Goal: Information Seeking & Learning: Learn about a topic

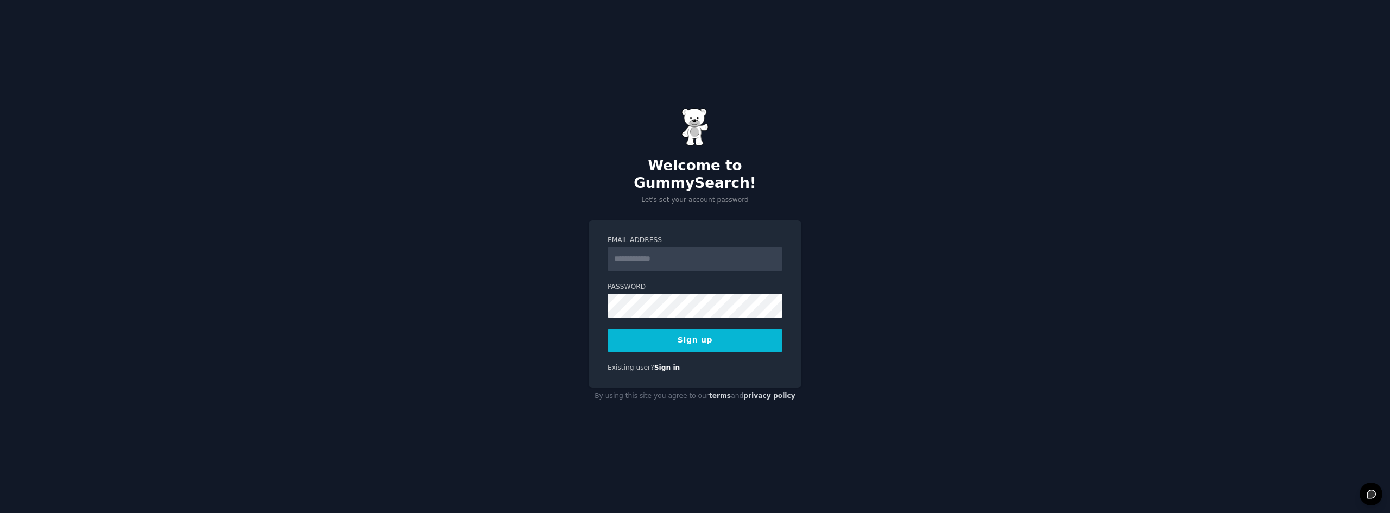
click at [673, 260] on input "Email Address" at bounding box center [695, 259] width 175 height 24
type input "**********"
click at [717, 339] on button "Sign up" at bounding box center [695, 340] width 175 height 23
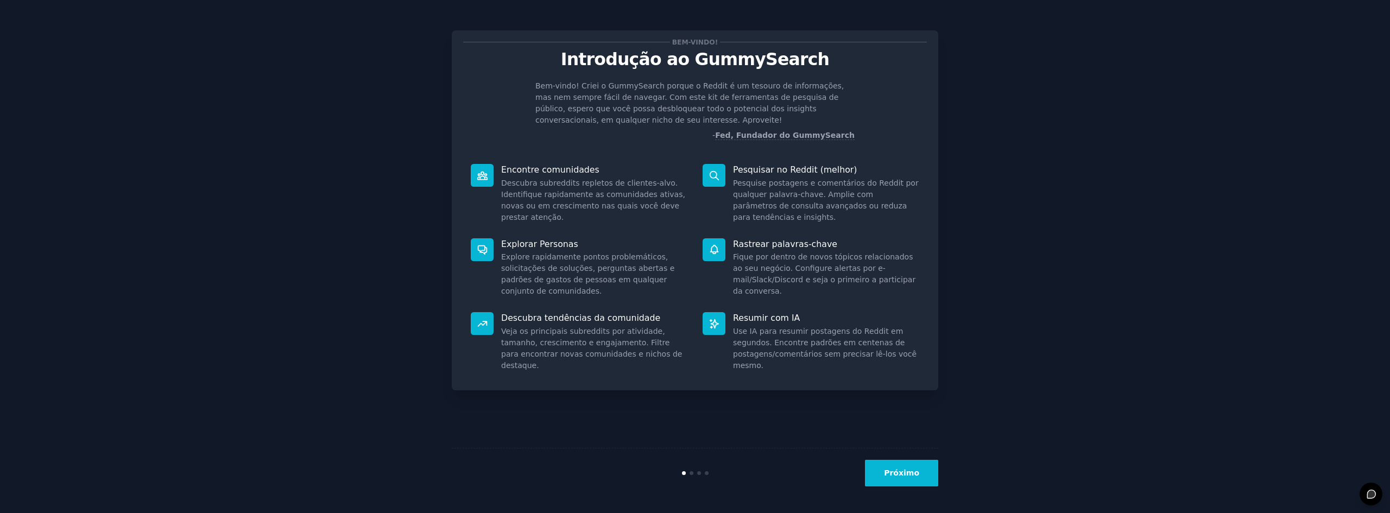
click at [917, 469] on font "Próximo" at bounding box center [901, 473] width 35 height 9
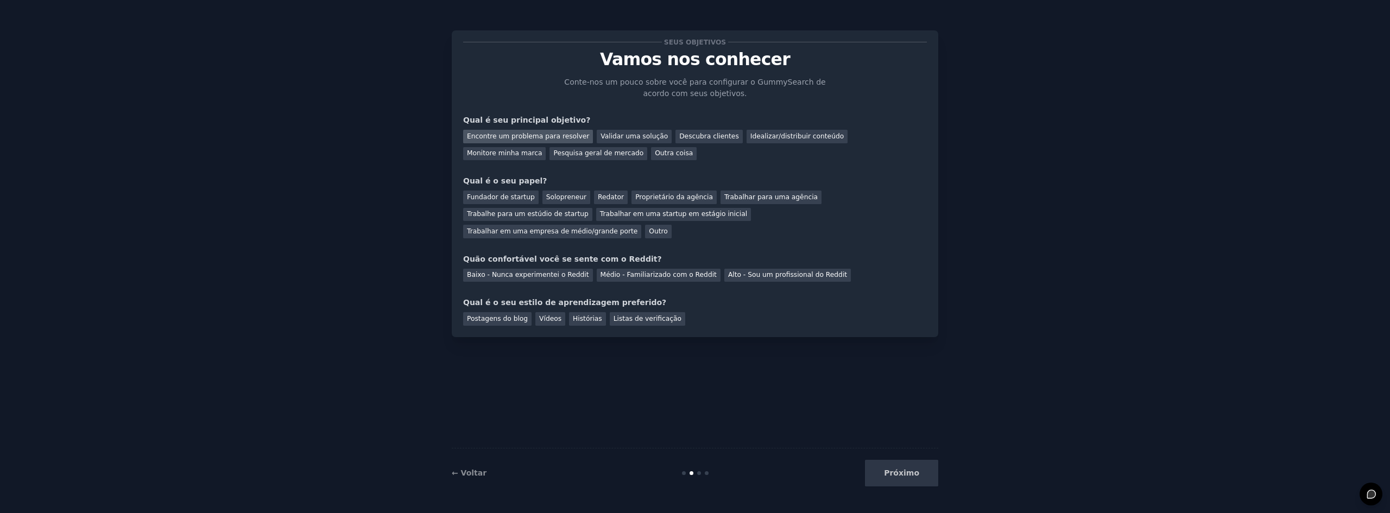
click at [543, 136] on font "Encontre um problema para resolver" at bounding box center [528, 137] width 122 height 8
click at [679, 137] on font "Descubra clientes" at bounding box center [709, 137] width 60 height 8
click at [536, 133] on font "Encontre um problema para resolver" at bounding box center [528, 137] width 122 height 8
click at [667, 228] on font "Outro" at bounding box center [658, 232] width 18 height 8
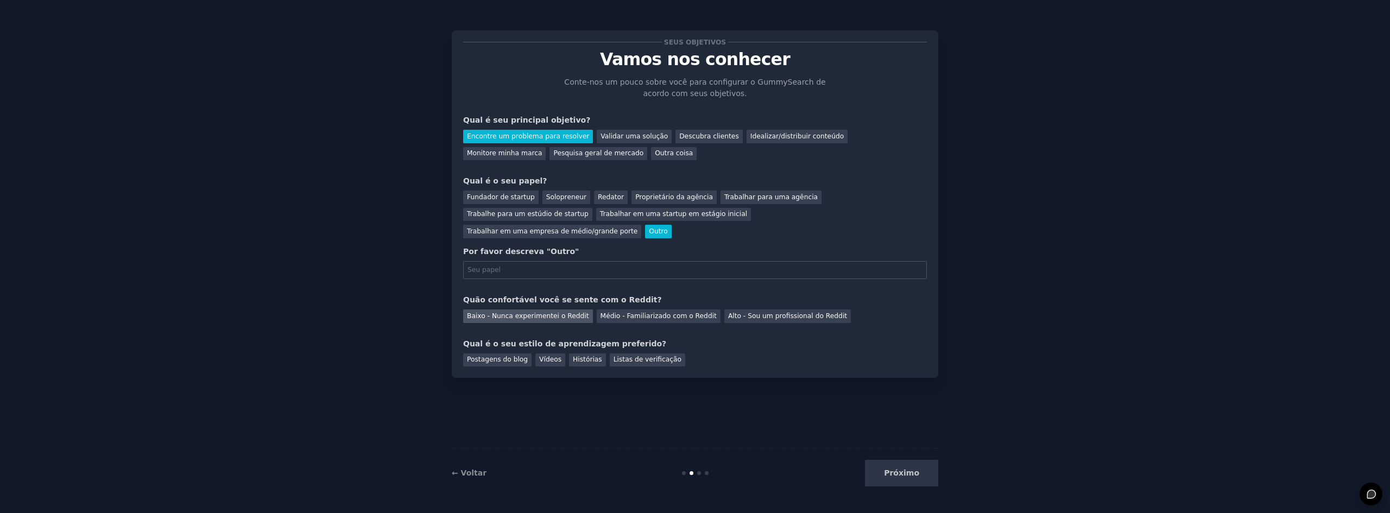
click at [522, 312] on font "Baixo - Nunca experimentei o Reddit" at bounding box center [528, 316] width 122 height 8
click at [501, 356] on font "Postagens do blog" at bounding box center [497, 360] width 61 height 8
click at [522, 201] on div "Fundador de startup" at bounding box center [500, 198] width 75 height 14
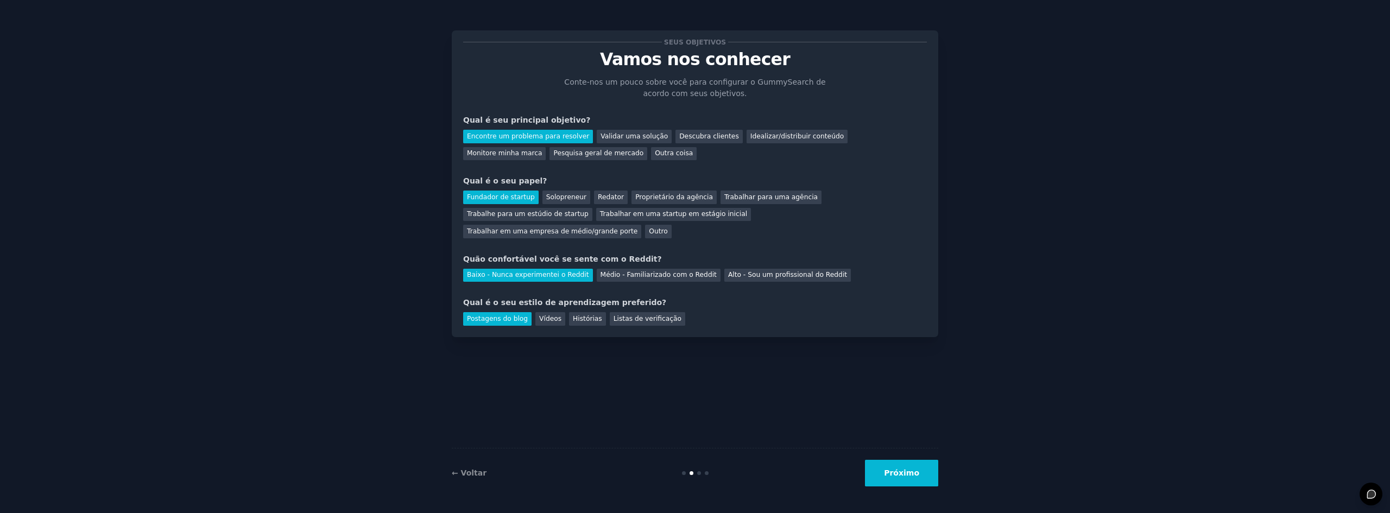
click at [903, 468] on button "Próximo" at bounding box center [901, 473] width 73 height 27
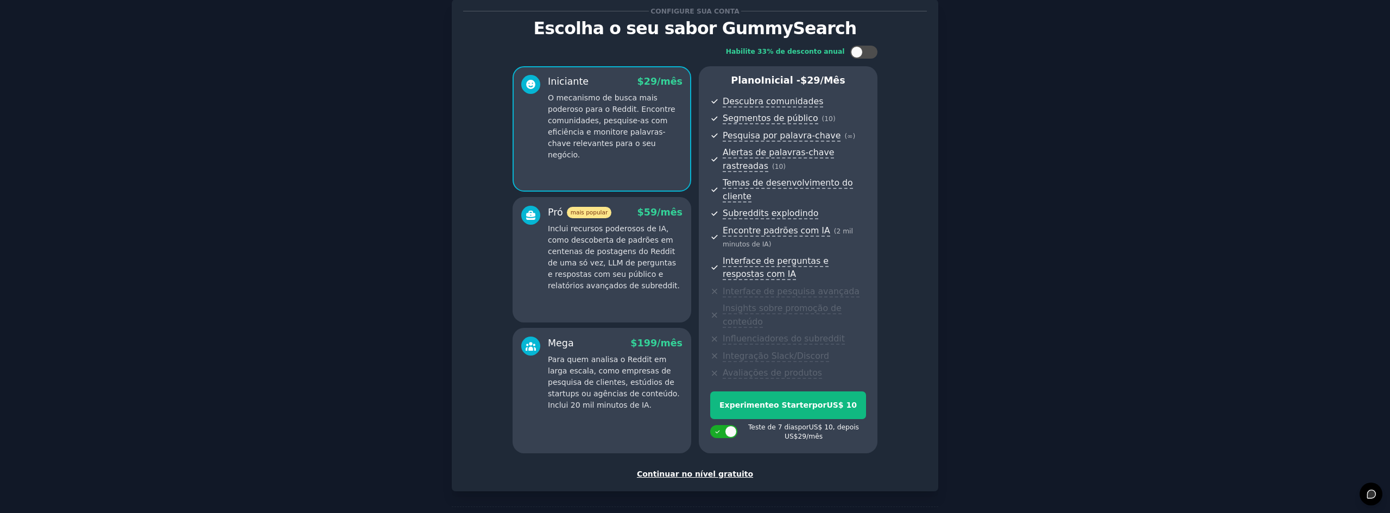
scroll to position [7, 0]
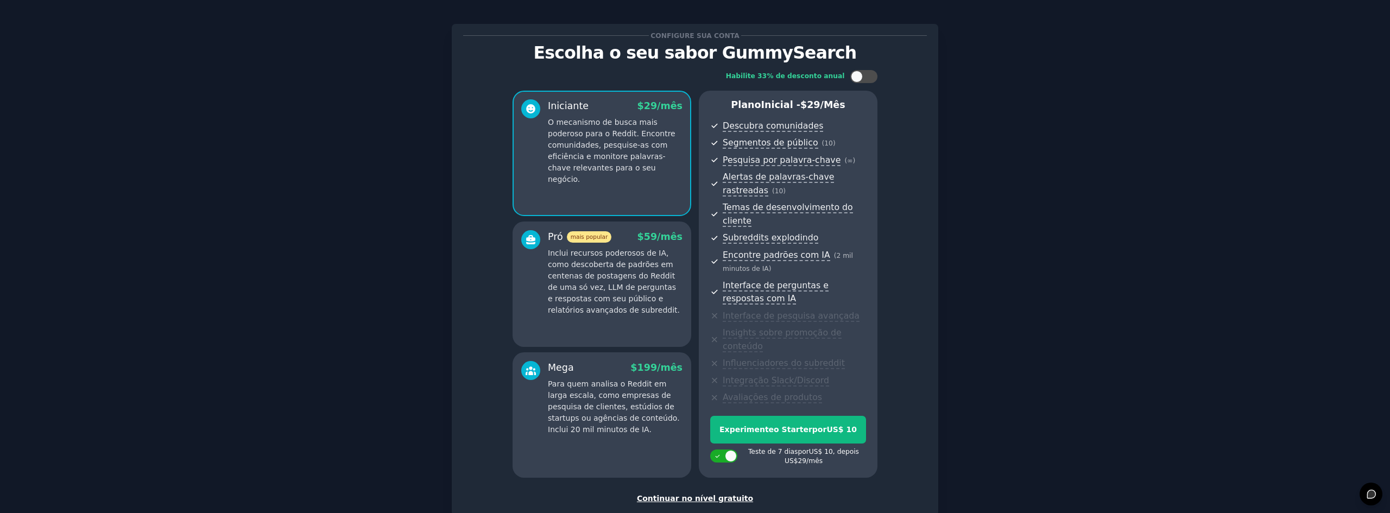
click at [716, 494] on font "Continuar no nível gratuito" at bounding box center [695, 498] width 116 height 9
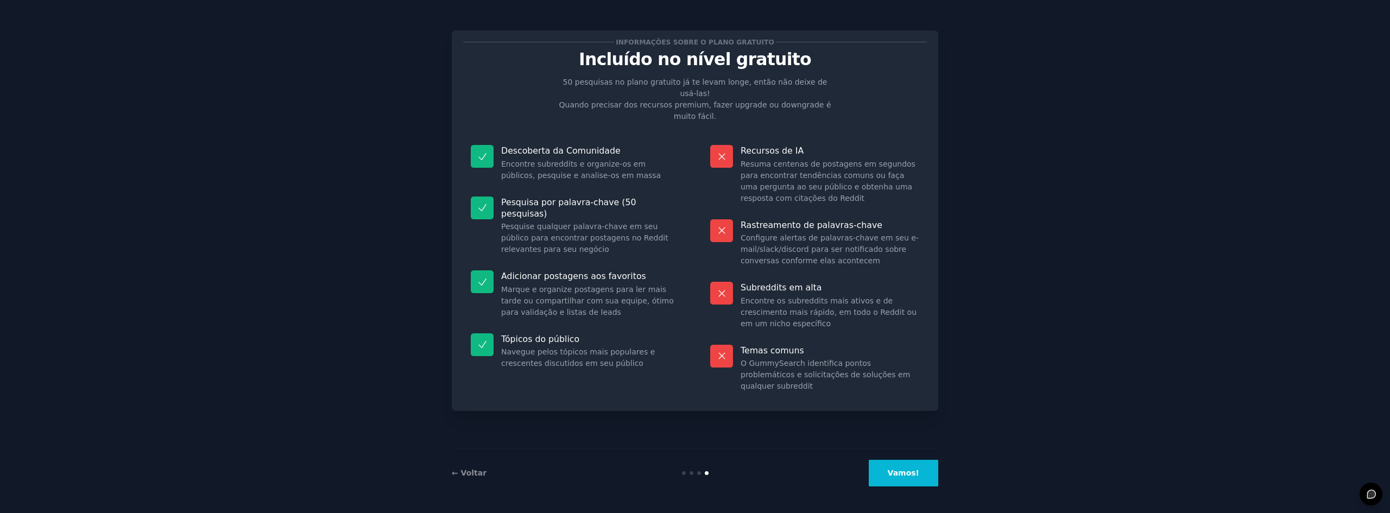
click at [915, 469] on font "Vamos!" at bounding box center [903, 473] width 31 height 9
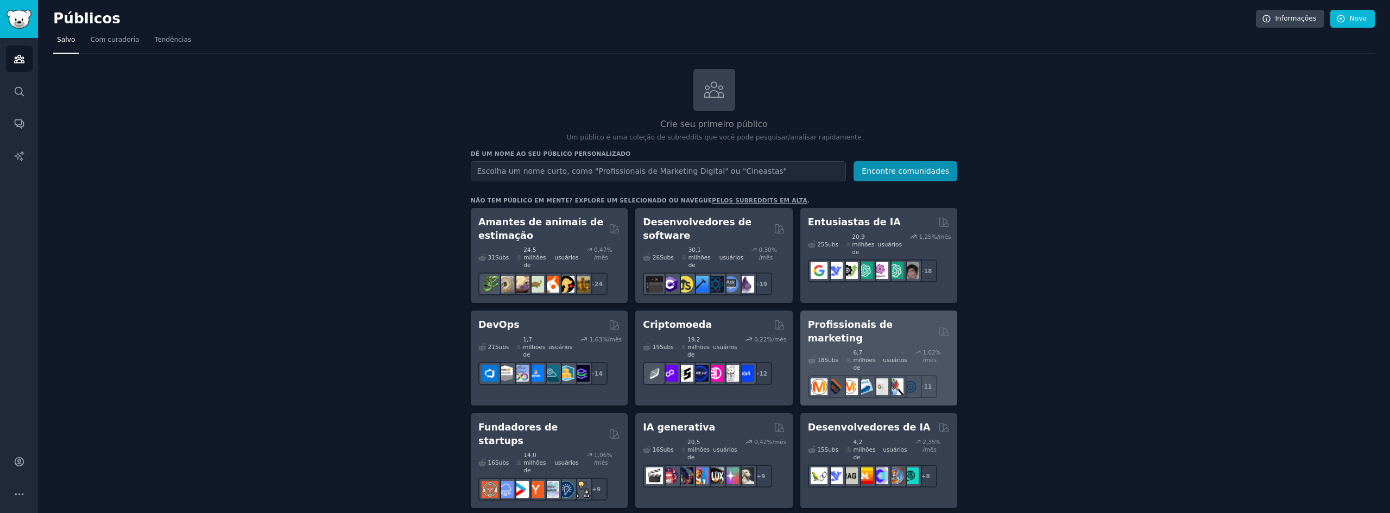
click at [835, 319] on font "Profissionais de marketing" at bounding box center [850, 331] width 85 height 24
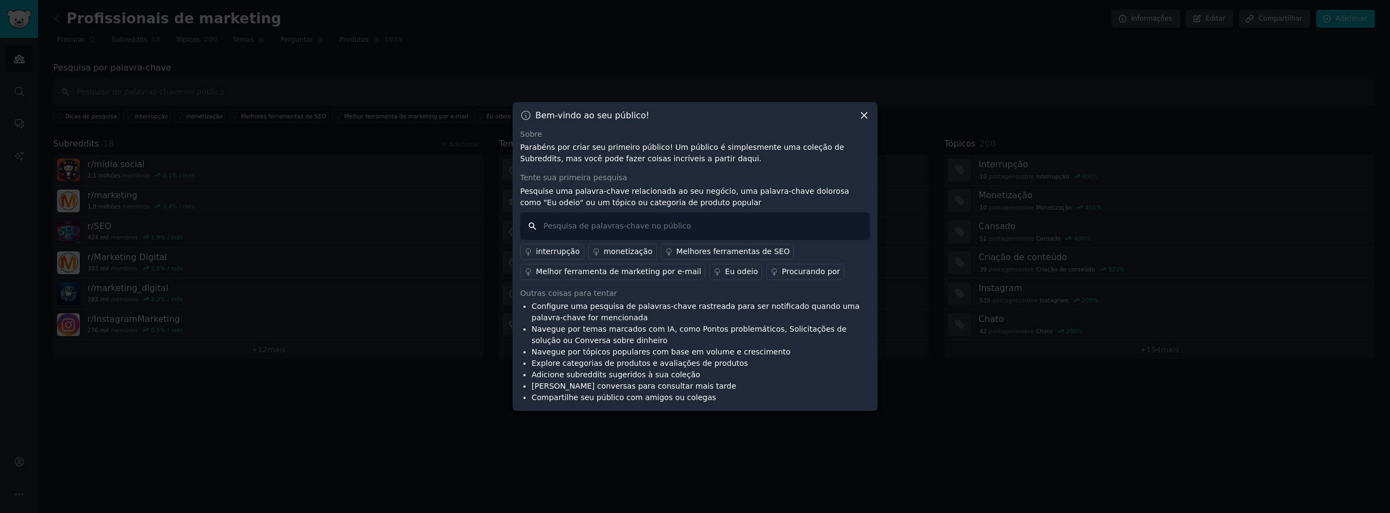
click at [640, 231] on input "text" at bounding box center [695, 226] width 350 height 28
click at [725, 274] on font "Eu odeio" at bounding box center [741, 271] width 33 height 9
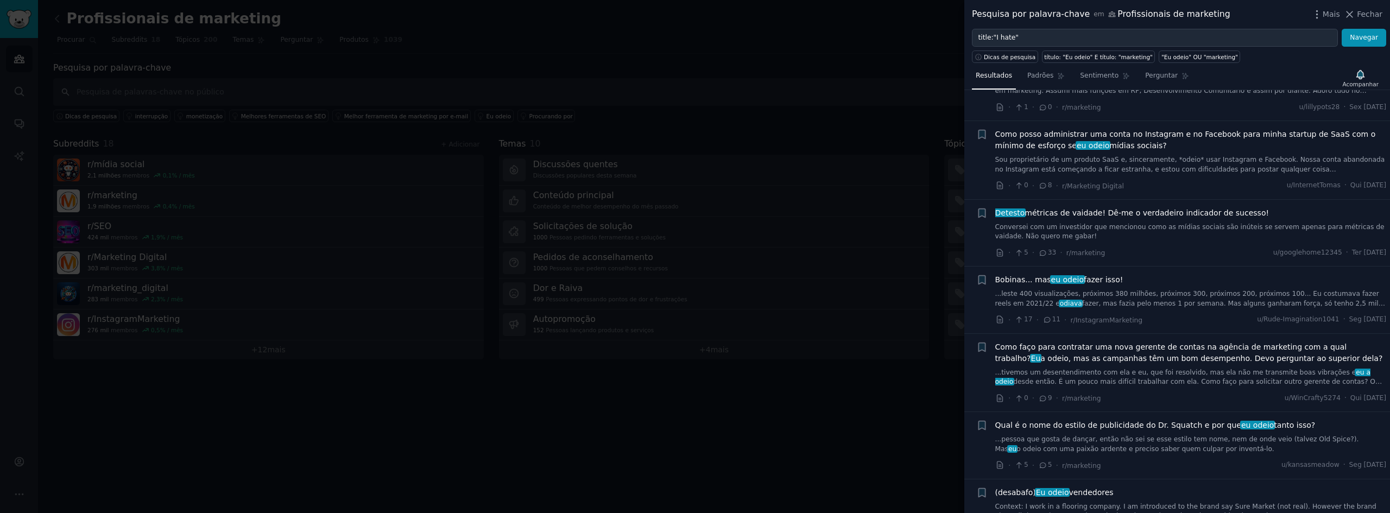
scroll to position [869, 0]
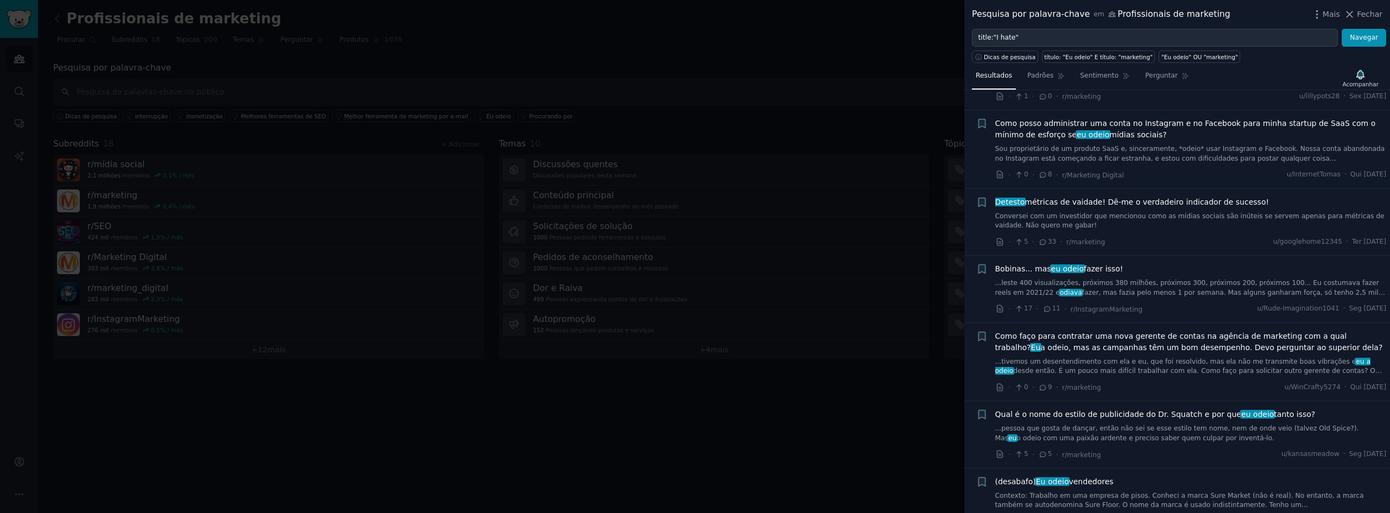
click at [1065, 279] on font "...leste 400 visualizações, próximos 380 milhões, próximos 300, próximos 200, p…" at bounding box center [1188, 287] width 384 height 17
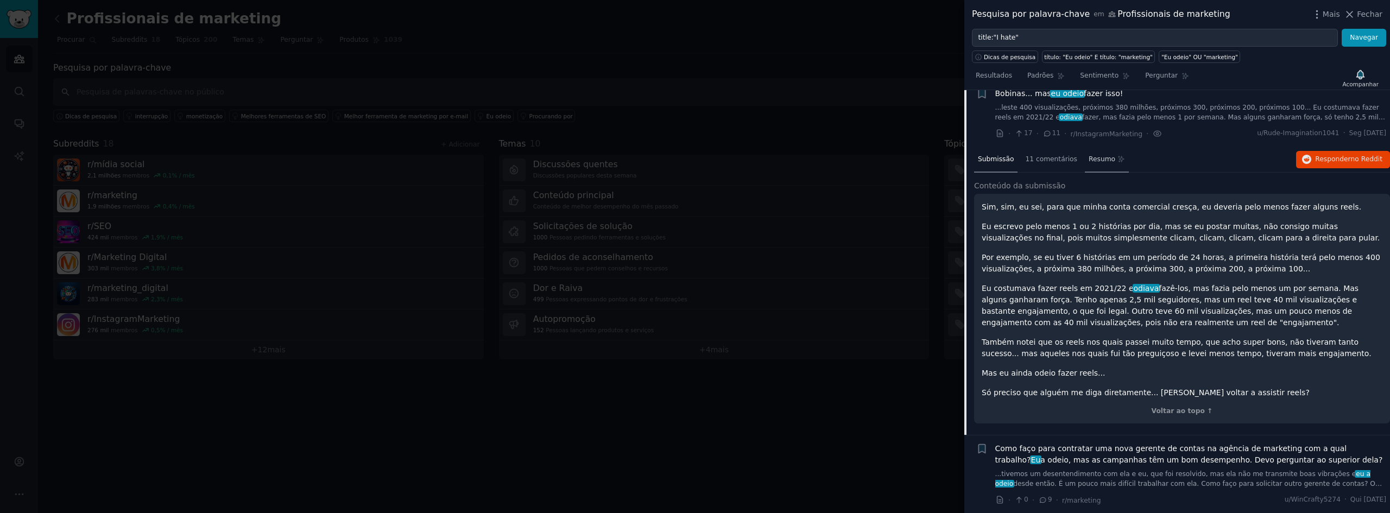
scroll to position [1025, 0]
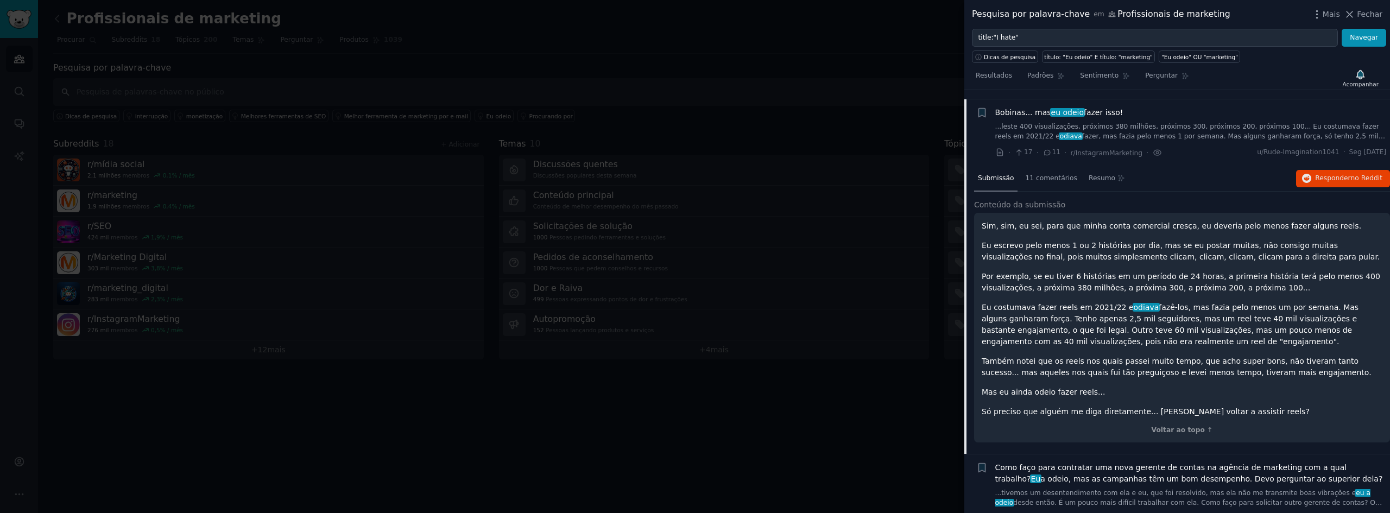
click at [1148, 123] on font "...leste 400 visualizações, próximos 380 milhões, próximos 300, próximos 200, p…" at bounding box center [1188, 131] width 384 height 17
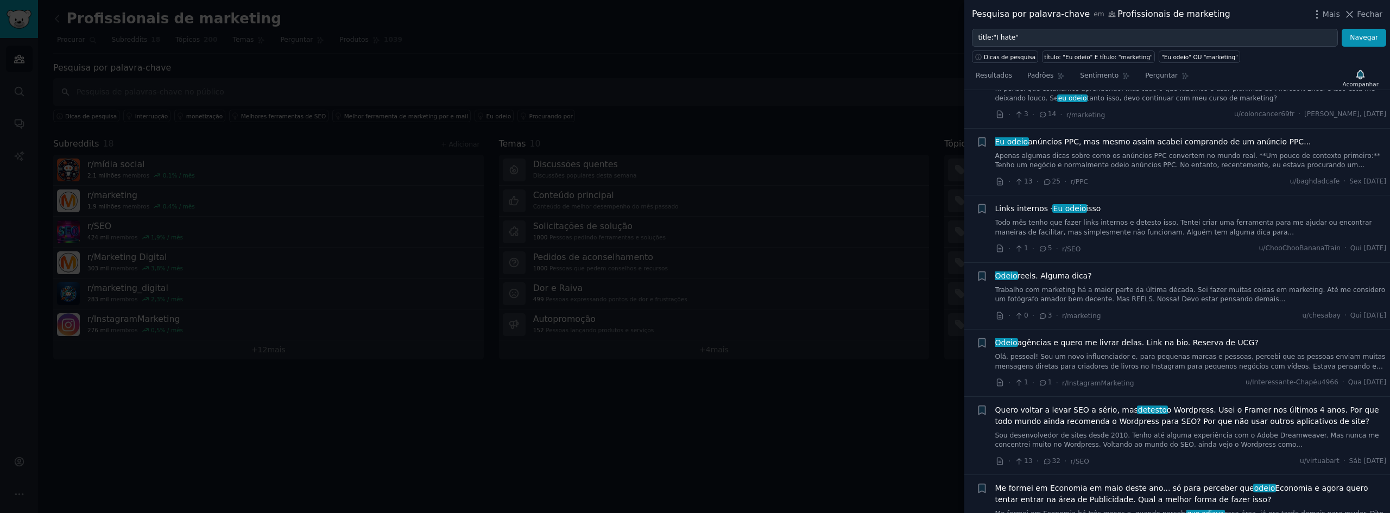
scroll to position [1677, 0]
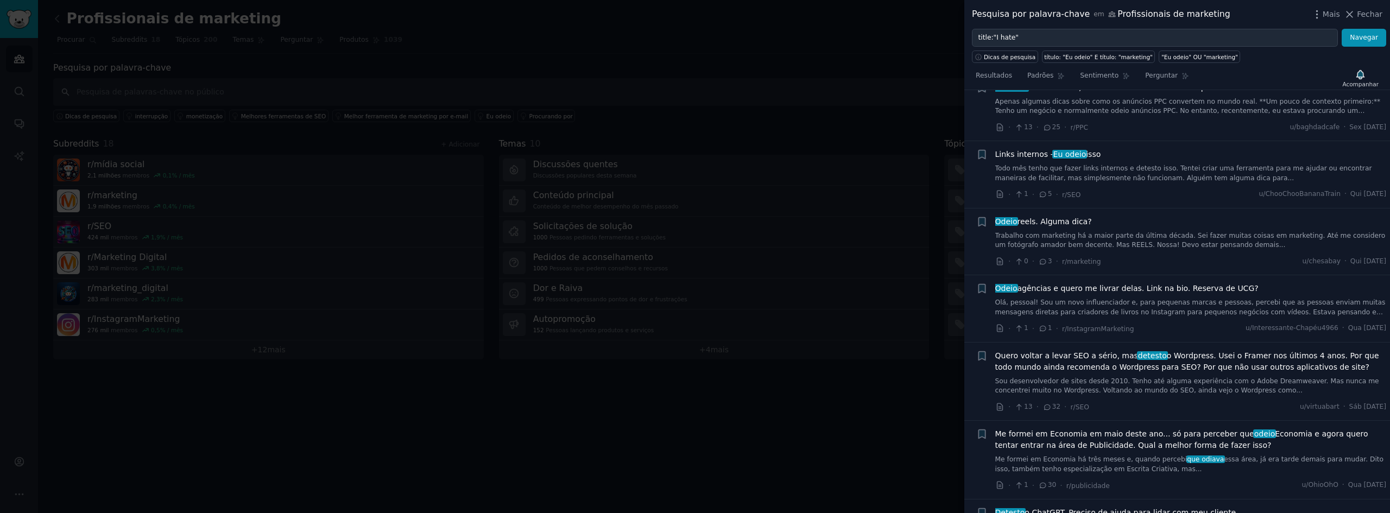
click at [1064, 300] on font "Olá, pessoal! Sou um novo influenciador e, para pequenas marcas e pessoas, perc…" at bounding box center [1191, 312] width 390 height 27
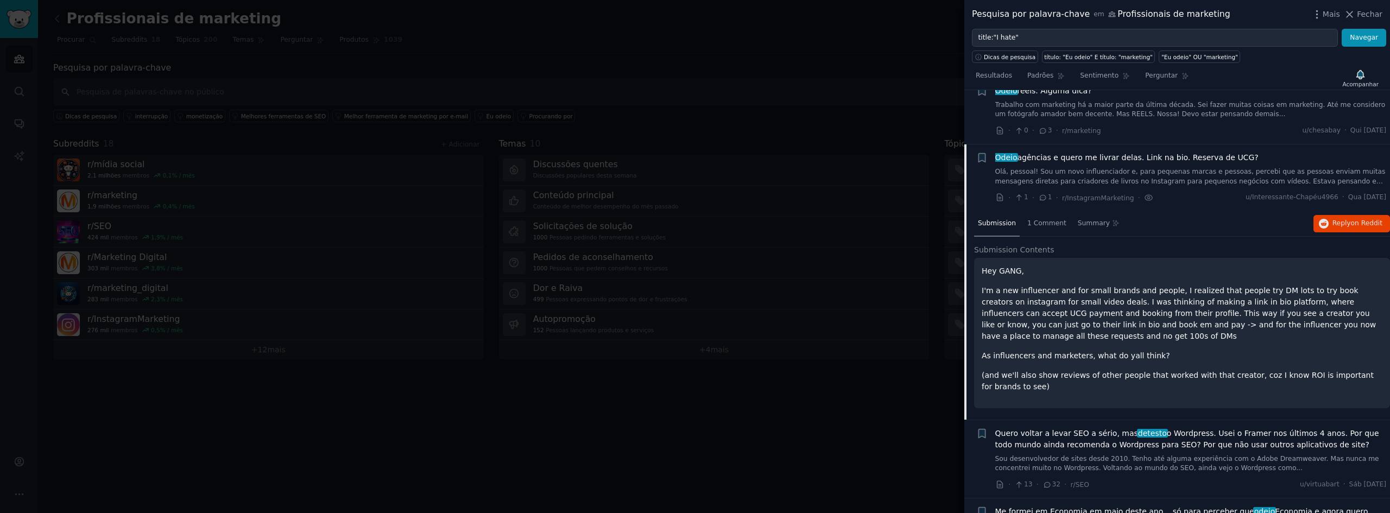
scroll to position [1853, 0]
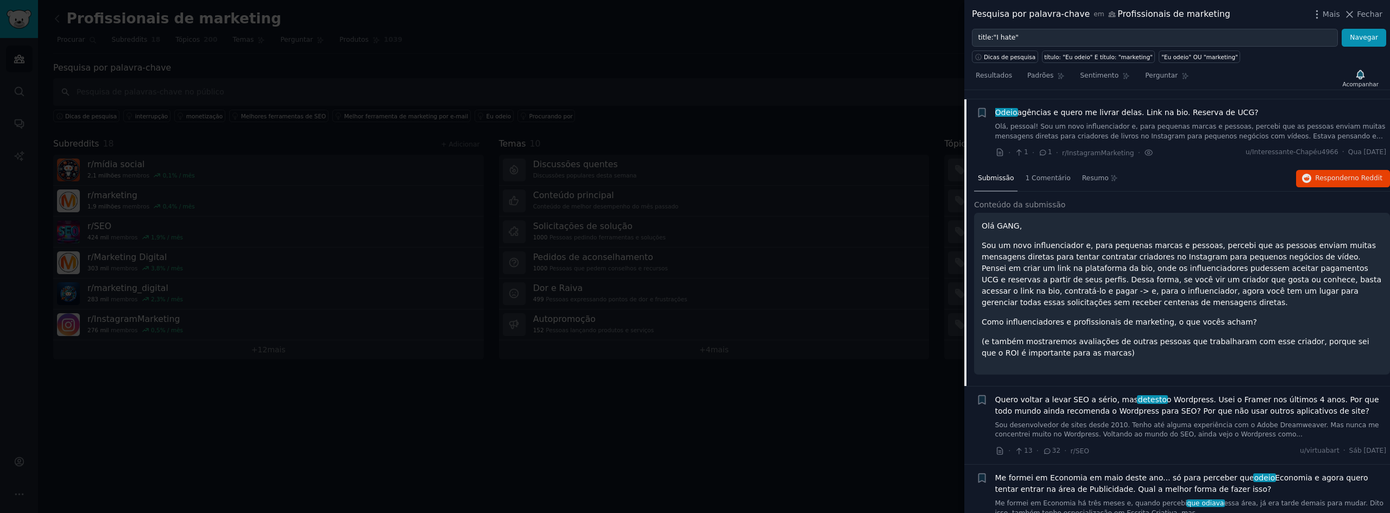
click at [1068, 108] on font "agências e quero me livrar delas. Link na bio. Reserva de UCG?" at bounding box center [1137, 112] width 241 height 9
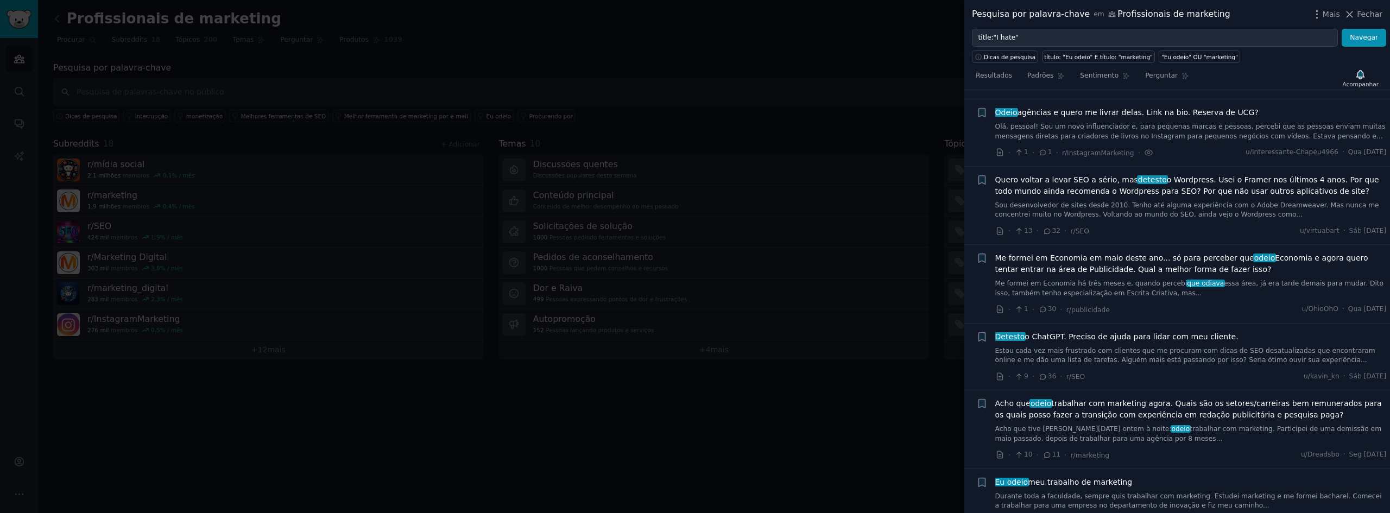
click at [1120, 347] on font "Estou cada vez mais frustrado com clientes que me procuram com dicas de SEO des…" at bounding box center [1186, 355] width 380 height 17
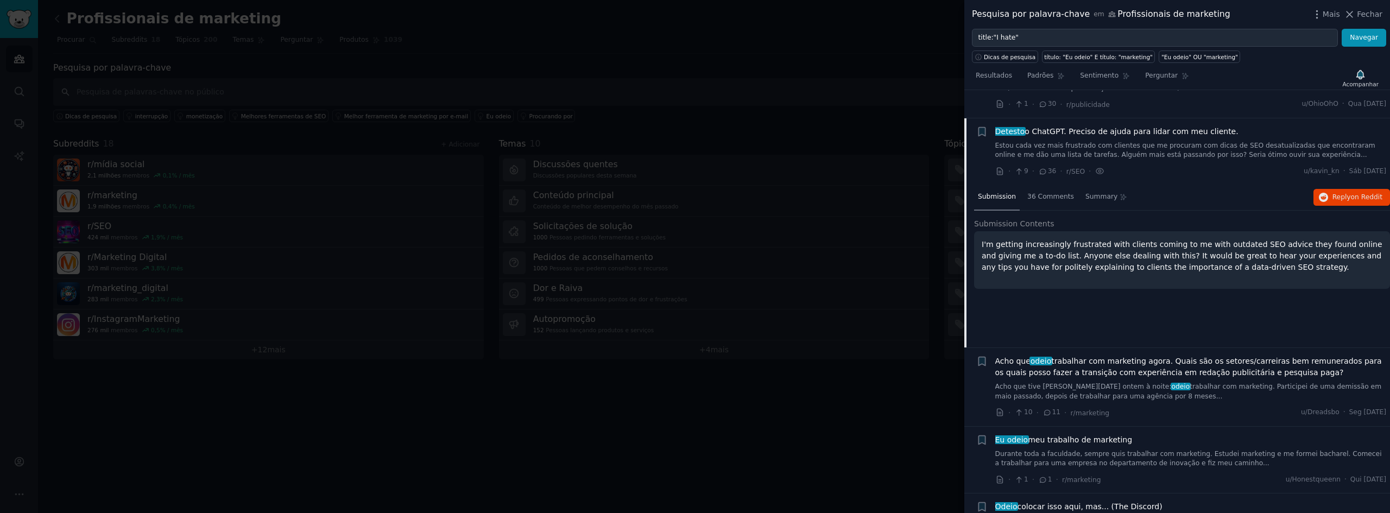
scroll to position [2077, 0]
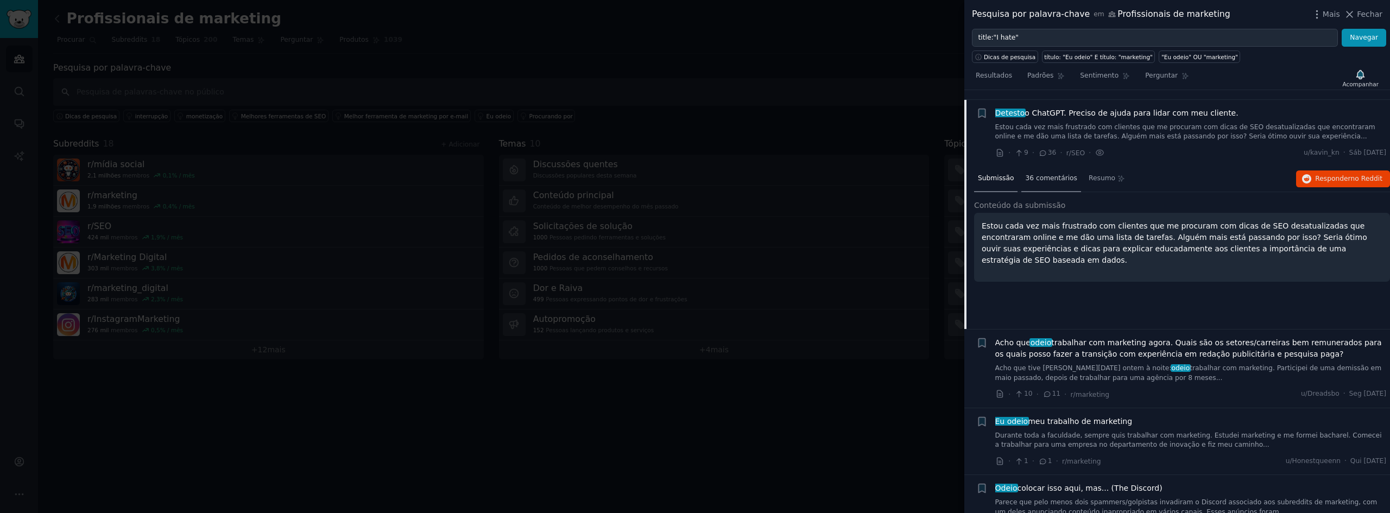
click at [1043, 174] on font "36 comentários" at bounding box center [1051, 178] width 52 height 8
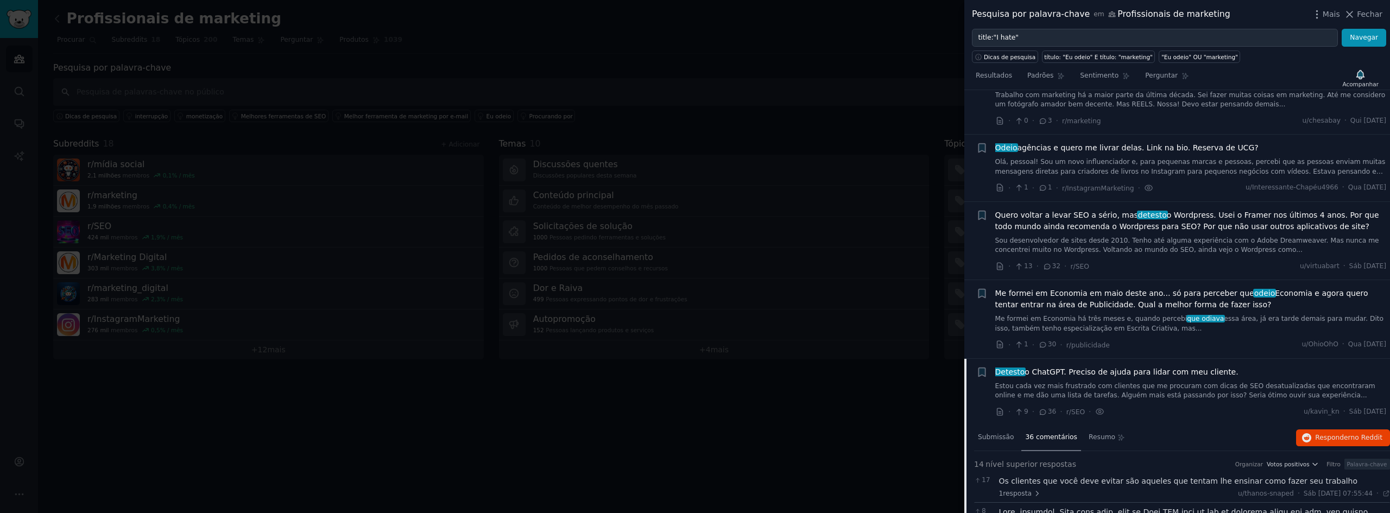
scroll to position [1914, 0]
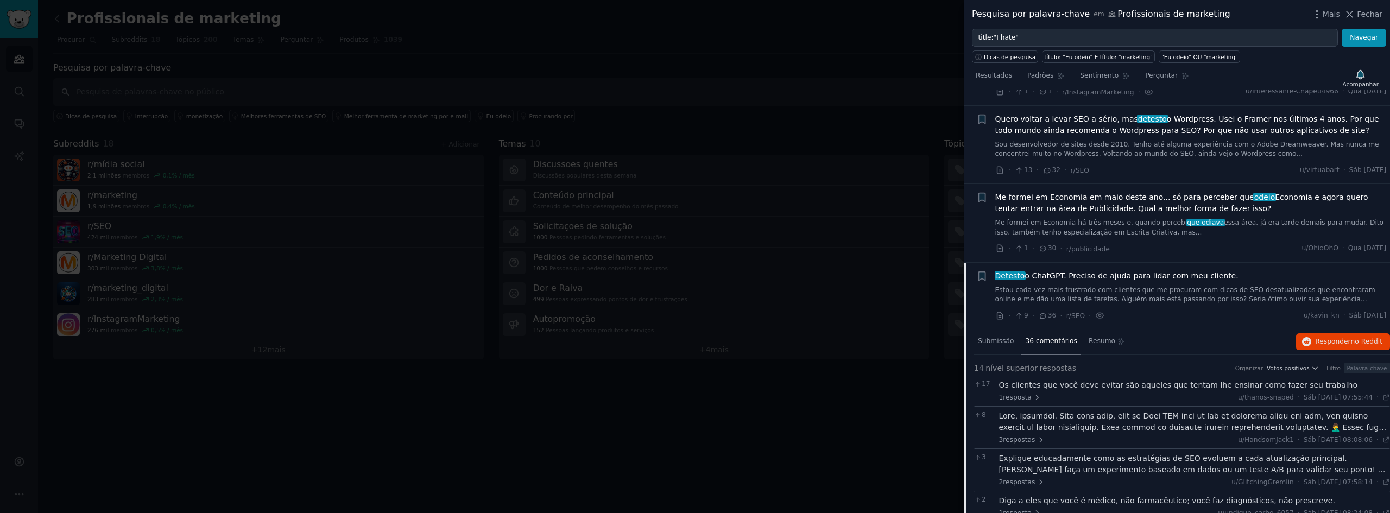
click at [1076, 286] on font "Estou cada vez mais frustrado com clientes que me procuram com dicas de SEO des…" at bounding box center [1186, 294] width 380 height 17
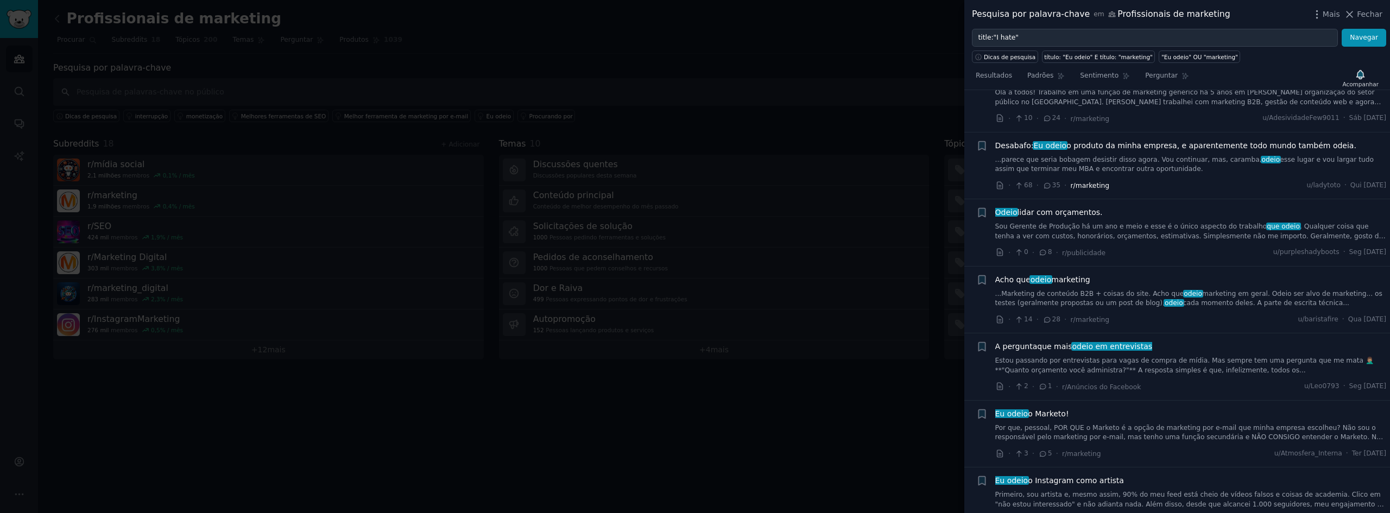
scroll to position [3543, 0]
click at [1116, 222] on font "Sou Gerente de Produção há um ano e meio e esse é o único aspecto do trabalho" at bounding box center [1132, 226] width 272 height 8
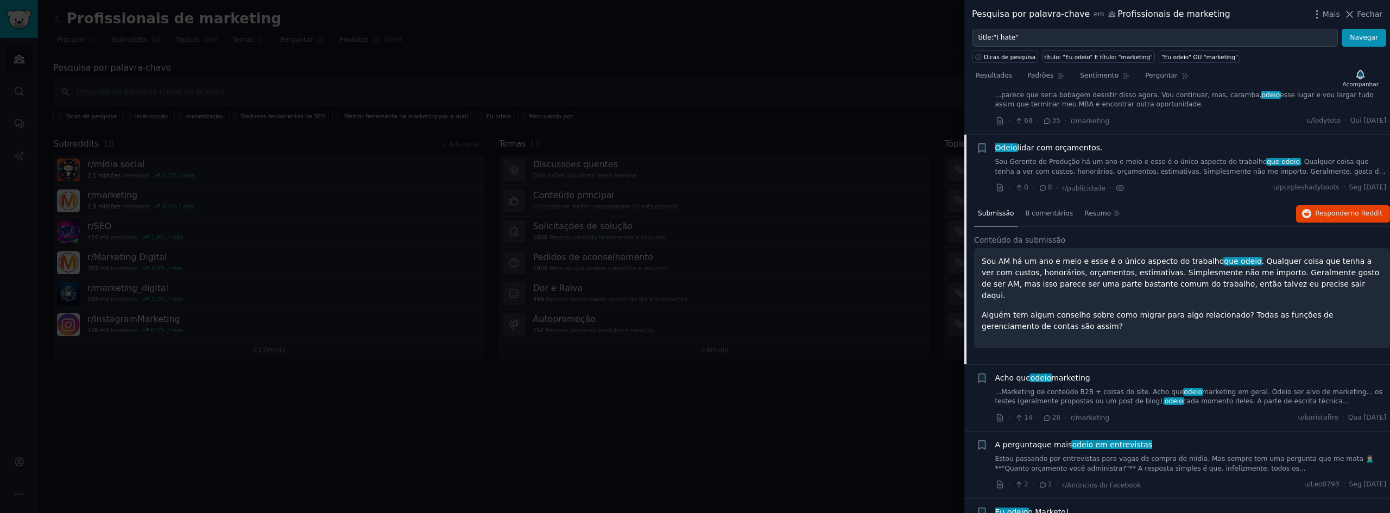
scroll to position [3588, 0]
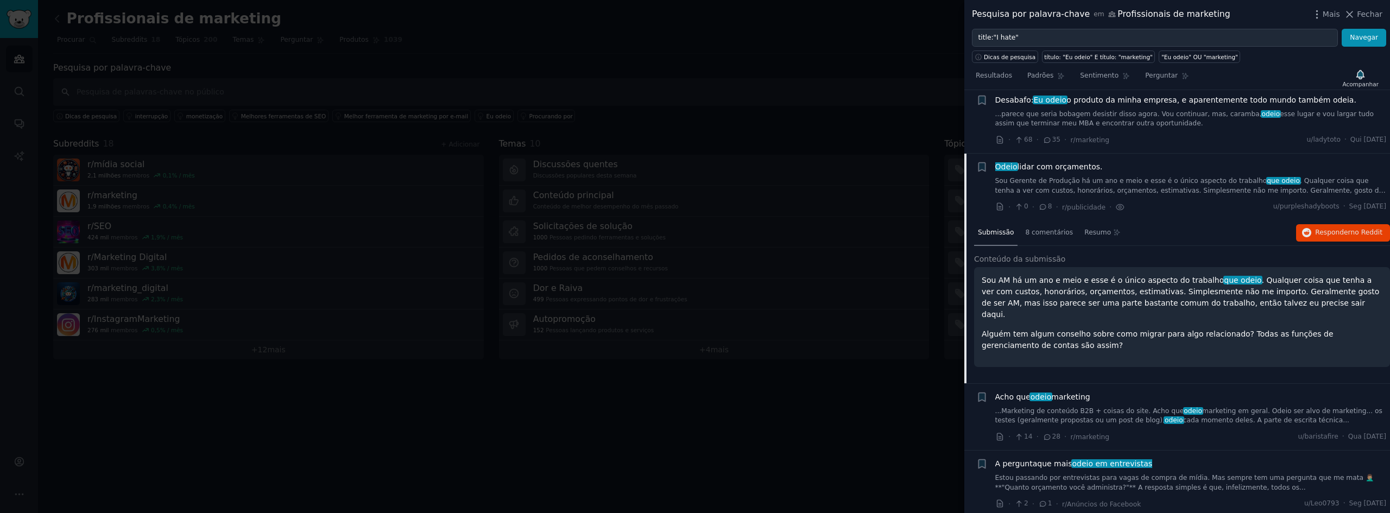
click at [1116, 177] on font "Sou Gerente de Produção há um ano e meio e esse é o único aspecto do trabalho" at bounding box center [1132, 181] width 272 height 8
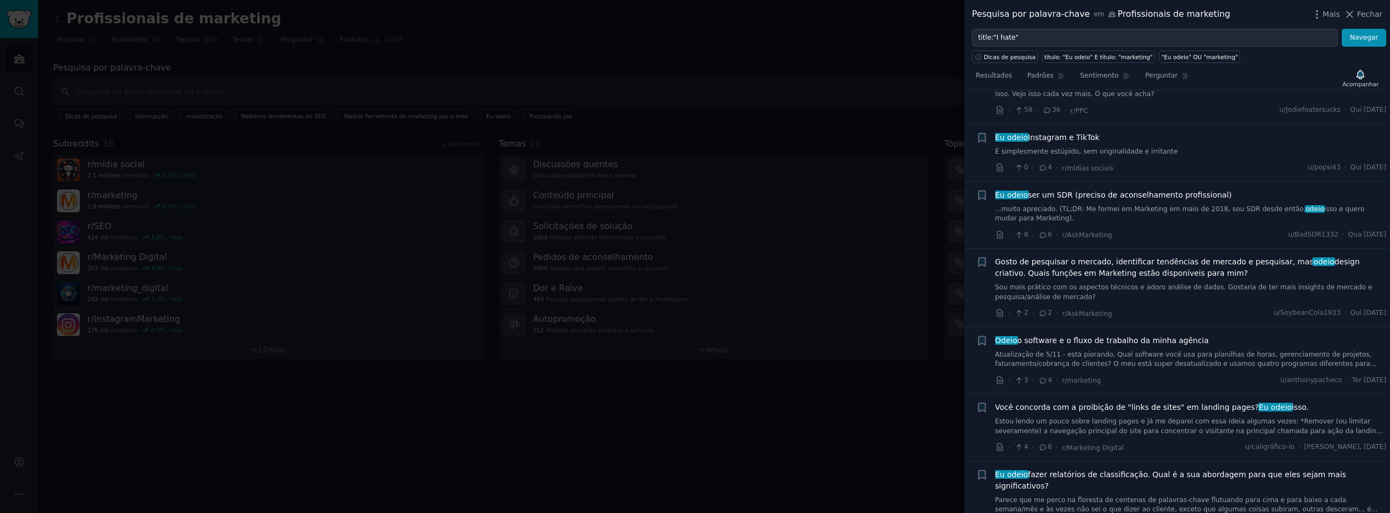
scroll to position [4892, 0]
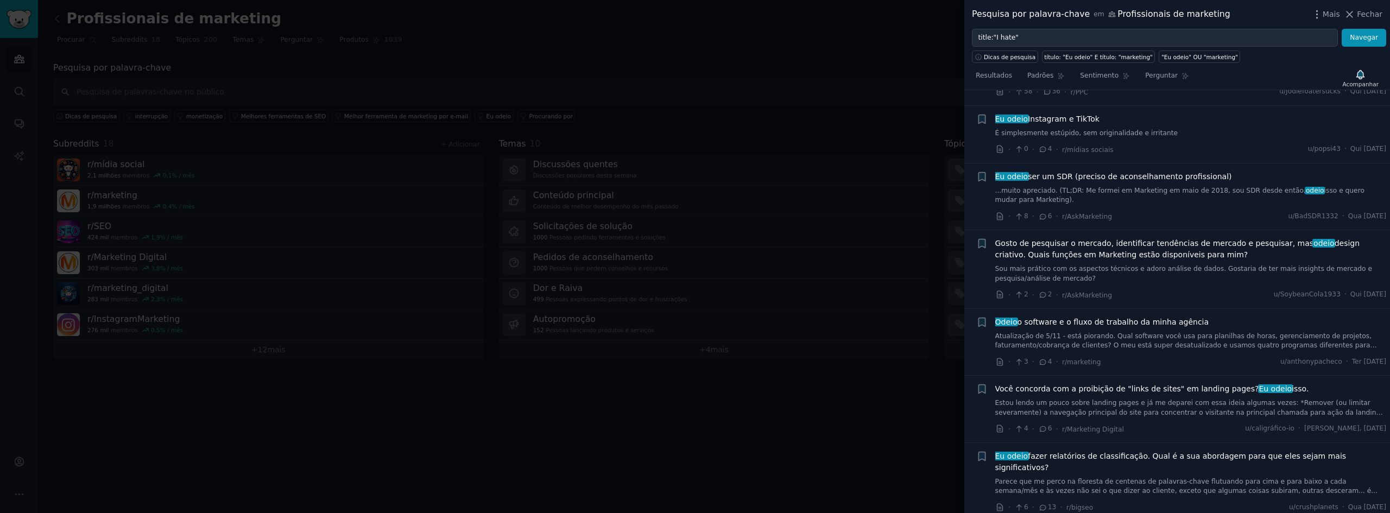
click at [1109, 332] on font "Atualização de 5/11 - está piorando. Qual software você usa para planilhas de h…" at bounding box center [1187, 345] width 382 height 27
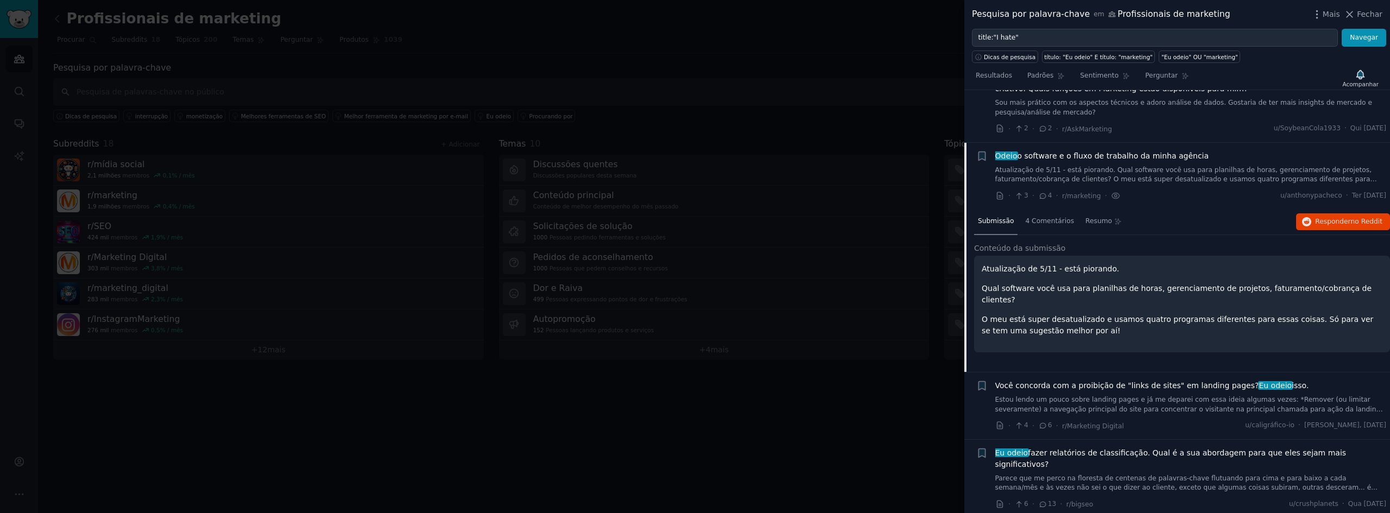
scroll to position [5067, 0]
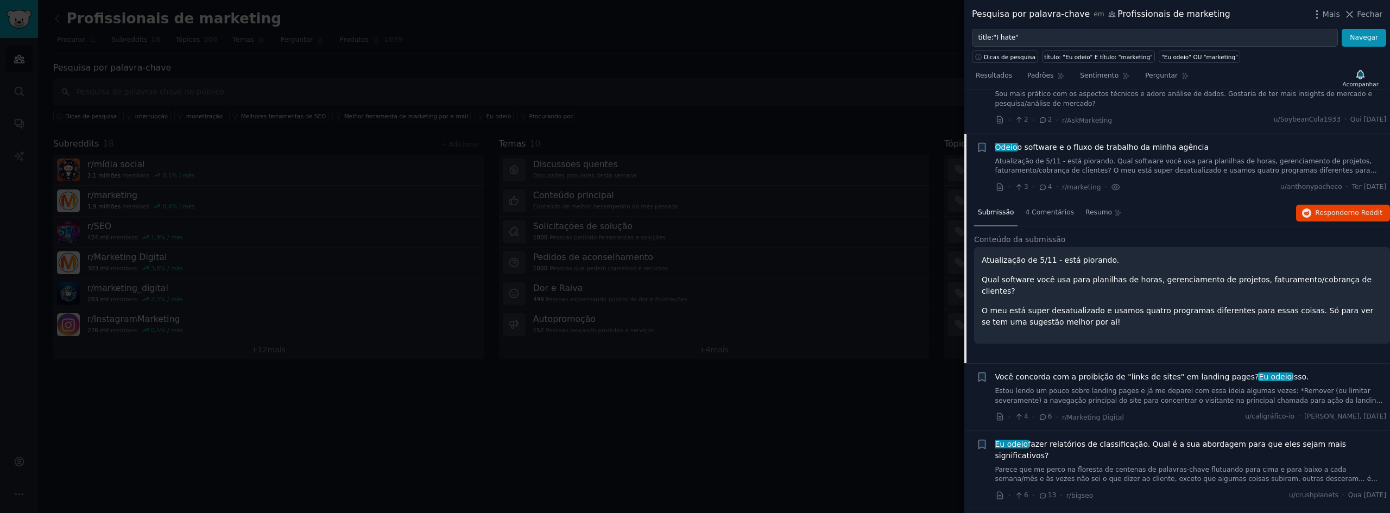
click at [1063, 157] on link "Atualização de 5/11 - está piorando. Qual software você usa para planilhas de h…" at bounding box center [1192, 166] width 392 height 19
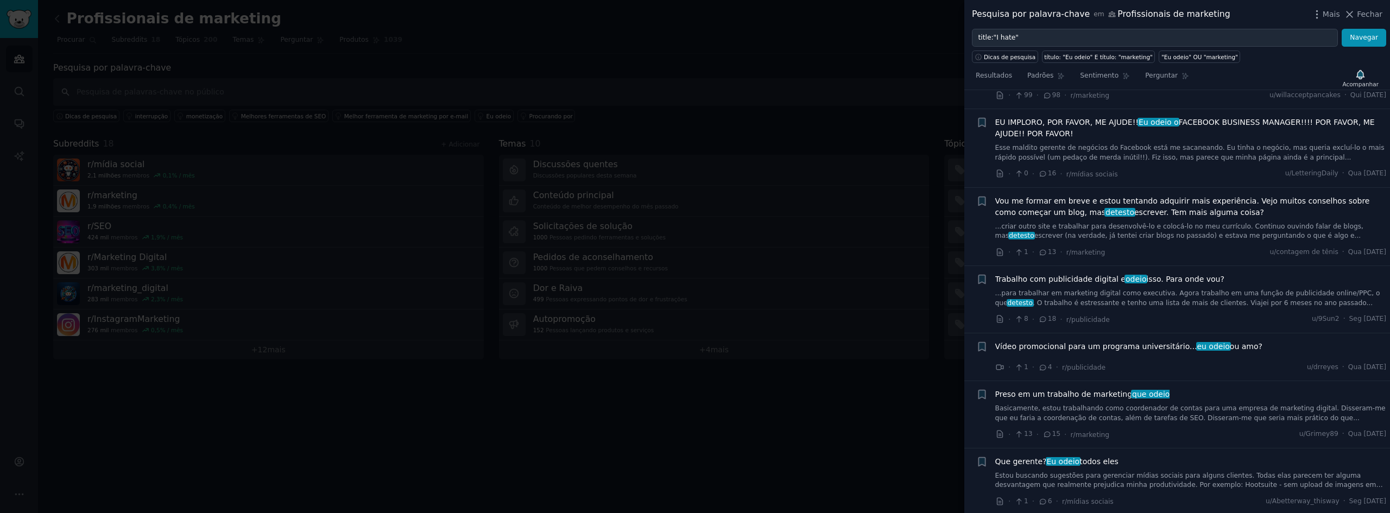
scroll to position [5555, 0]
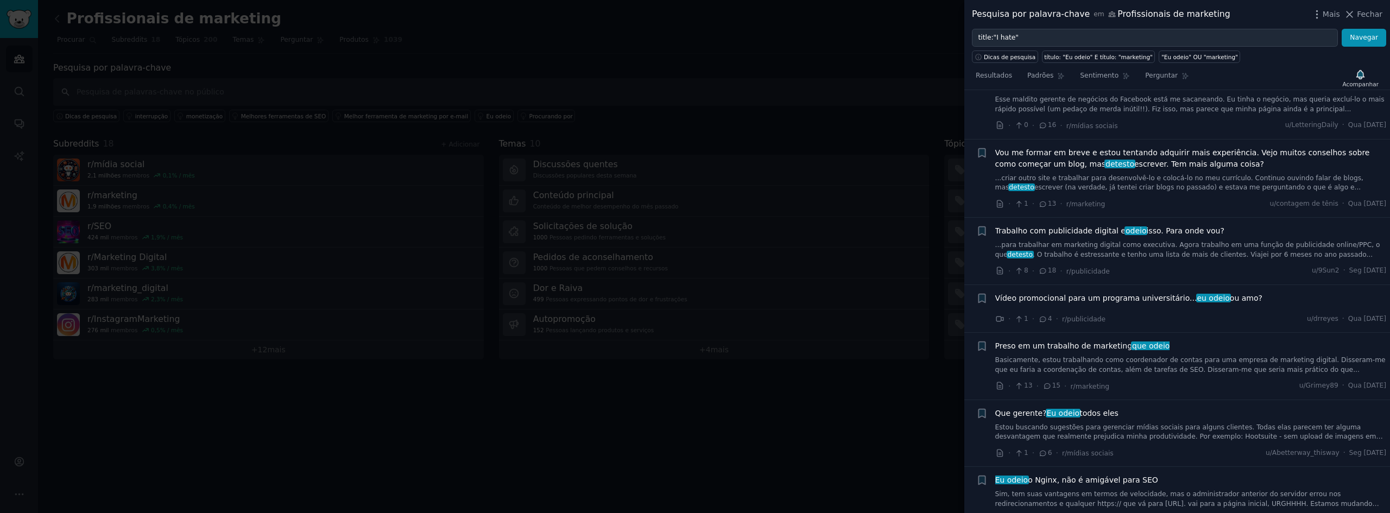
click at [923, 43] on div at bounding box center [695, 256] width 1390 height 513
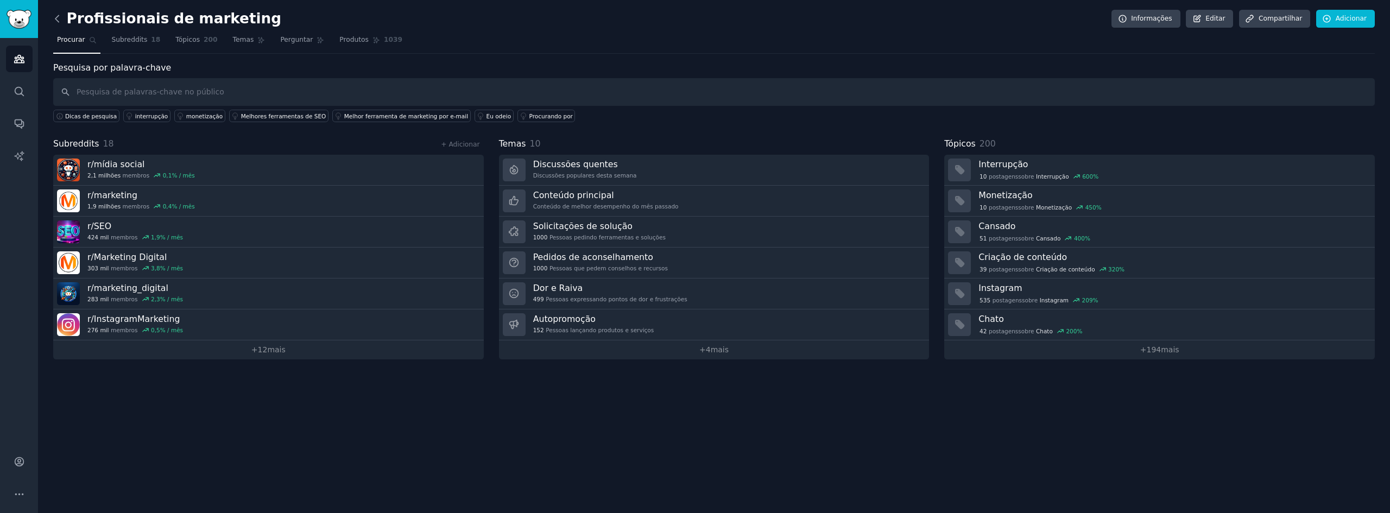
click at [60, 20] on icon at bounding box center [57, 18] width 11 height 11
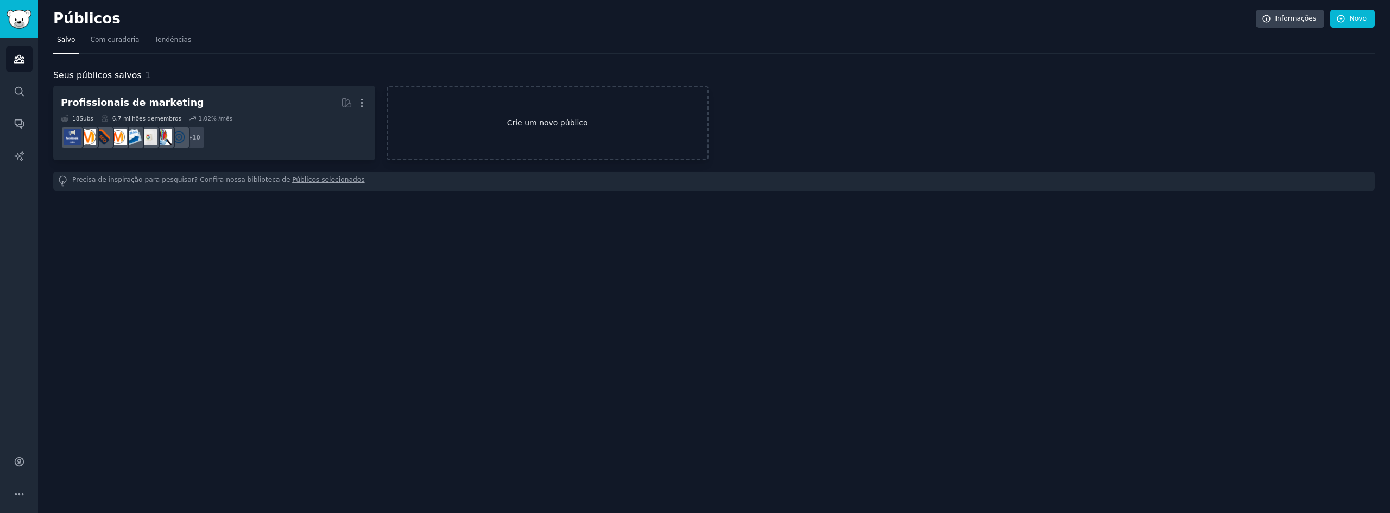
click at [531, 125] on font "Crie um novo público" at bounding box center [547, 122] width 81 height 9
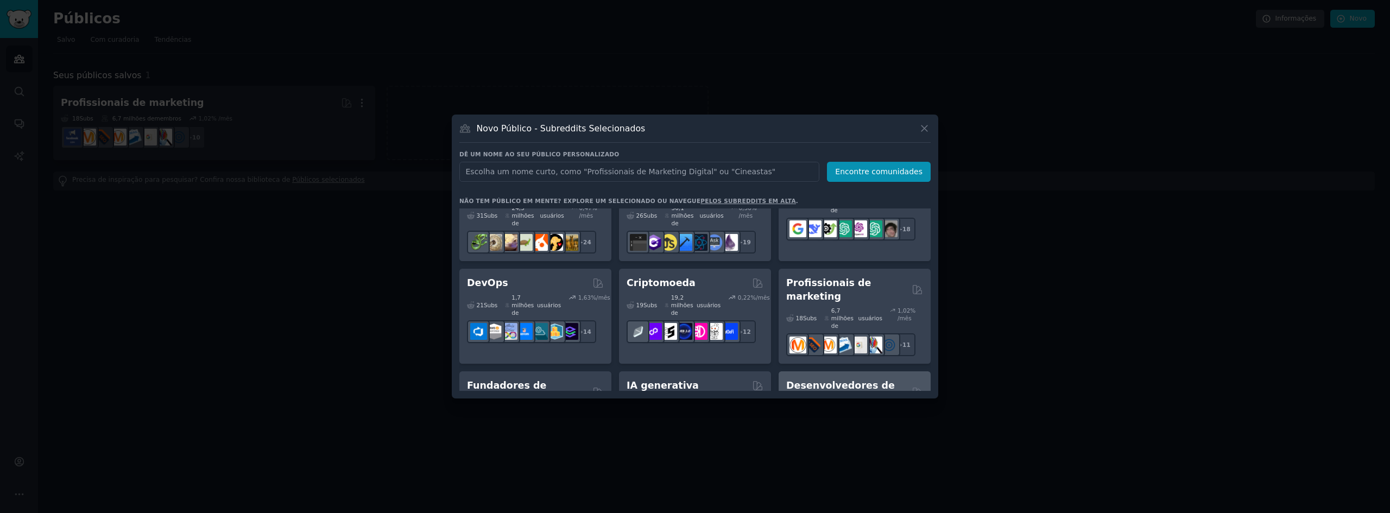
scroll to position [97, 0]
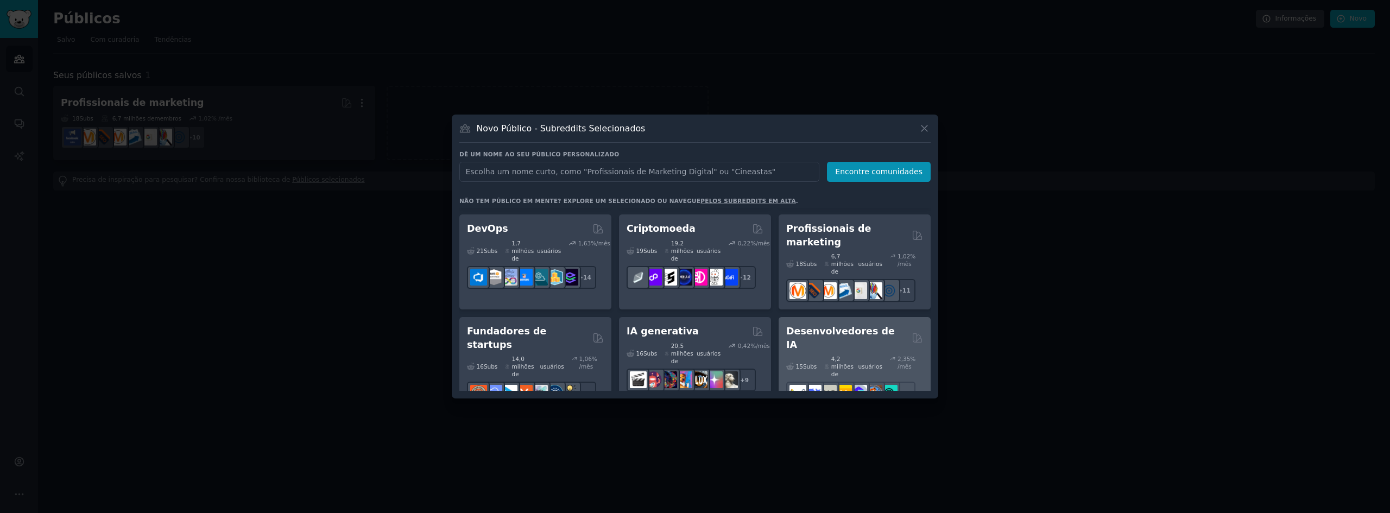
click at [846, 326] on font "Desenvolvedores de IA" at bounding box center [840, 338] width 109 height 24
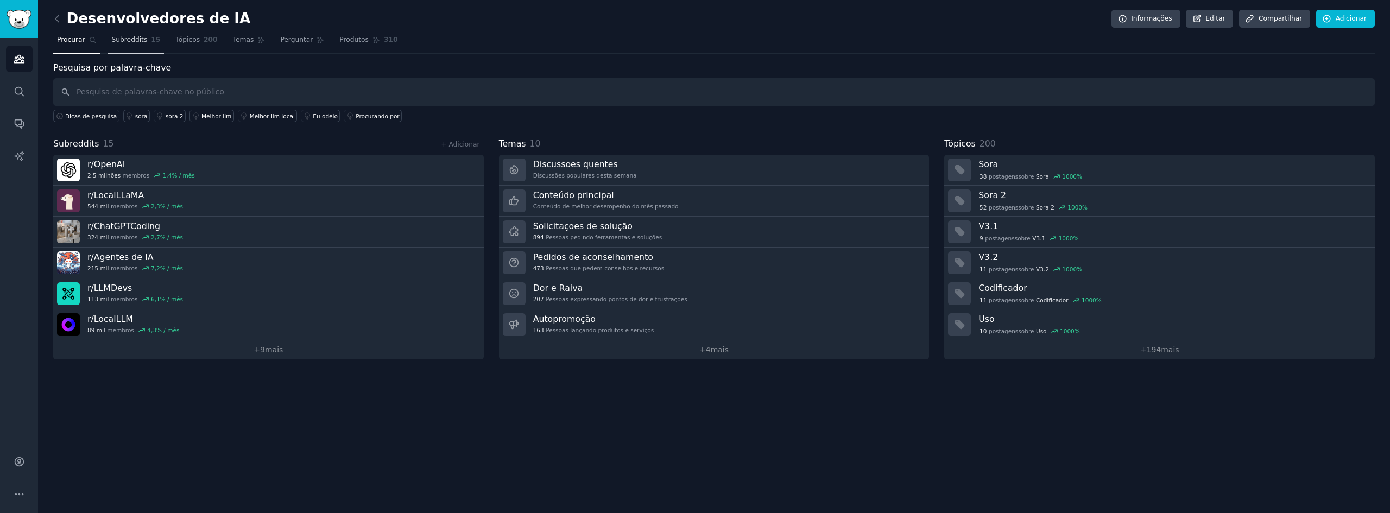
click at [118, 38] on font "Subreddits" at bounding box center [130, 40] width 36 height 8
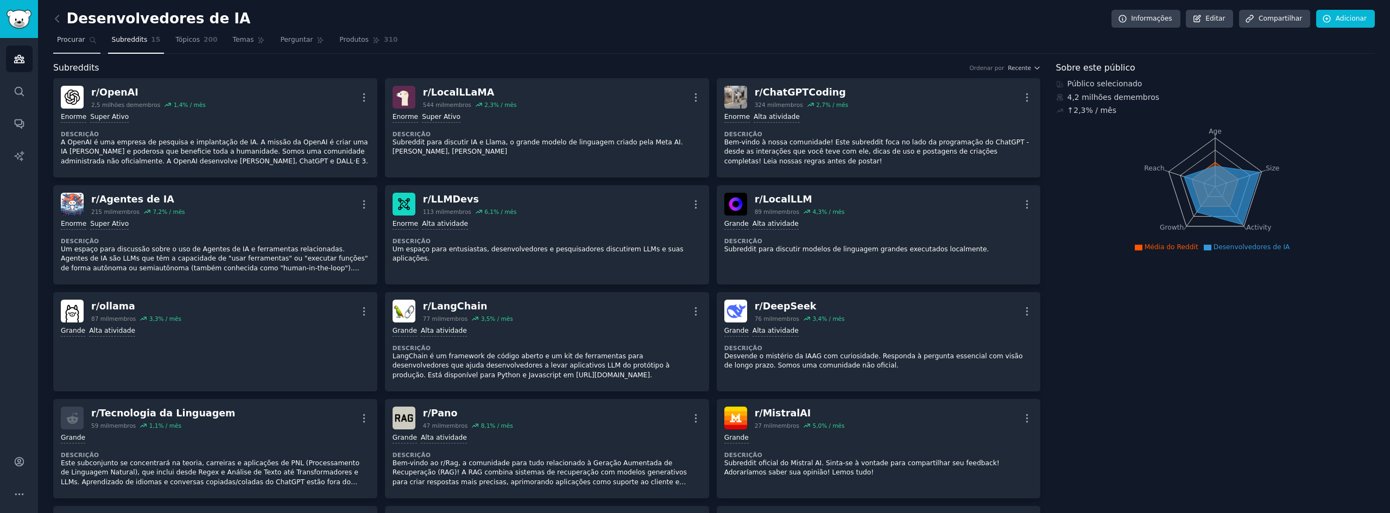
click at [75, 42] on font "Procurar" at bounding box center [71, 40] width 28 height 8
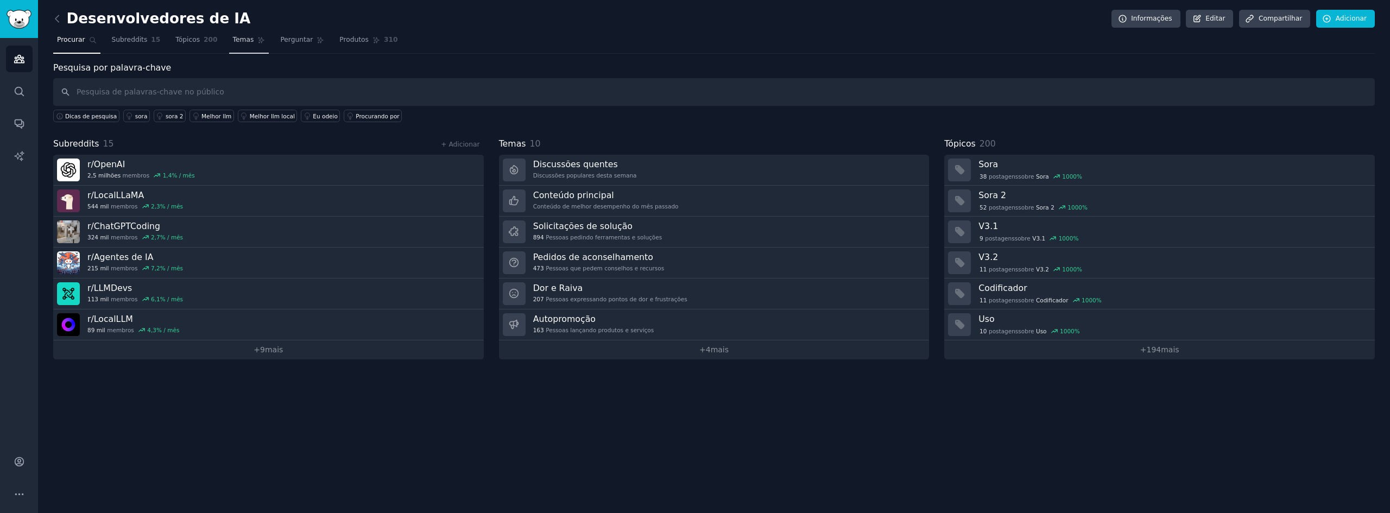
click at [229, 45] on link "Temas" at bounding box center [249, 42] width 40 height 22
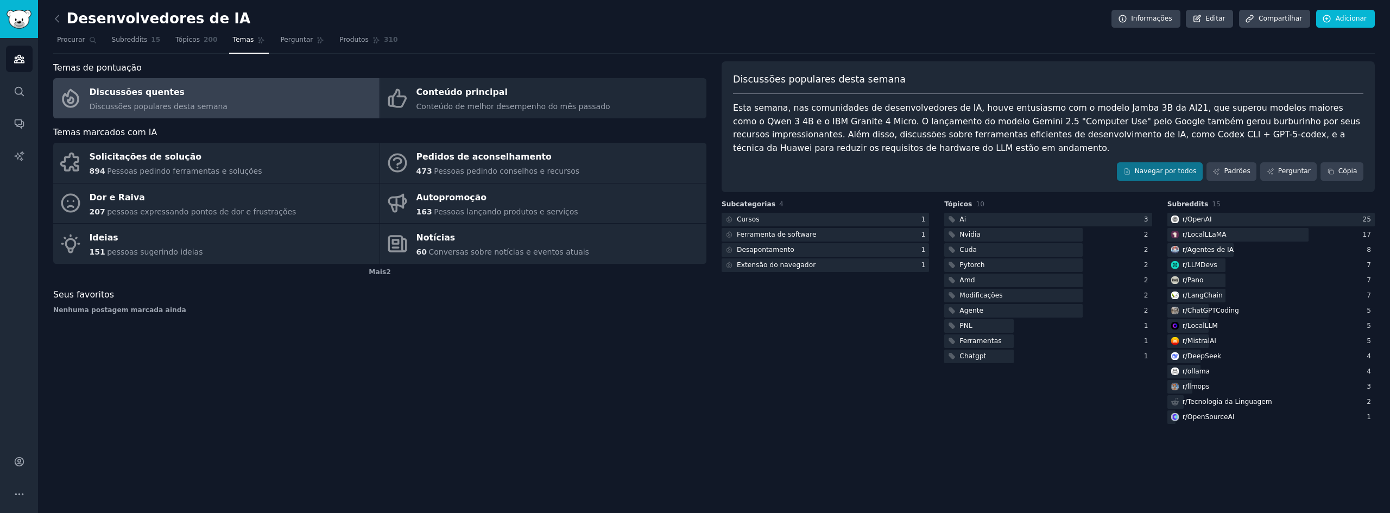
click at [163, 65] on div "Temas de pontuação" at bounding box center [379, 68] width 653 height 14
click at [180, 36] on font "Tópicos" at bounding box center [187, 40] width 24 height 8
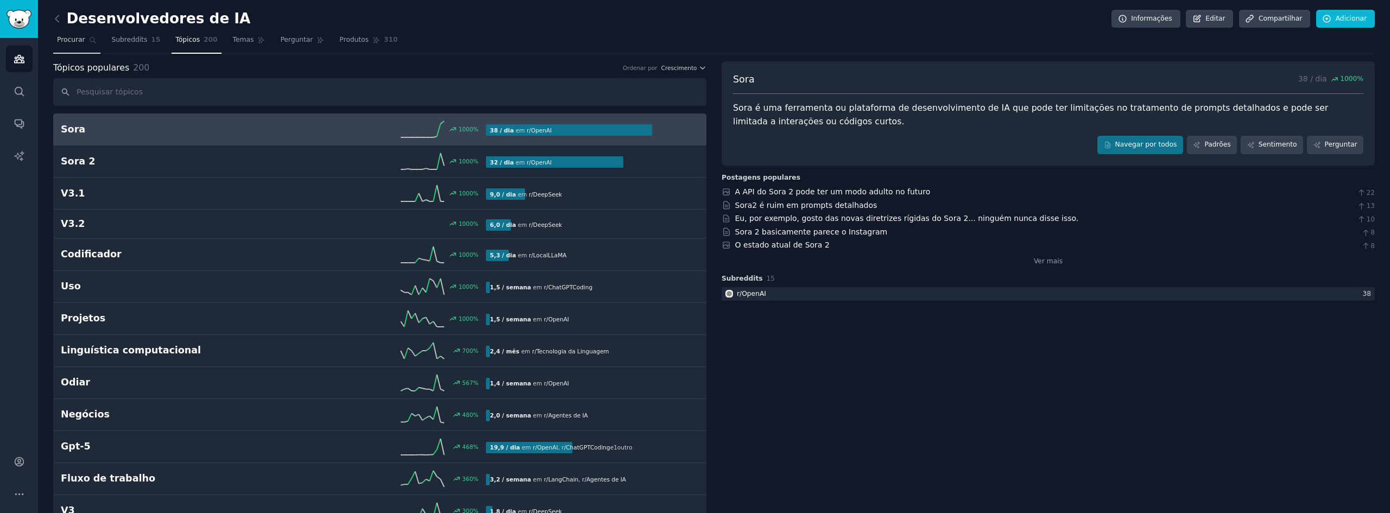
click at [89, 38] on icon at bounding box center [93, 40] width 8 height 8
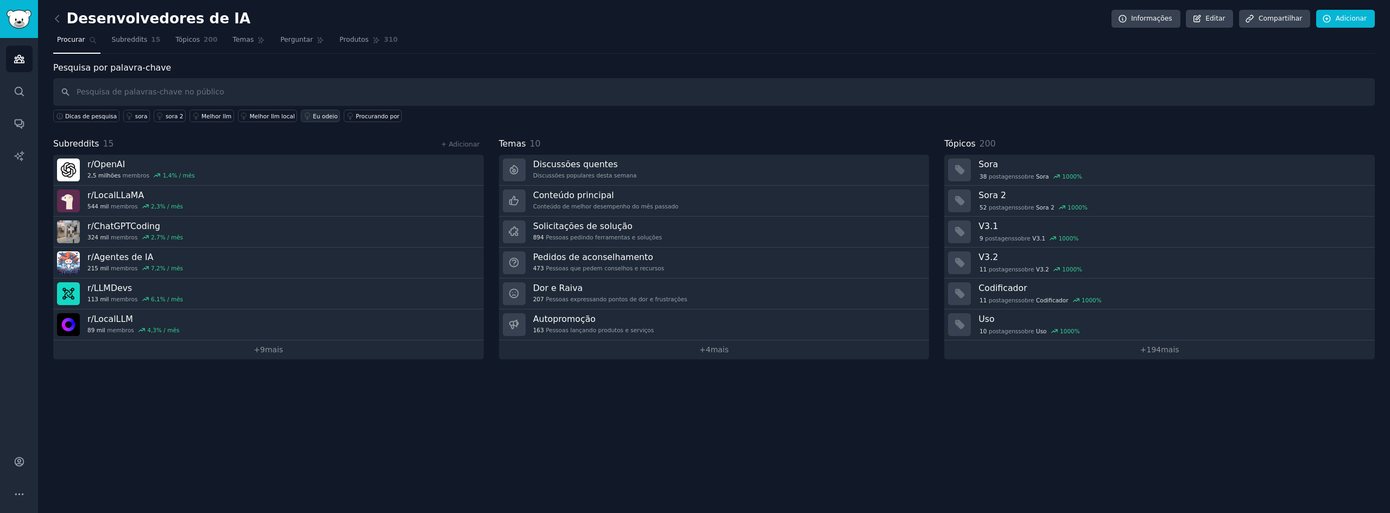
click at [313, 118] on font "Eu odeio" at bounding box center [325, 116] width 25 height 7
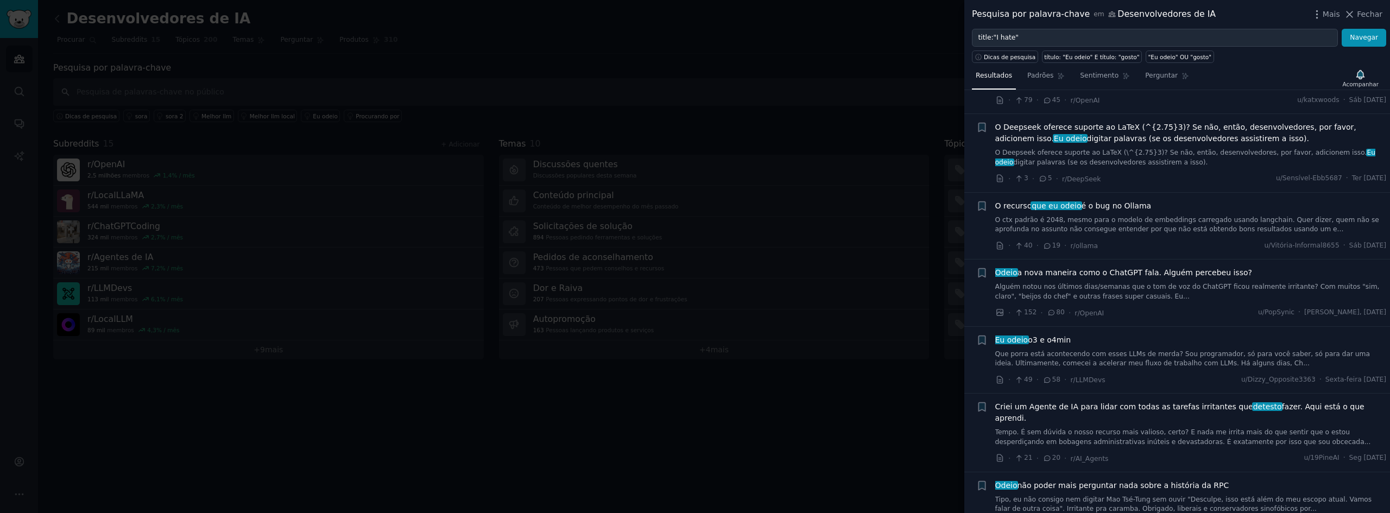
scroll to position [599, 0]
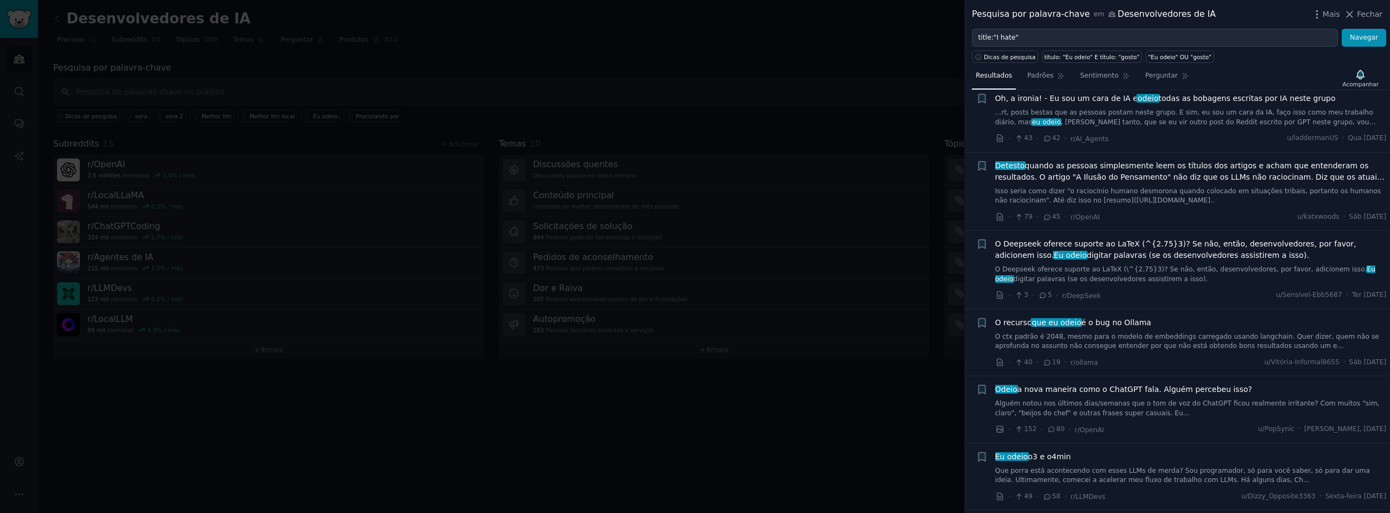
drag, startPoint x: 1375, startPoint y: 10, endPoint x: 844, endPoint y: 152, distance: 549.9
click at [1375, 10] on font "Fechar" at bounding box center [1370, 14] width 26 height 9
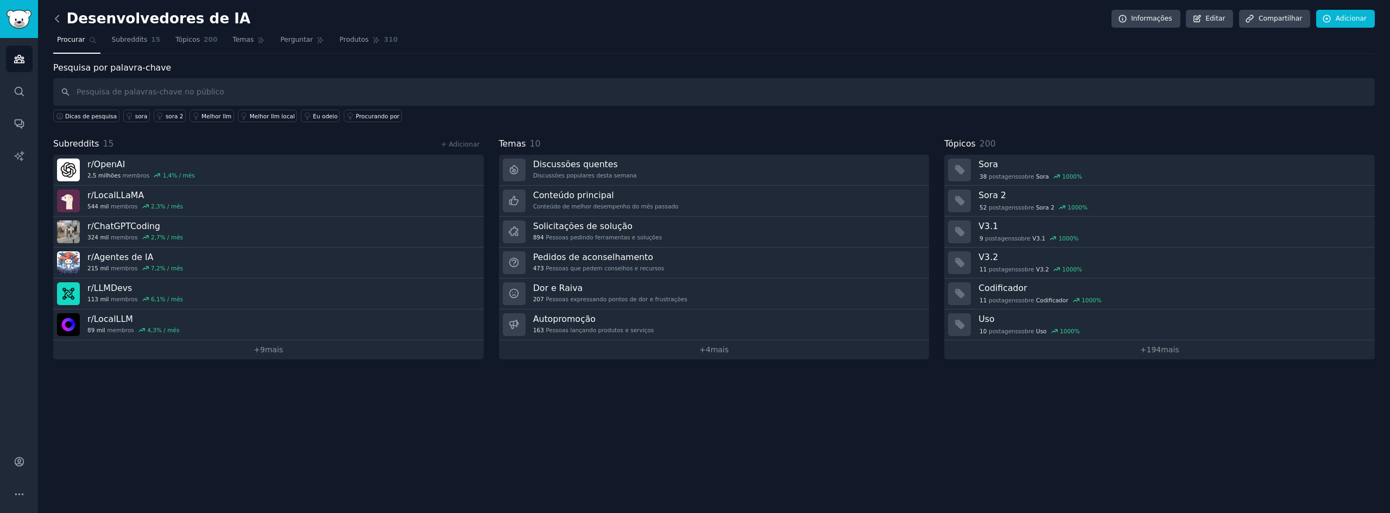
click at [58, 15] on icon at bounding box center [57, 18] width 11 height 11
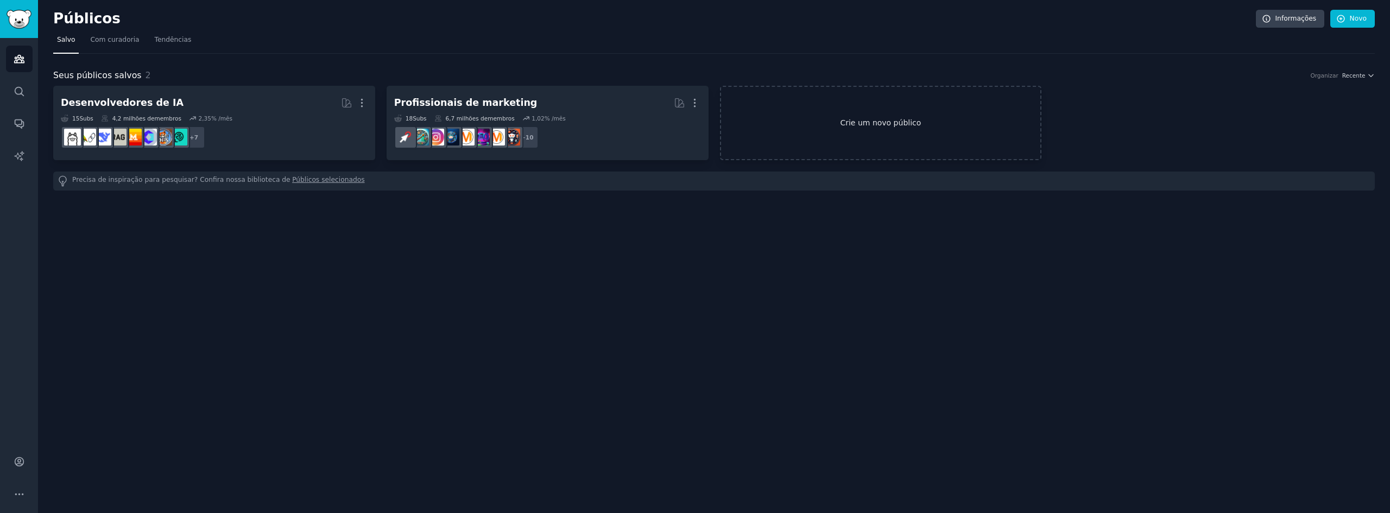
click at [923, 125] on font "Crie um novo público" at bounding box center [881, 122] width 320 height 11
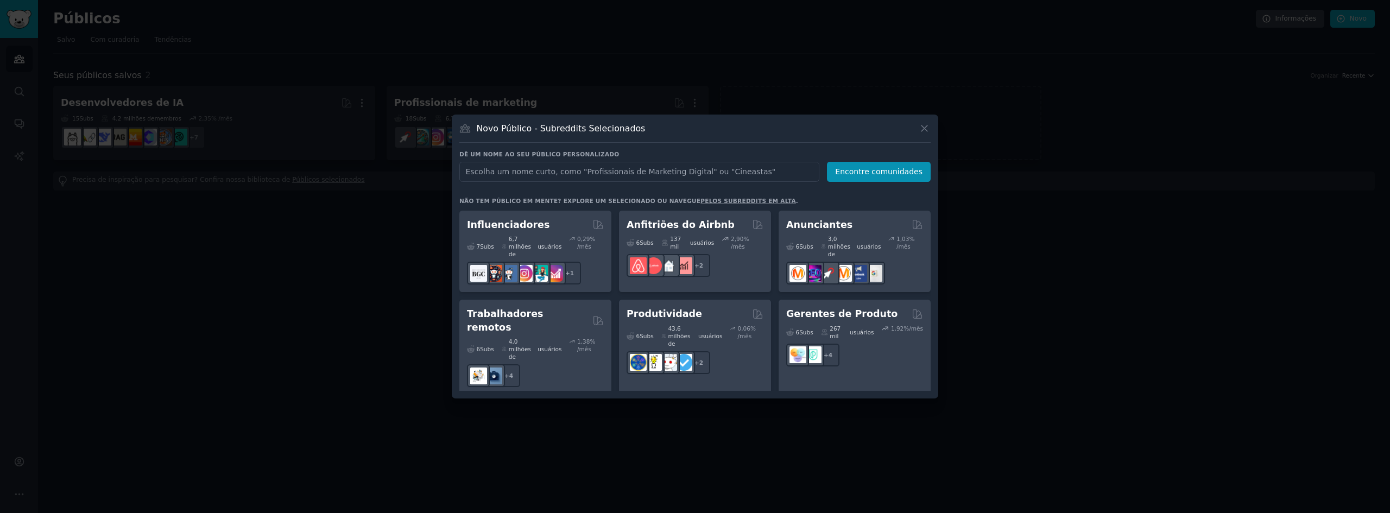
scroll to position [966, 0]
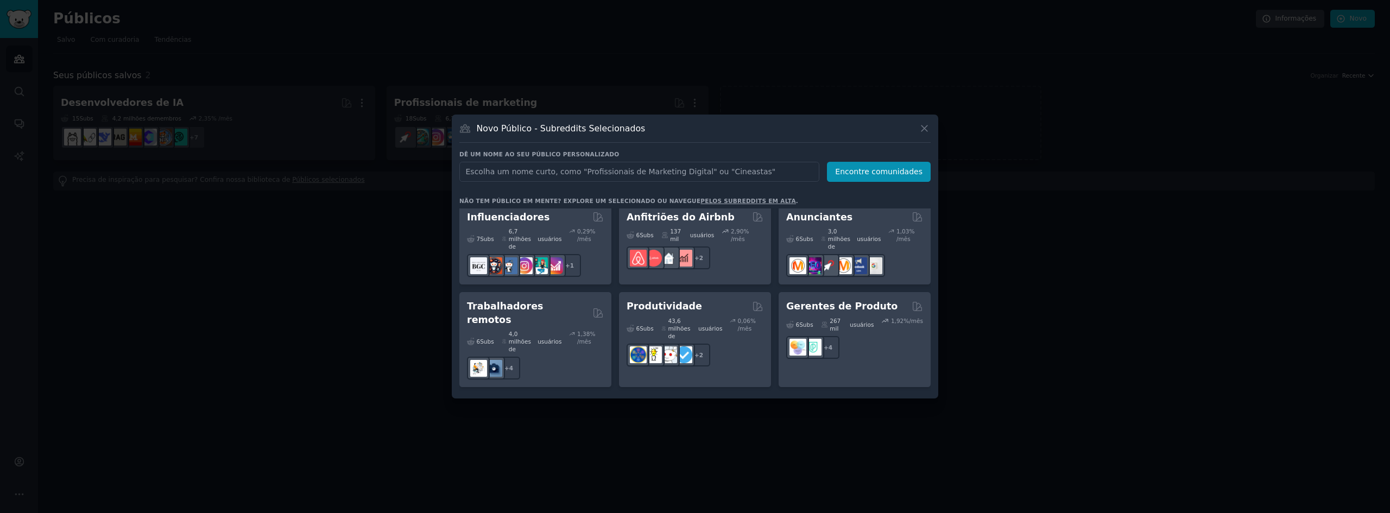
click at [541, 404] on font "Fundadores de SaaS" at bounding box center [521, 409] width 109 height 11
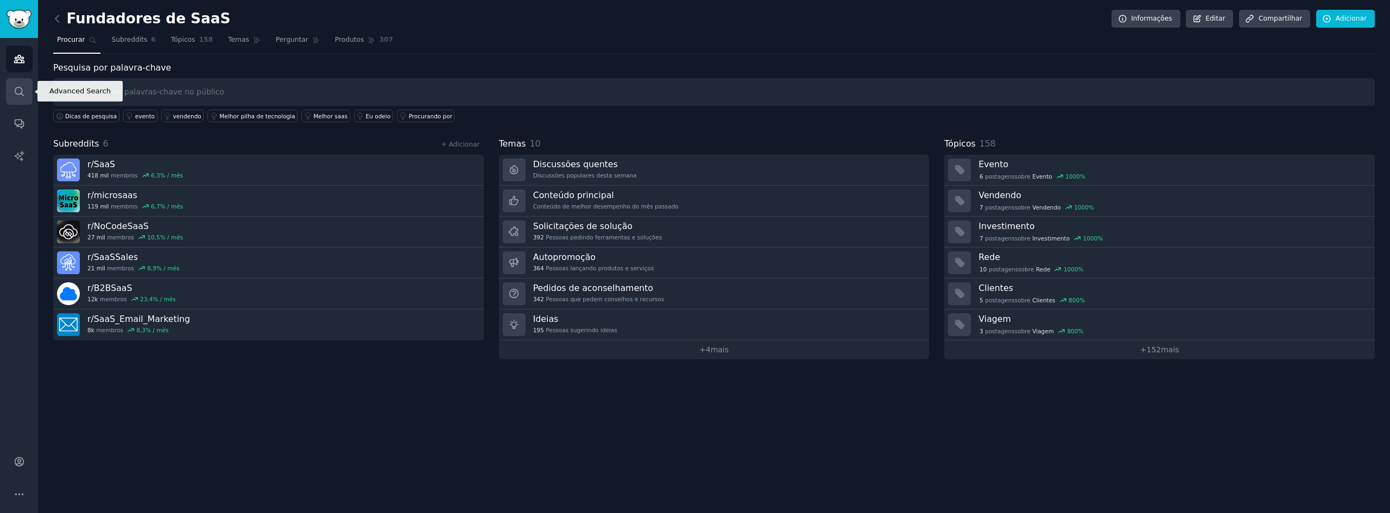
click at [29, 94] on link "Procurar" at bounding box center [19, 91] width 27 height 27
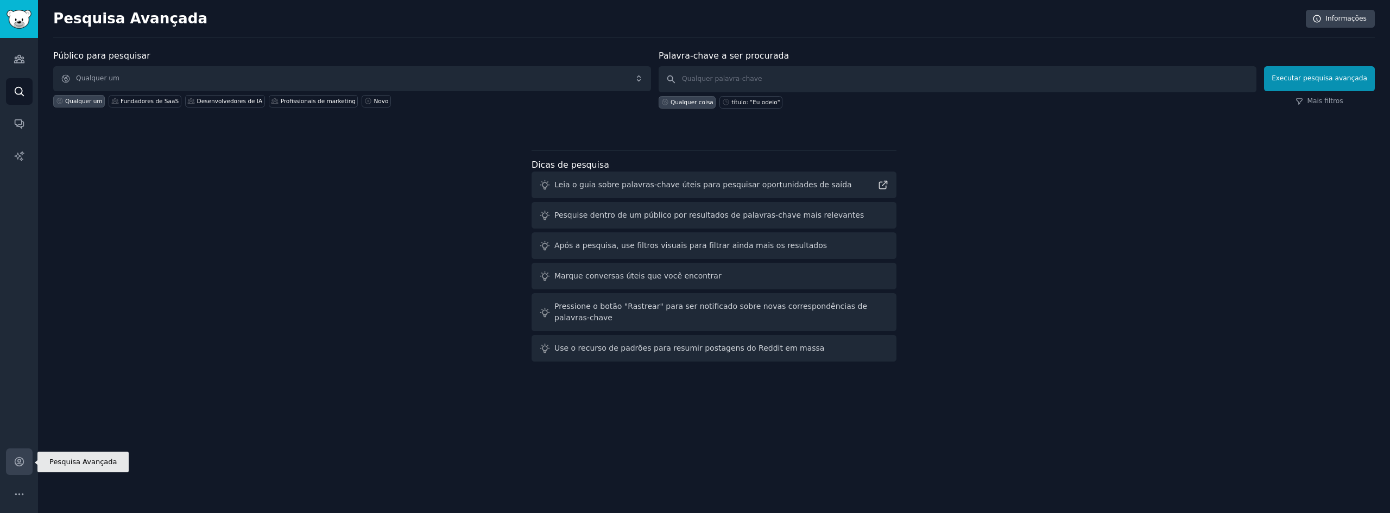
click at [29, 459] on link "Conta" at bounding box center [19, 462] width 27 height 27
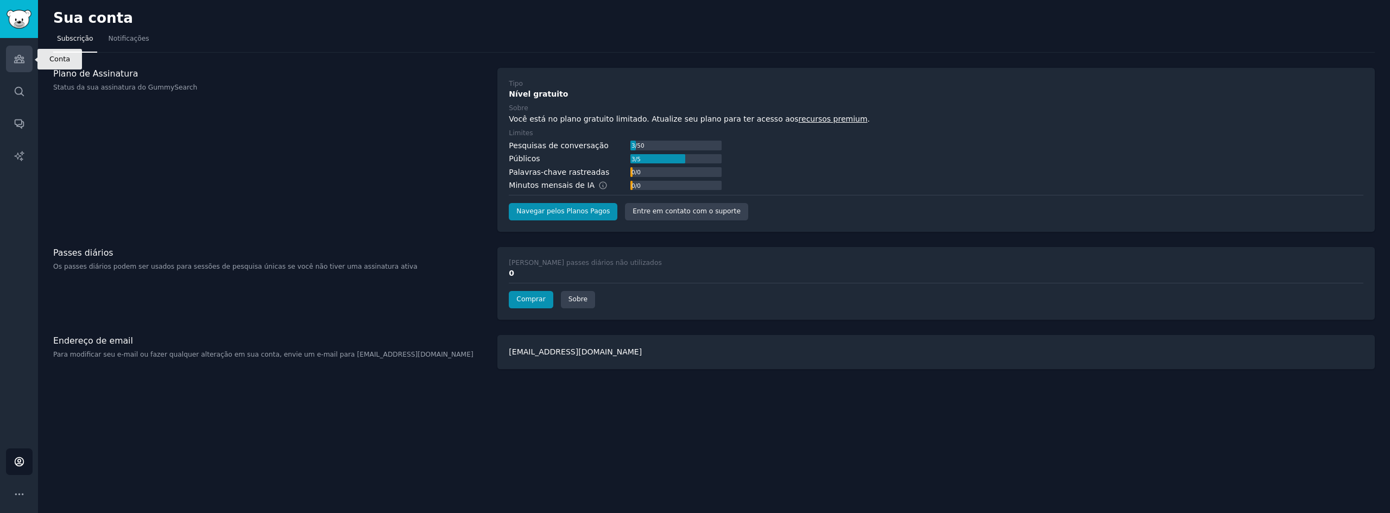
click at [18, 56] on icon "Barra lateral" at bounding box center [19, 58] width 11 height 11
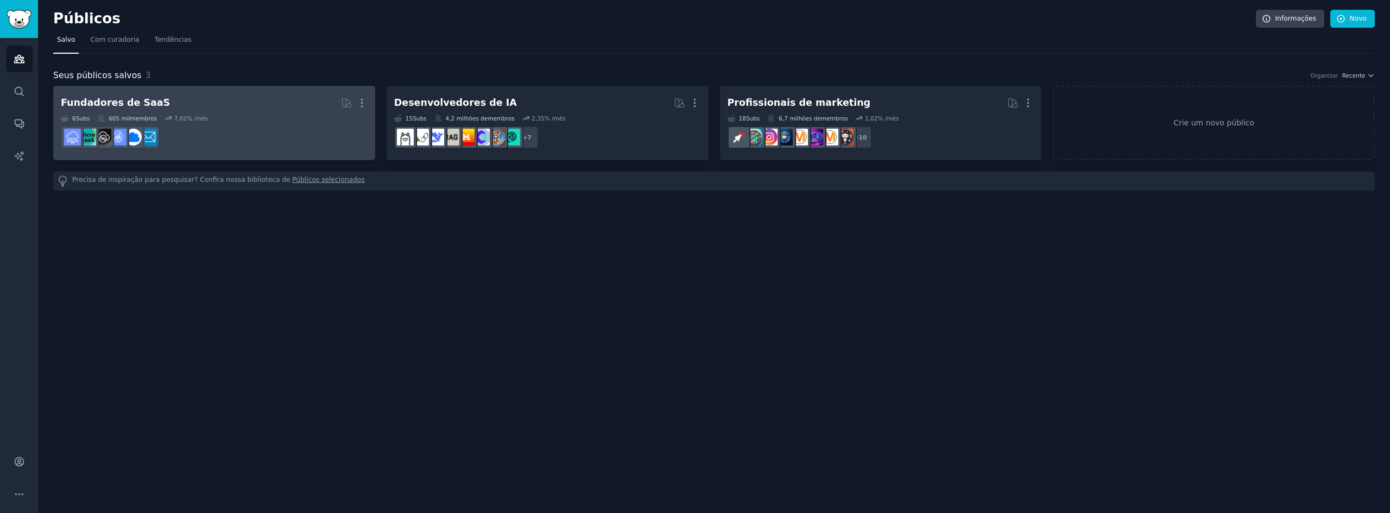
click at [192, 98] on h2 "Fundadores de SaaS Mais" at bounding box center [214, 102] width 307 height 19
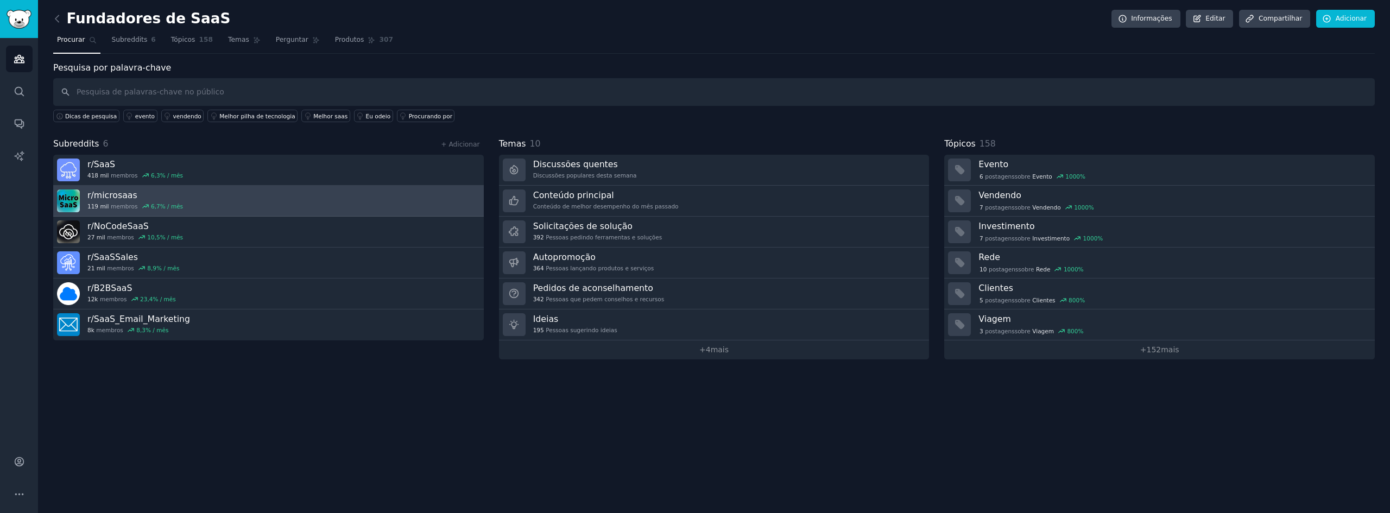
click at [213, 198] on link "r/ microsaas 119 mil membros 6,7 % / mês" at bounding box center [268, 201] width 431 height 31
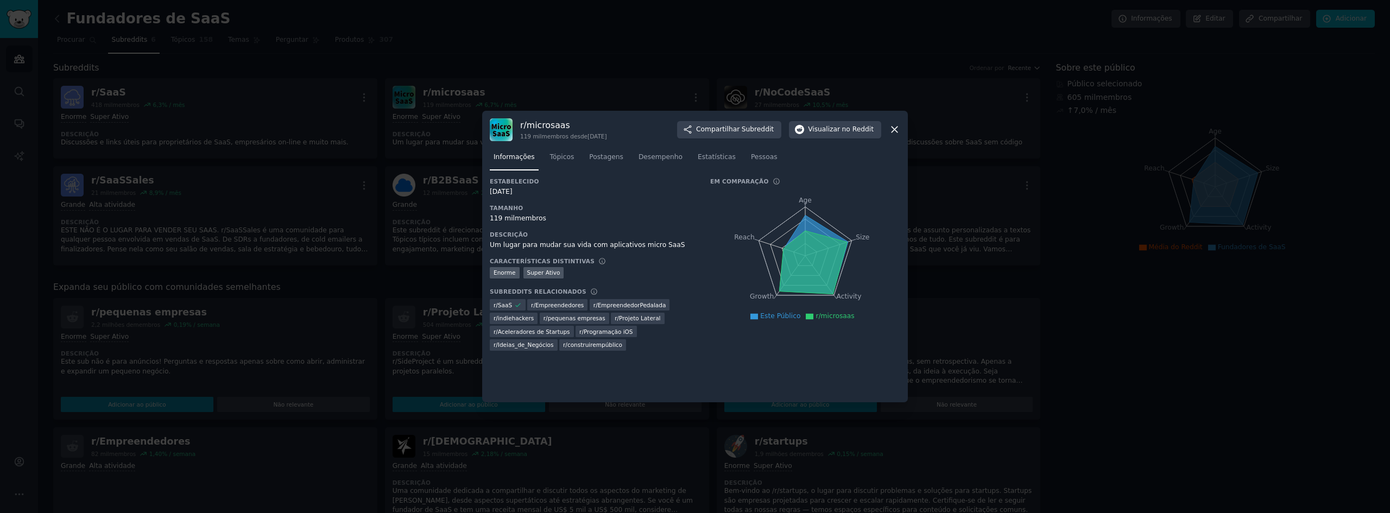
click at [896, 127] on icon at bounding box center [894, 129] width 11 height 11
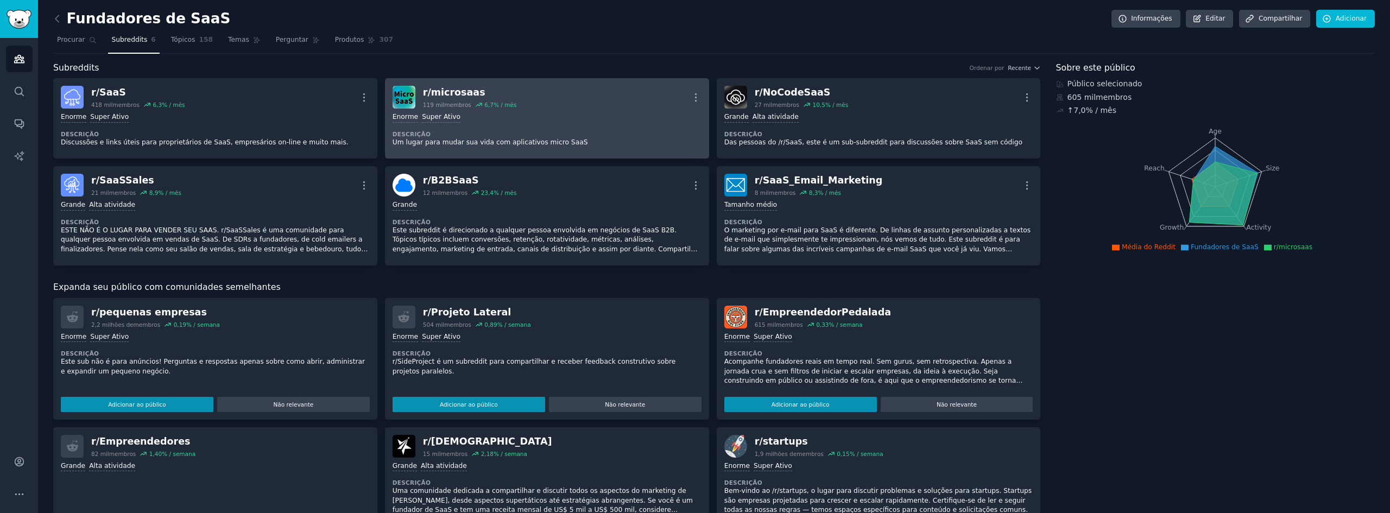
click at [582, 97] on div "r/ microsaas 119 mil membros 6,7 % / mês Mais" at bounding box center [547, 97] width 309 height 23
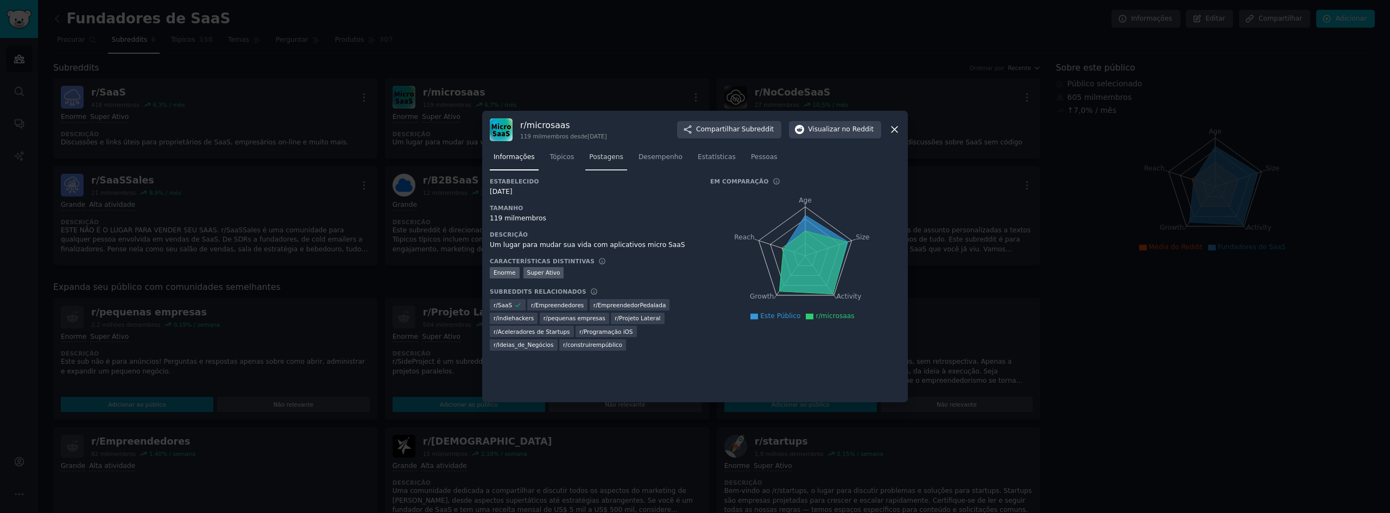
click at [592, 157] on font "Postagens" at bounding box center [606, 157] width 34 height 8
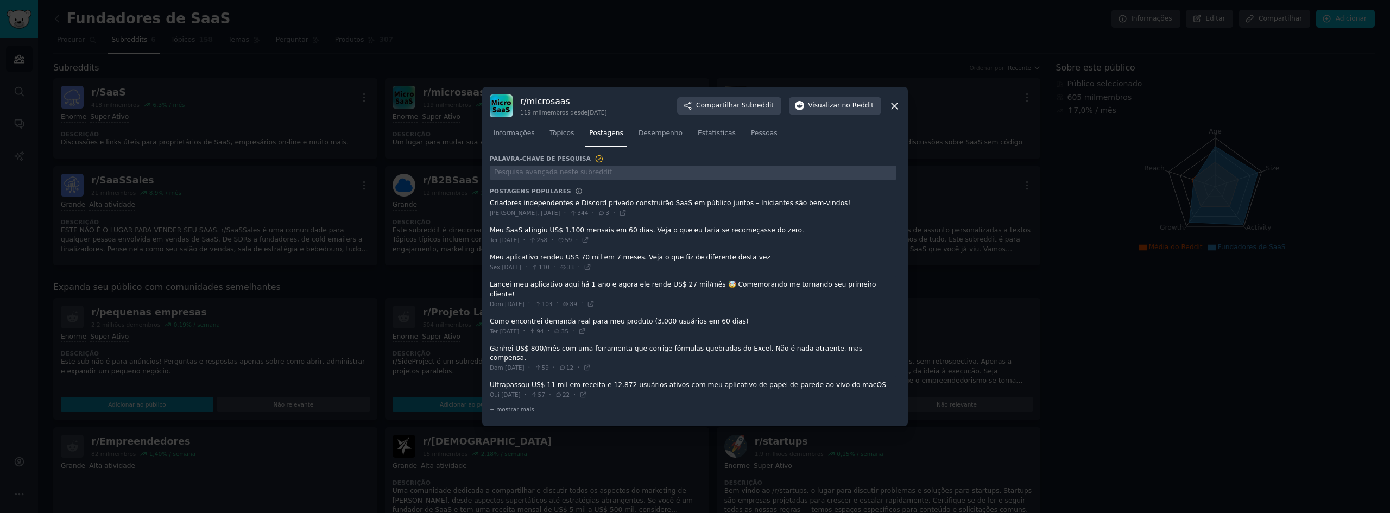
click at [889, 114] on div "r/ microsaas 119 mil membros desde [DATE] Compartilhar Subreddit Visualizar no …" at bounding box center [695, 105] width 411 height 23
click at [892, 112] on icon at bounding box center [894, 105] width 11 height 11
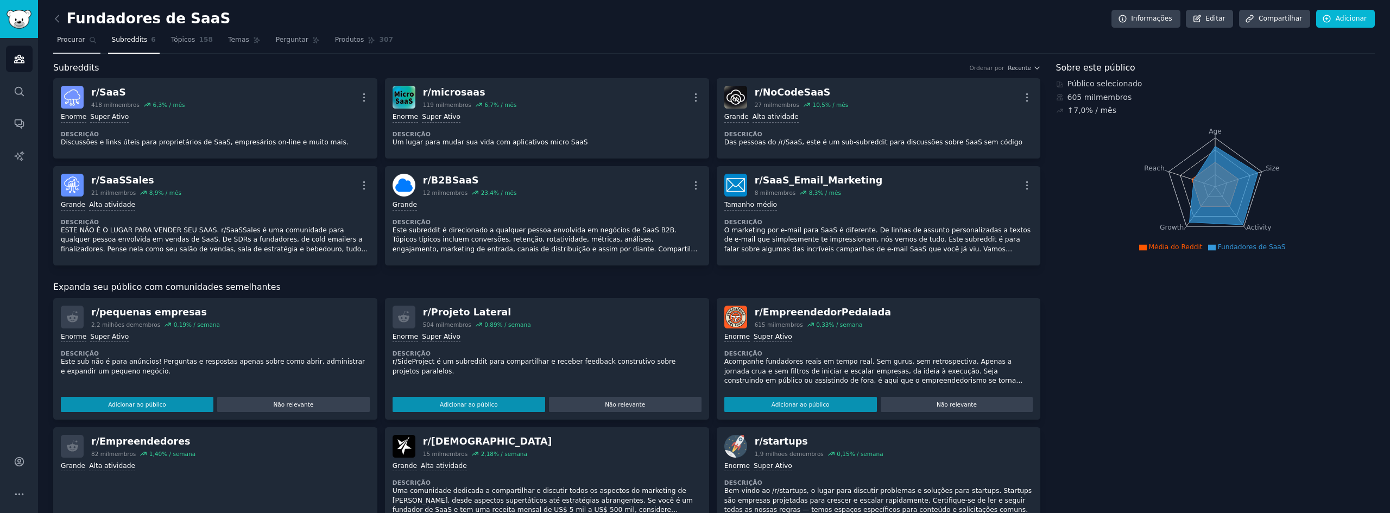
click at [75, 34] on link "Procurar" at bounding box center [76, 42] width 47 height 22
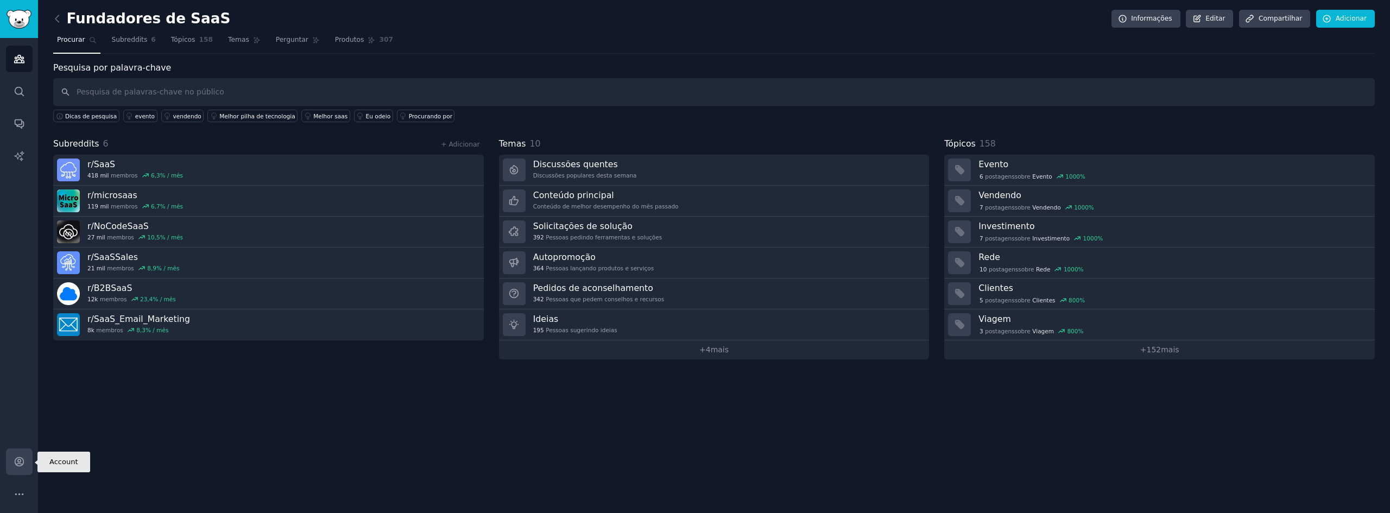
click at [26, 458] on link "Conta" at bounding box center [19, 462] width 27 height 27
click at [366, 116] on font "Eu odeio" at bounding box center [378, 116] width 25 height 7
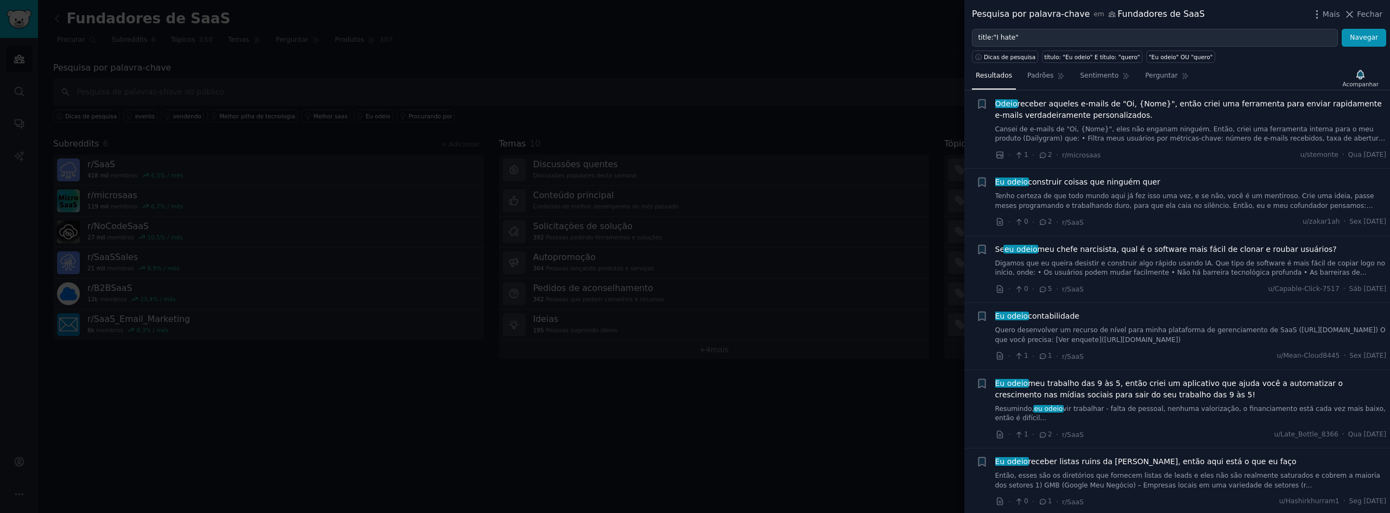
scroll to position [489, 0]
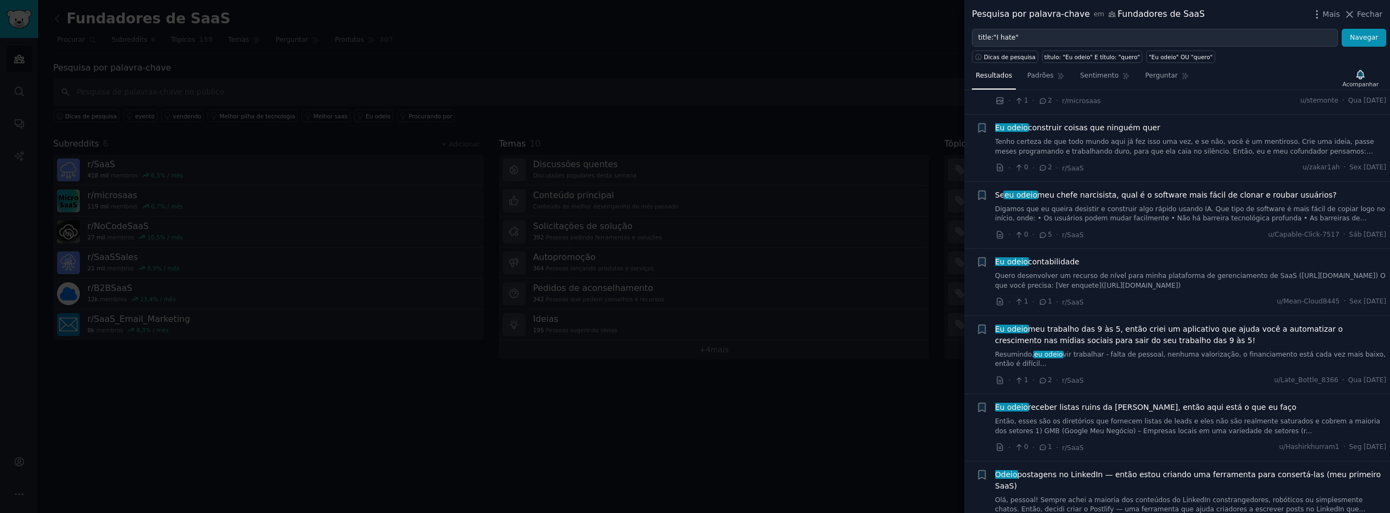
click at [1110, 277] on font "Quero desenvolver um recurso de nível para minha plataforma de gerenciamento de…" at bounding box center [1191, 280] width 390 height 17
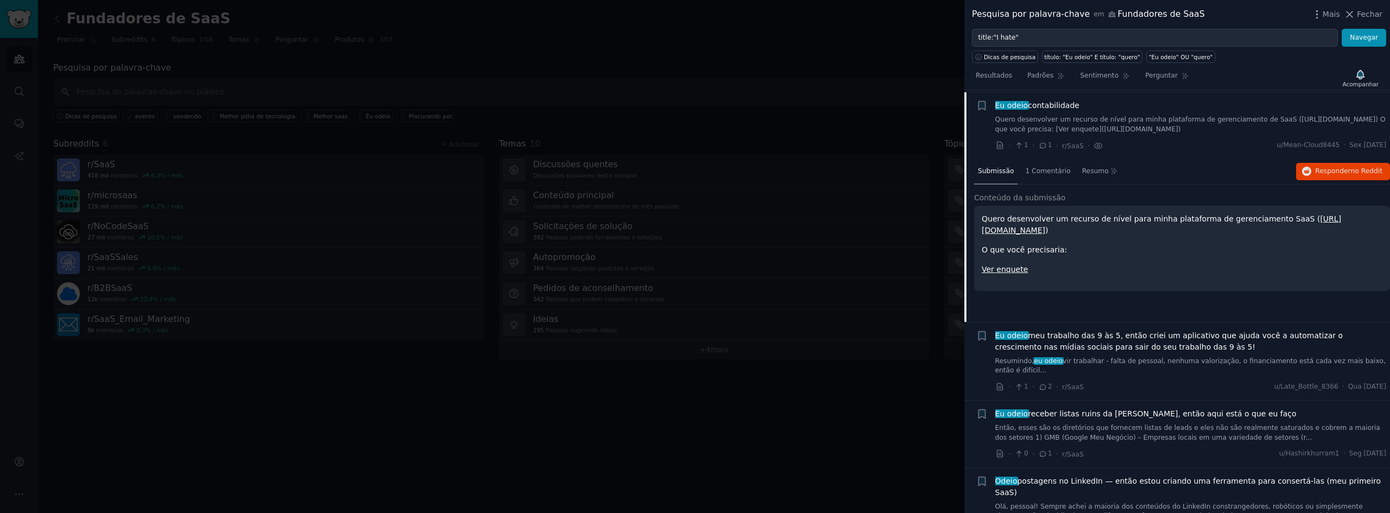
scroll to position [647, 0]
click at [1085, 118] on font "Quero desenvolver um recurso de nível para minha plataforma de gerenciamento de…" at bounding box center [1191, 122] width 390 height 17
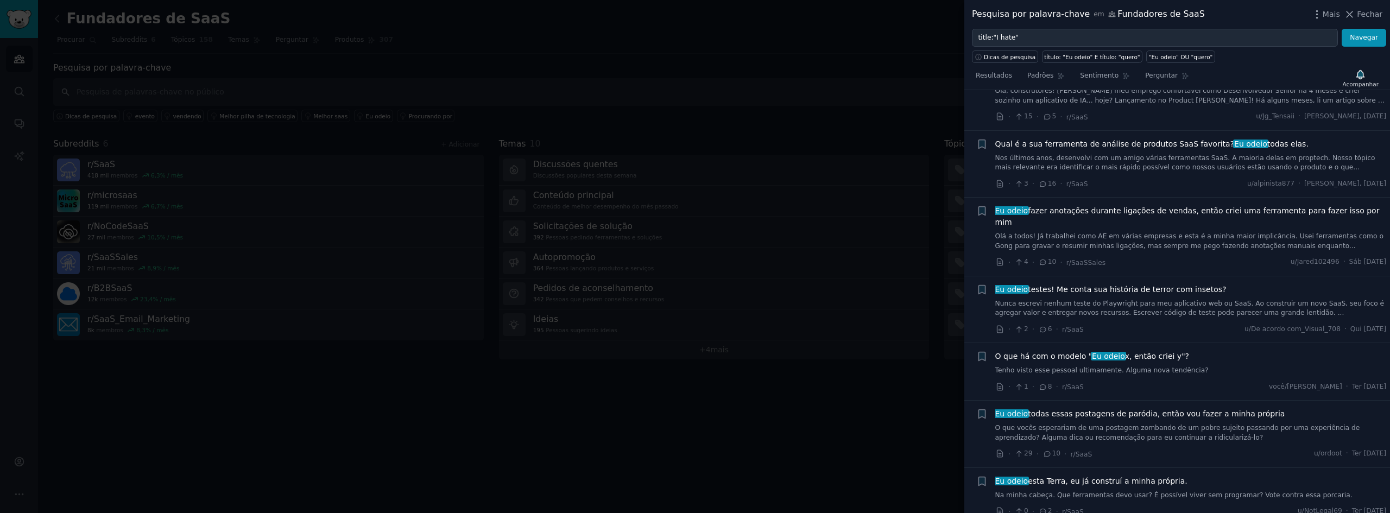
scroll to position [1408, 0]
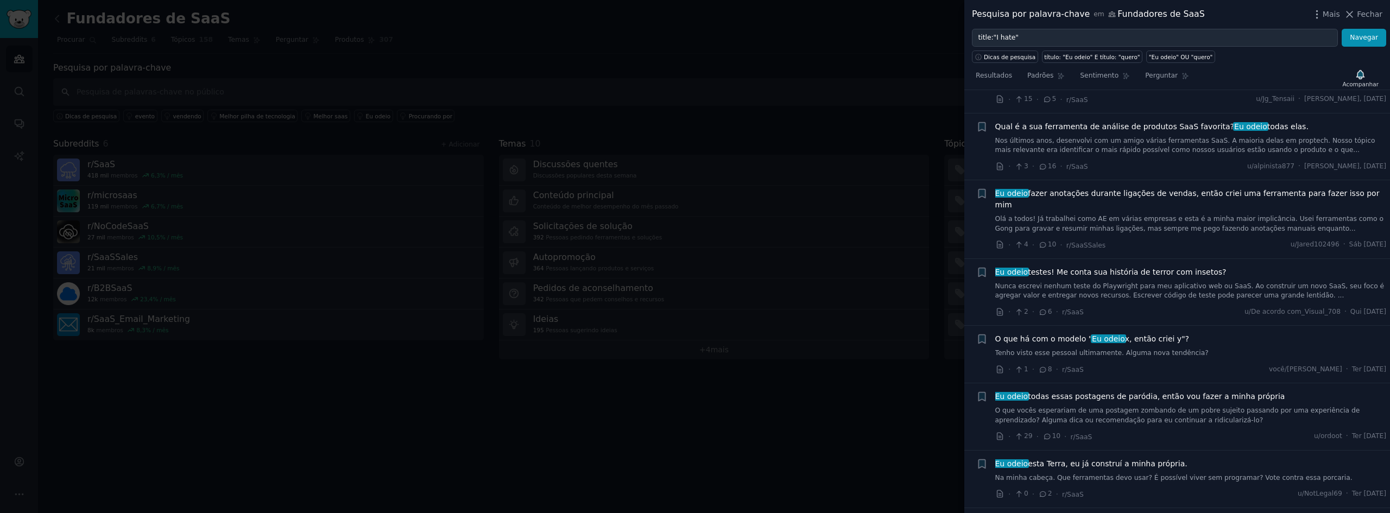
click at [1366, 15] on font "Fechar" at bounding box center [1370, 14] width 26 height 9
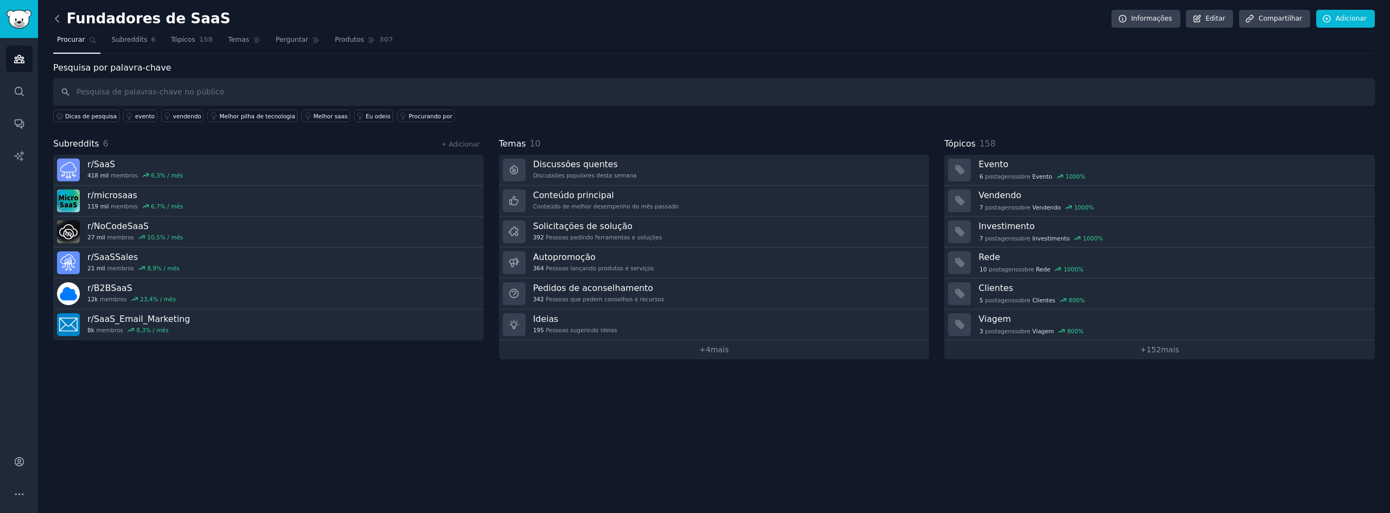
click at [60, 19] on icon at bounding box center [57, 18] width 11 height 11
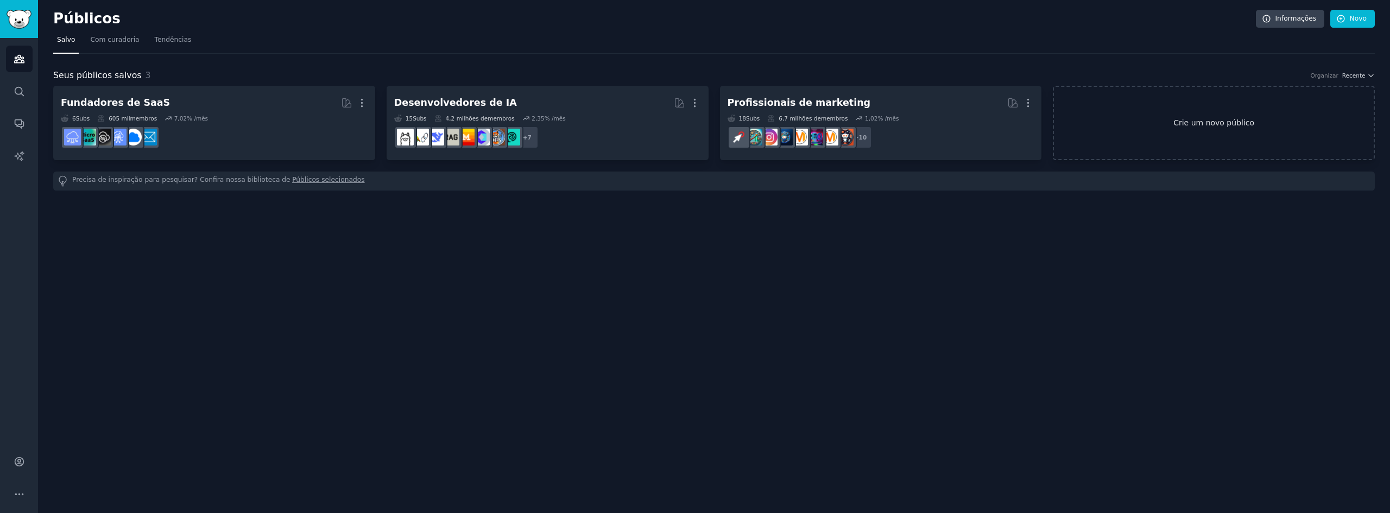
click at [1240, 125] on font "Crie um novo público" at bounding box center [1214, 122] width 81 height 9
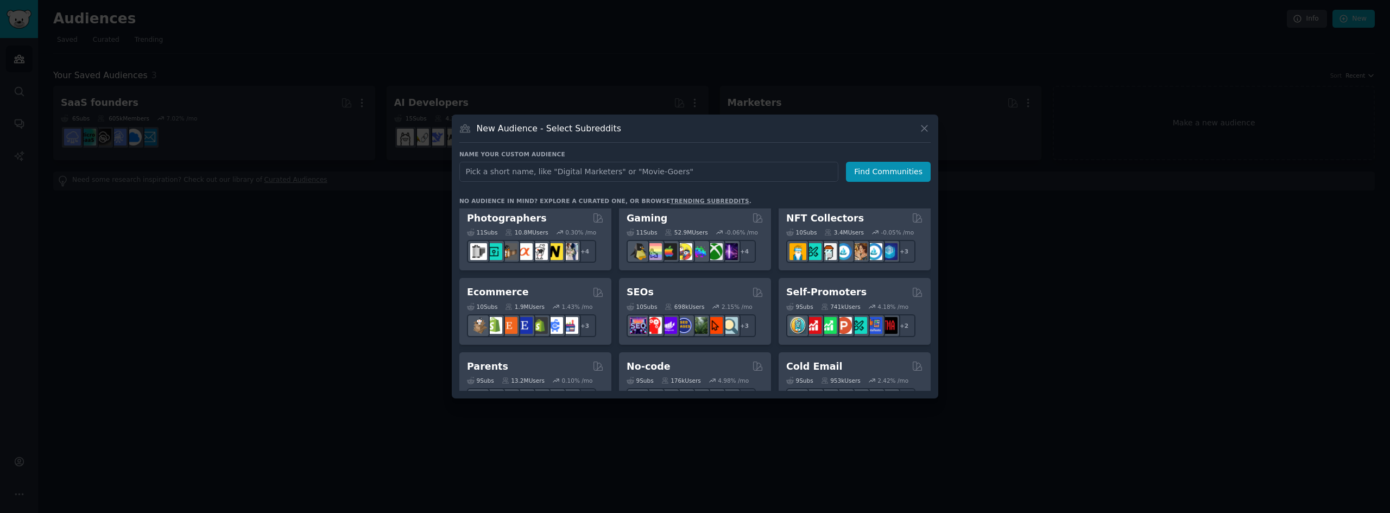
scroll to position [380, 0]
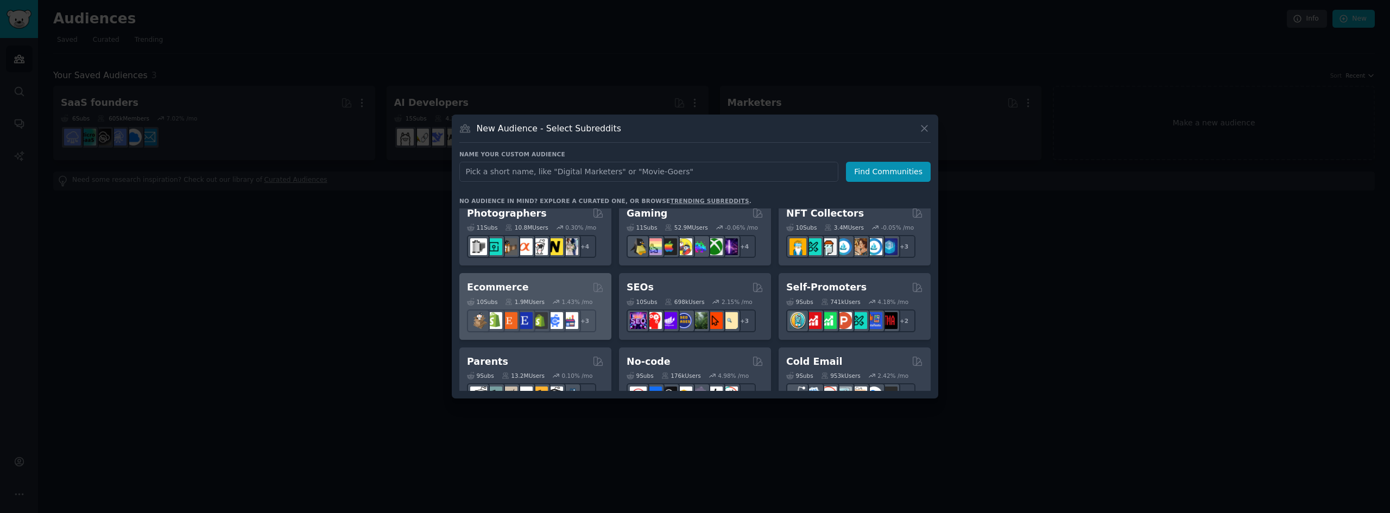
click at [539, 281] on div "Ecommerce Curated by GummySearch" at bounding box center [535, 288] width 137 height 14
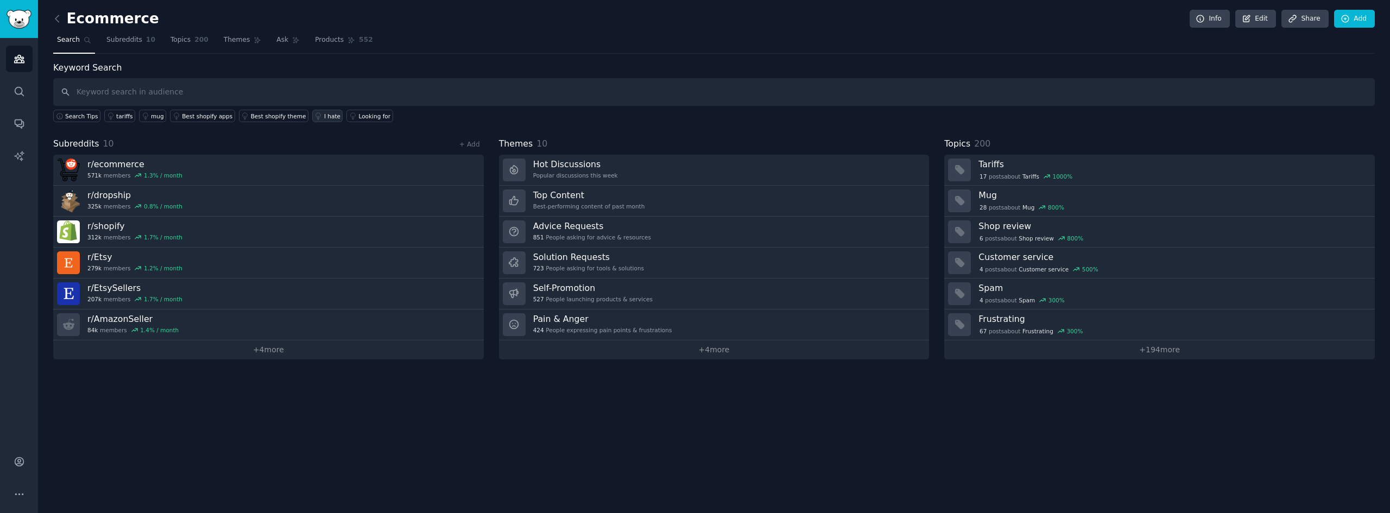
click at [324, 118] on div "I hate" at bounding box center [332, 116] width 16 height 8
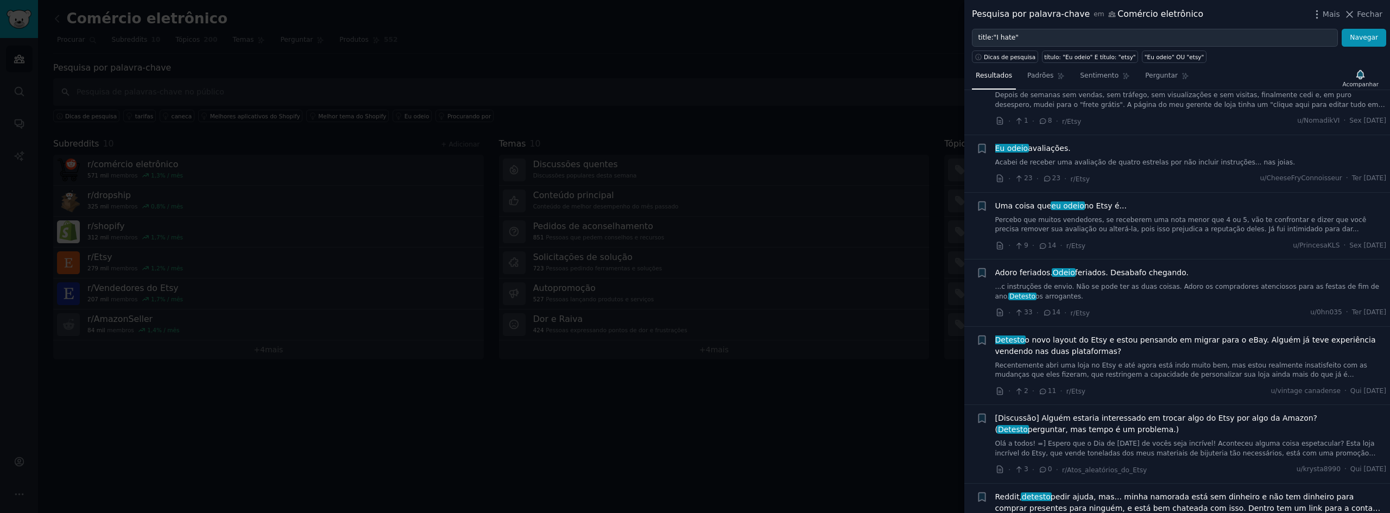
scroll to position [2458, 0]
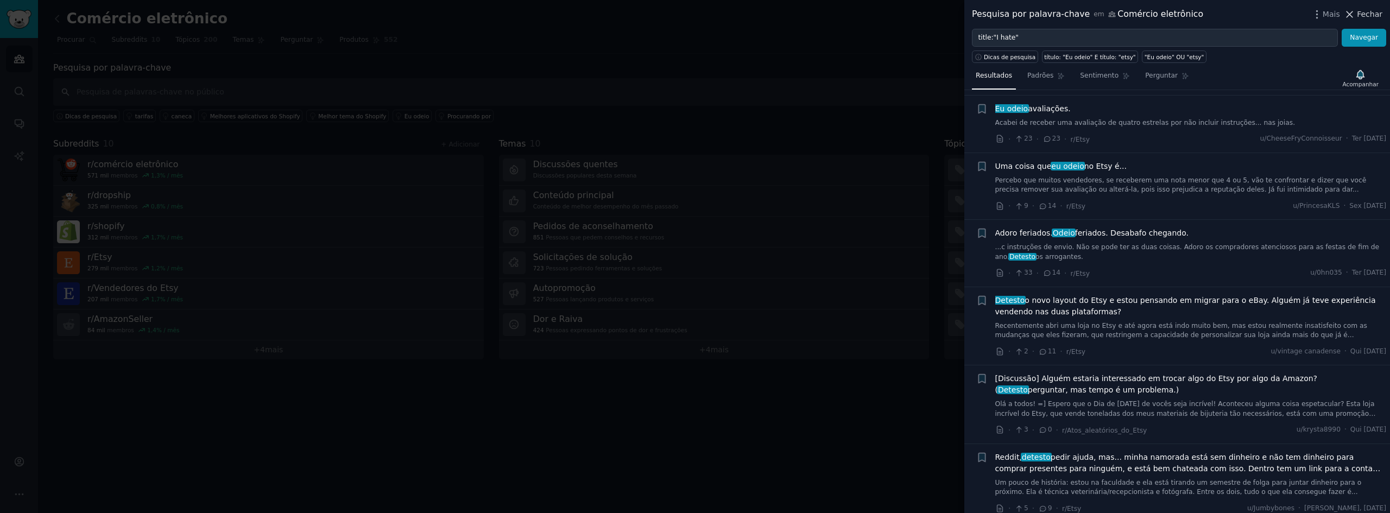
click at [1366, 12] on font "Fechar" at bounding box center [1370, 14] width 26 height 9
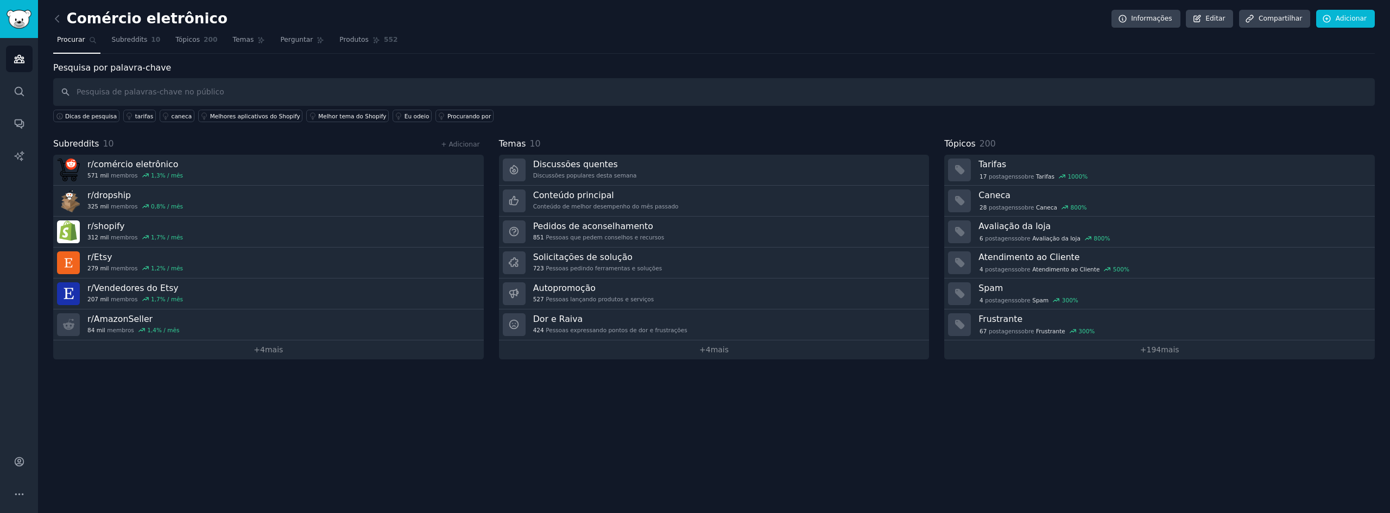
click at [53, 15] on div "Comércio eletrônico Informações Editar Compartilhar Adicionar Procurar Subreddi…" at bounding box center [714, 256] width 1352 height 513
click at [57, 17] on icon at bounding box center [56, 18] width 3 height 7
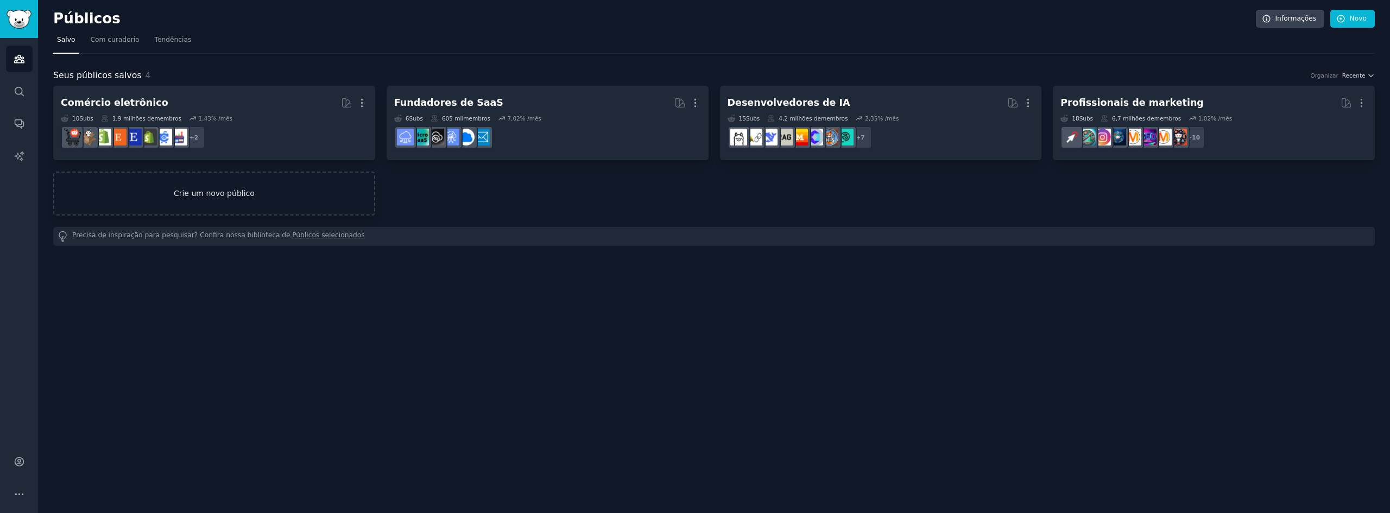
click at [301, 179] on link "Crie um novo público" at bounding box center [214, 194] width 322 height 44
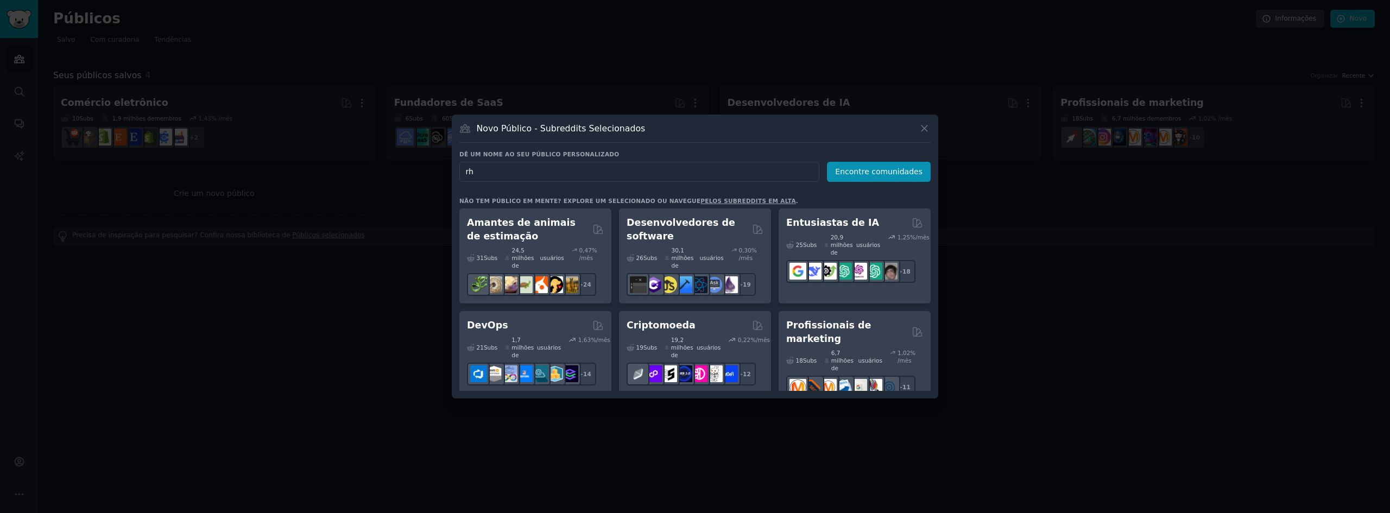
click at [612, 180] on input "rh" at bounding box center [639, 172] width 360 height 20
type input "rh"
click at [848, 178] on button "Encontre comunidades" at bounding box center [879, 172] width 104 height 20
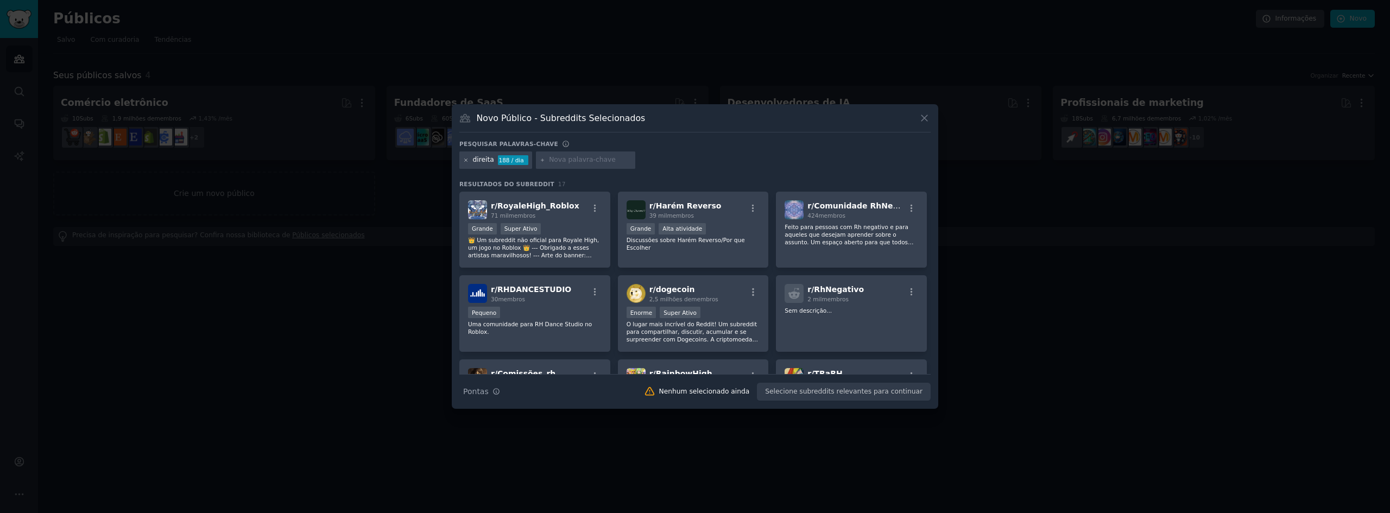
click at [467, 162] on icon at bounding box center [466, 160] width 6 height 6
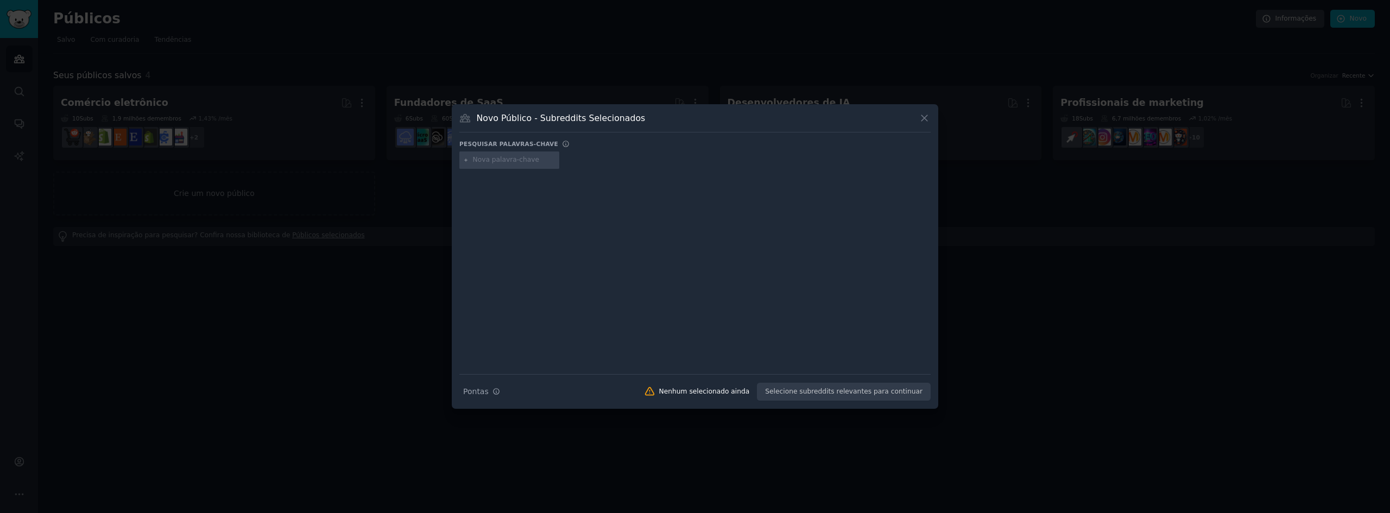
click at [917, 119] on div "Novo Público - Subreddits Selecionados" at bounding box center [694, 122] width 471 height 21
click at [924, 117] on icon at bounding box center [924, 117] width 11 height 11
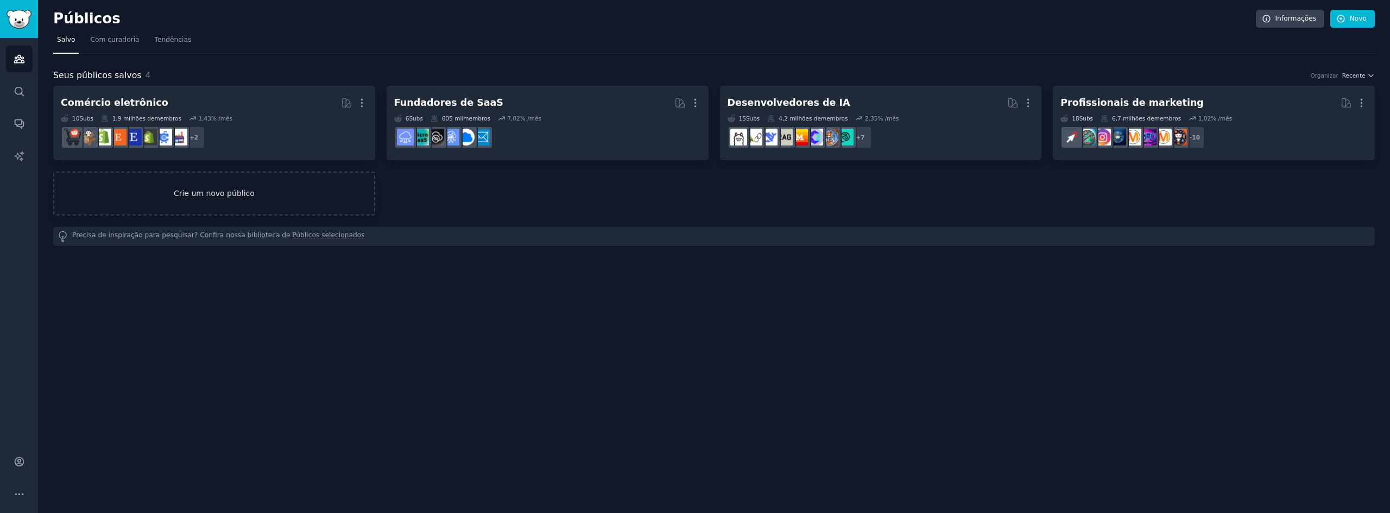
click at [191, 181] on link "Crie um novo público" at bounding box center [214, 194] width 322 height 44
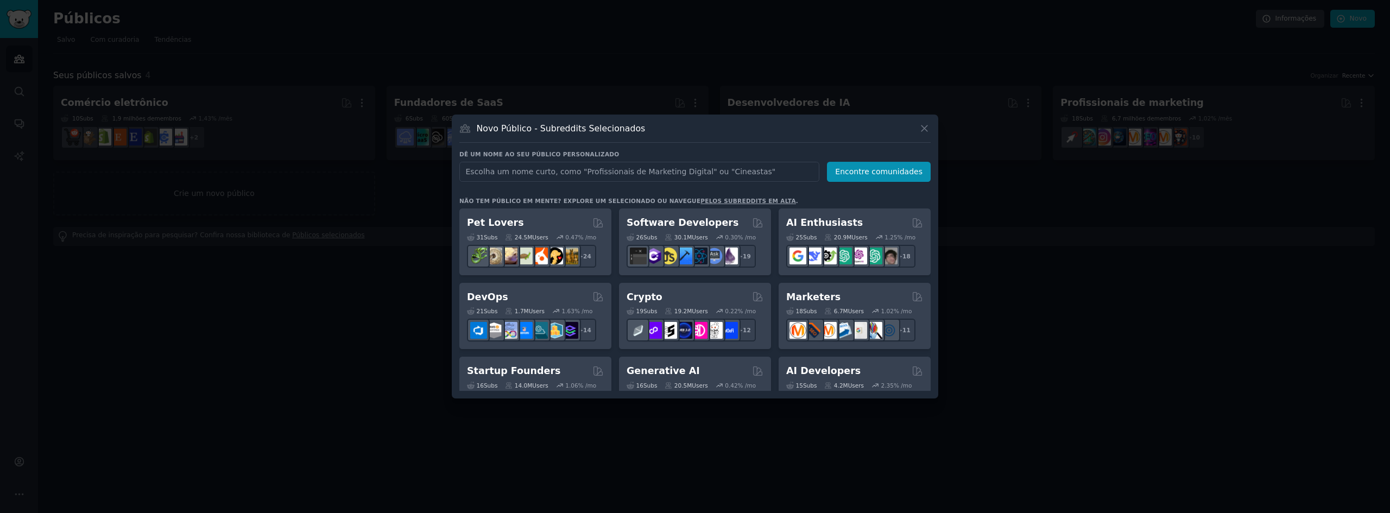
click at [556, 171] on input "text" at bounding box center [639, 172] width 360 height 20
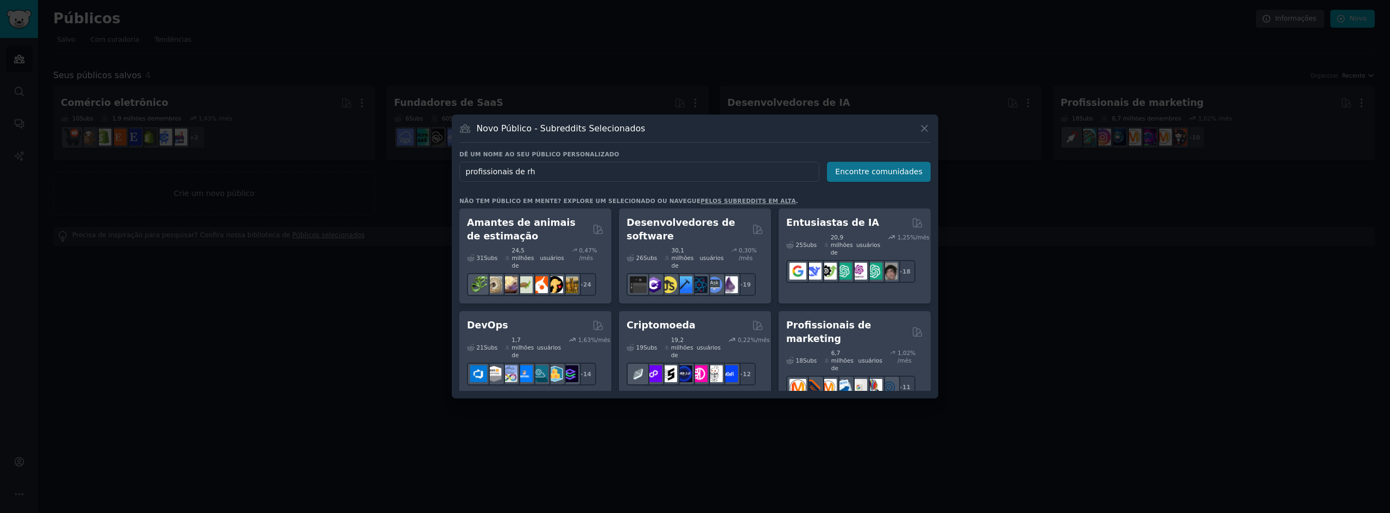
type input "profissionais de rh"
click at [891, 174] on font "Encontre comunidades" at bounding box center [878, 171] width 87 height 9
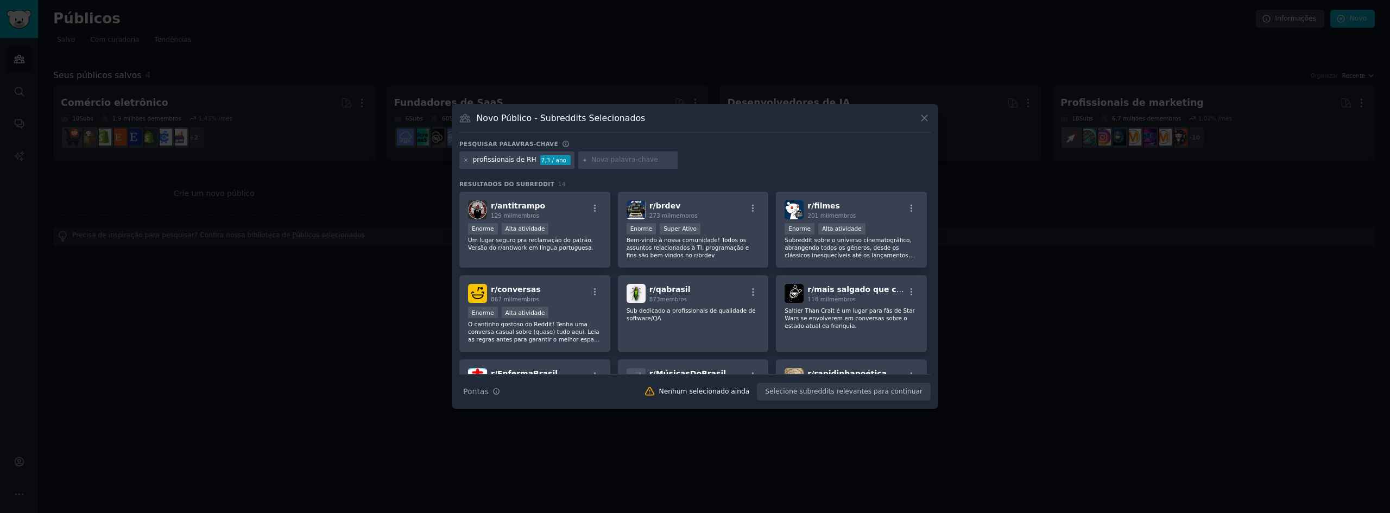
click at [463, 162] on icon at bounding box center [466, 160] width 6 height 6
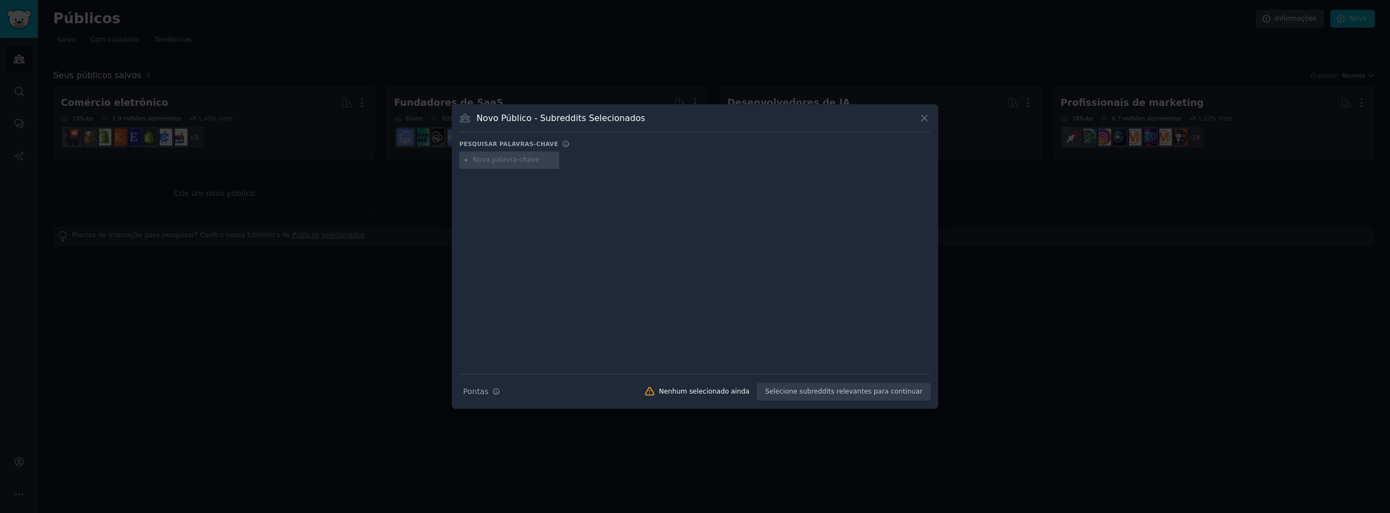
click at [508, 161] on input "text" at bounding box center [514, 160] width 83 height 10
paste input "human resources"
type input "human resources"
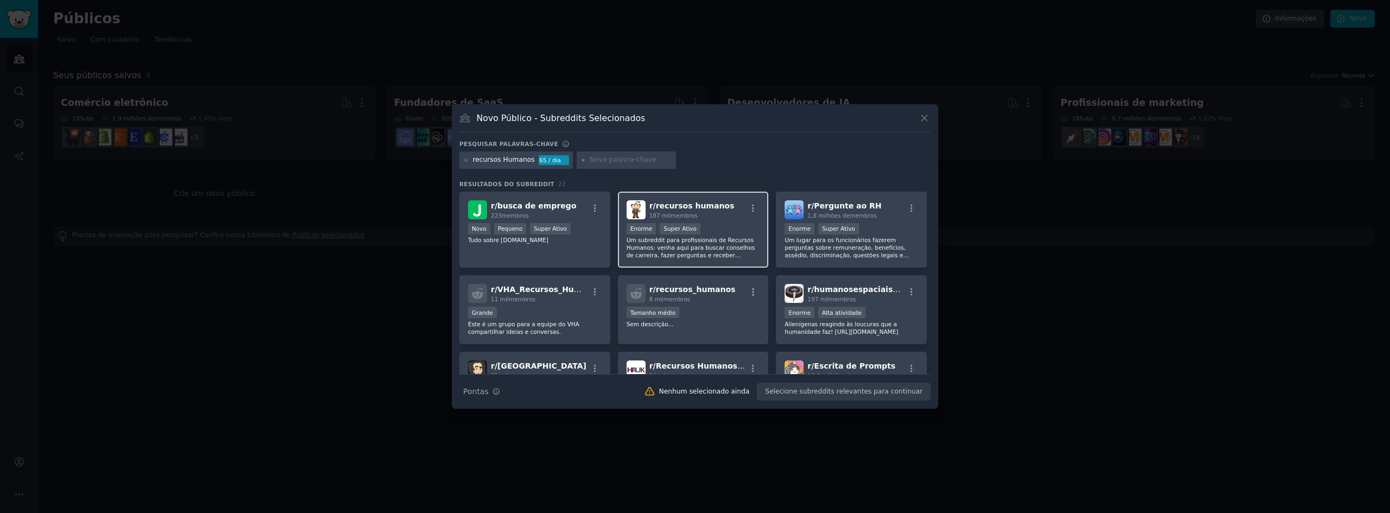
click at [701, 248] on font "Um subreddit para profissionais de Recursos Humanos: venha aqui para buscar con…" at bounding box center [694, 259] width 134 height 45
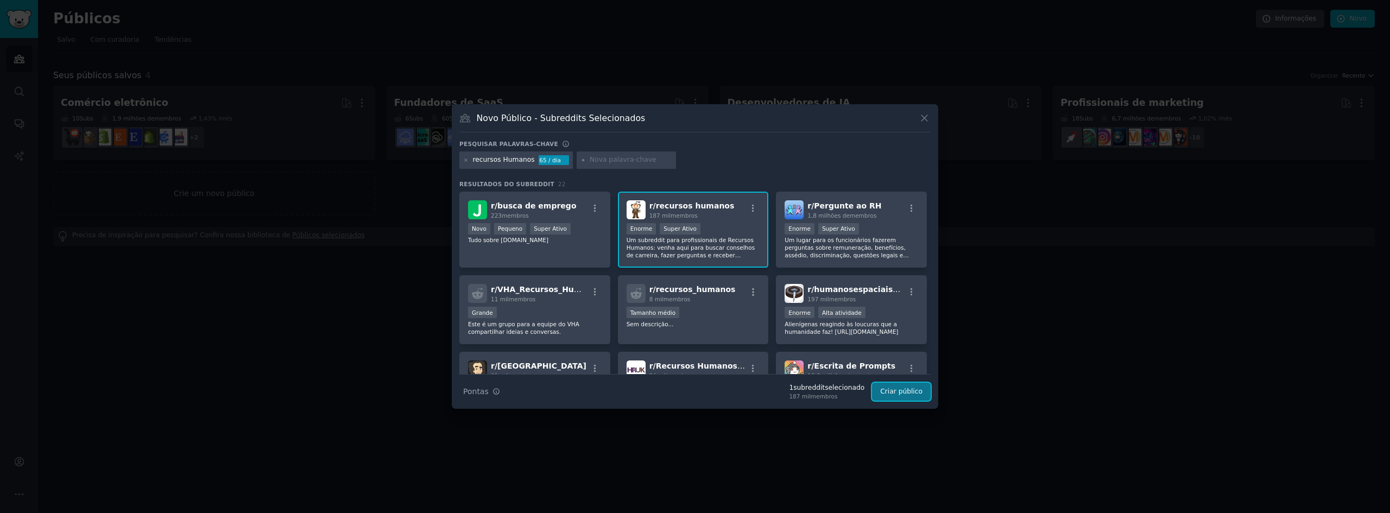
click at [913, 396] on button "Criar público" at bounding box center [901, 392] width 59 height 18
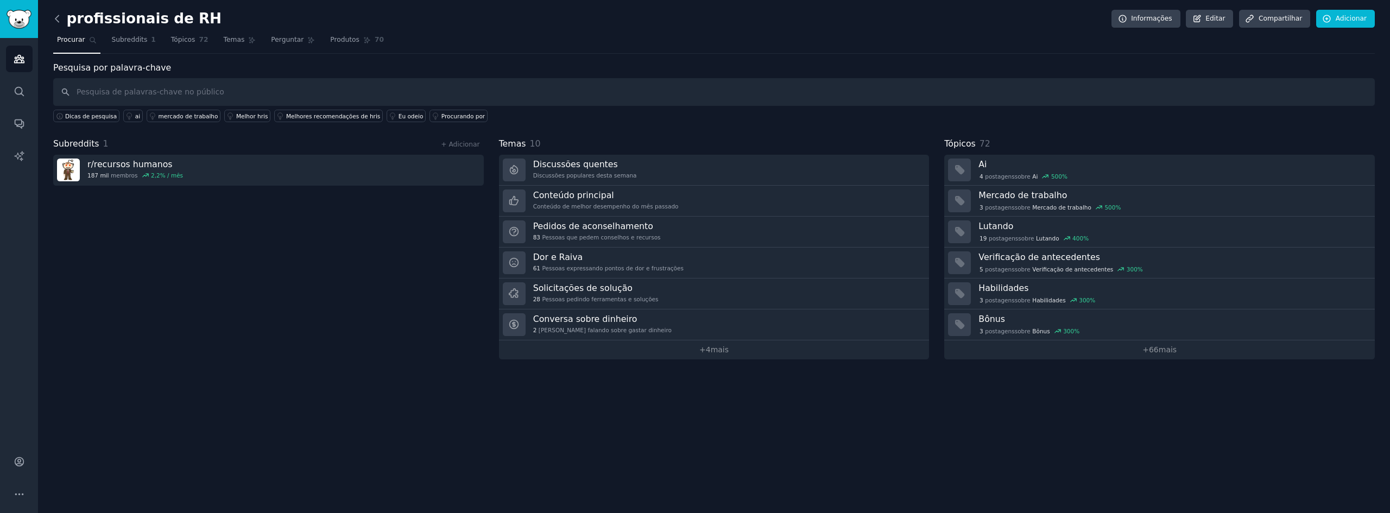
click at [56, 17] on icon at bounding box center [56, 18] width 3 height 7
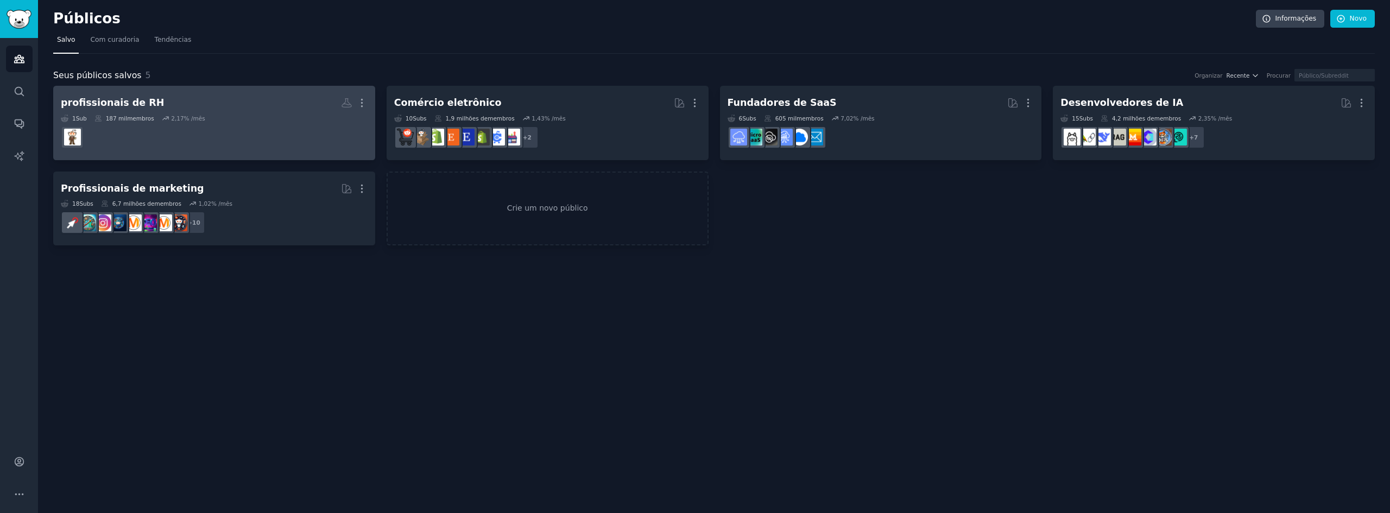
click at [253, 119] on div "1 Sub 187 mil membros 2,17 % /mês" at bounding box center [214, 119] width 307 height 8
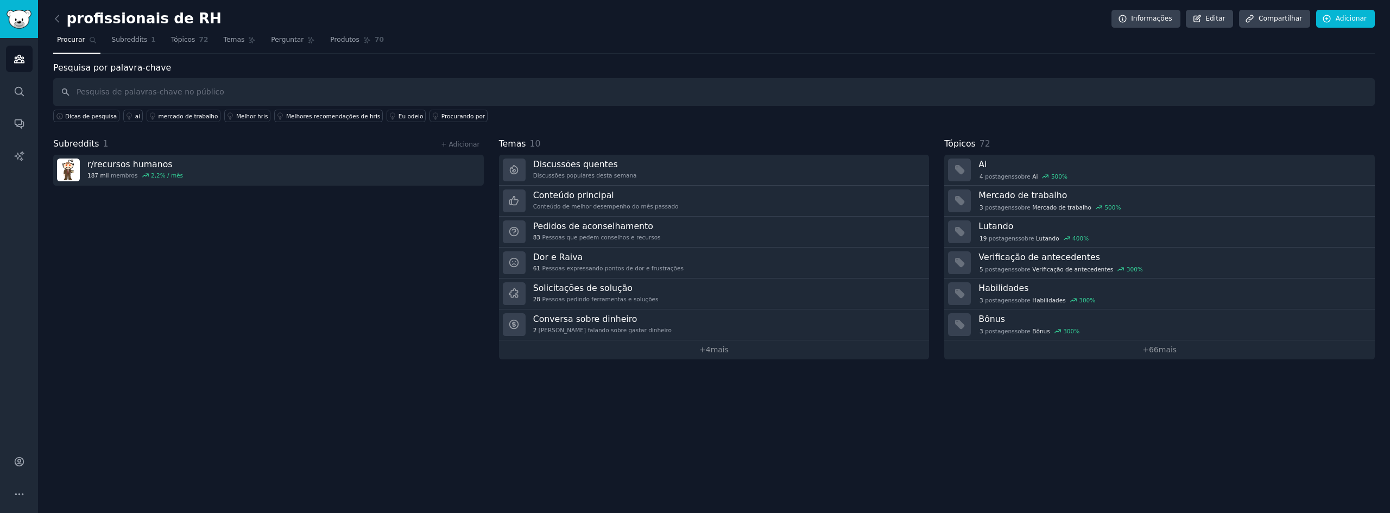
click at [244, 89] on input "text" at bounding box center [714, 92] width 1322 height 28
type input "waste of time with"
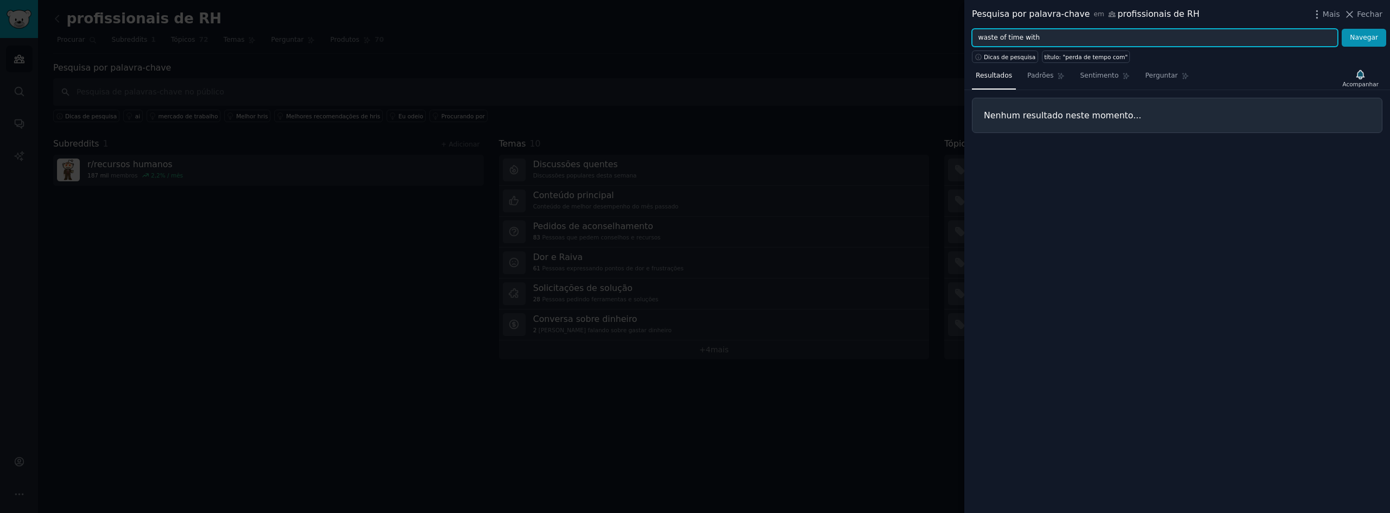
click at [991, 29] on input "waste of time with" at bounding box center [1155, 38] width 366 height 18
paste input "perda de tempo com"
type input "perda de tempo com"
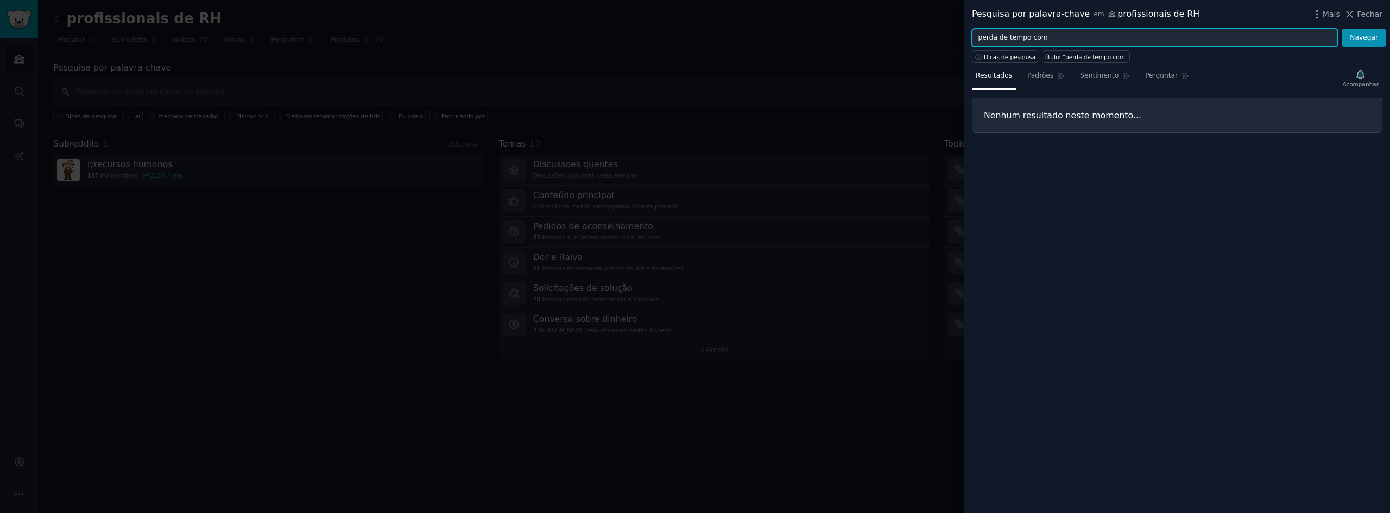
click at [1056, 39] on input "perda de tempo com" at bounding box center [1155, 38] width 366 height 18
click at [1342, 29] on button "Navegar" at bounding box center [1364, 38] width 45 height 18
click at [1036, 35] on input "eu odeio" at bounding box center [1155, 38] width 366 height 18
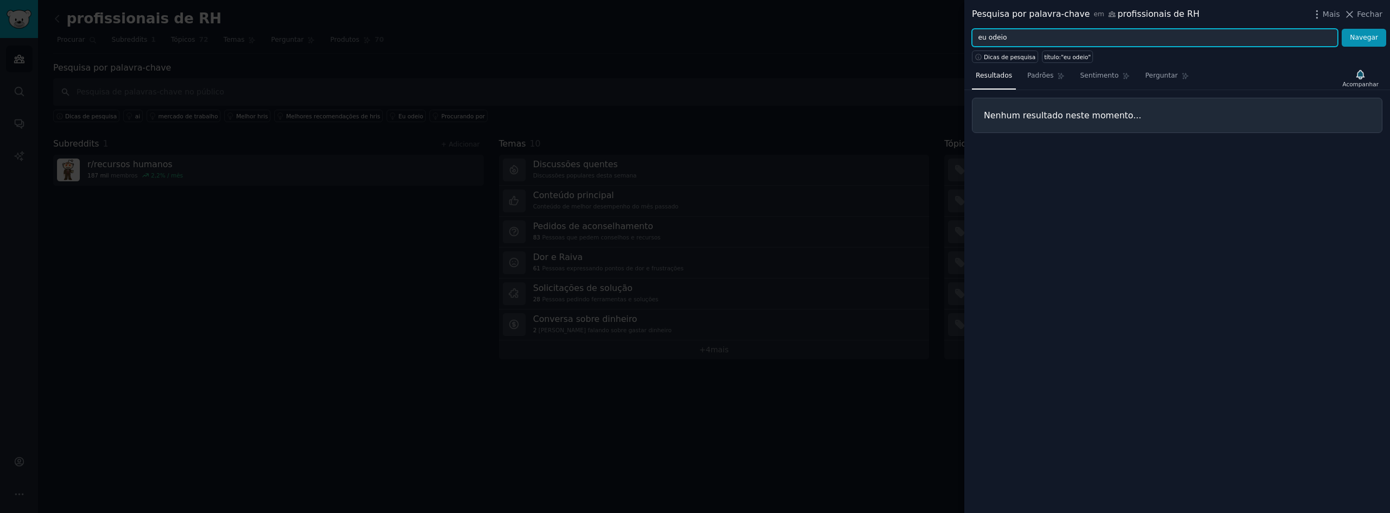
click at [1036, 35] on input "eu odeio" at bounding box center [1155, 38] width 366 height 18
paste input "detesto ter que"
type input "detesto ter que"
click at [1342, 29] on button "Navegar" at bounding box center [1364, 38] width 45 height 18
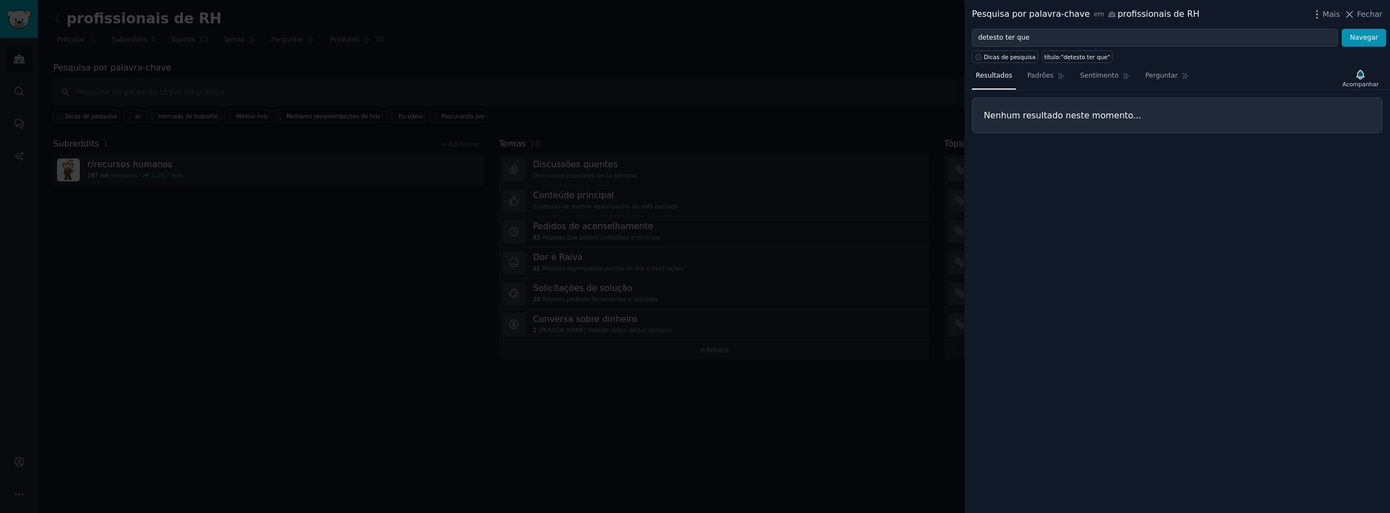
click at [921, 31] on div at bounding box center [695, 256] width 1390 height 513
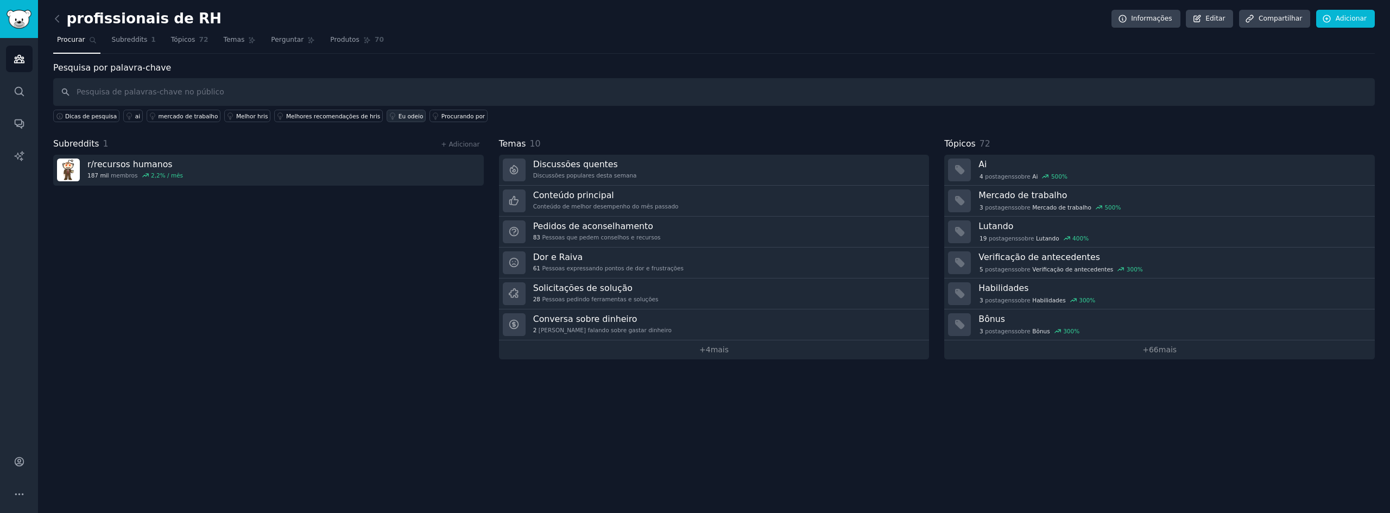
click at [399, 114] on font "Eu odeio" at bounding box center [411, 116] width 25 height 7
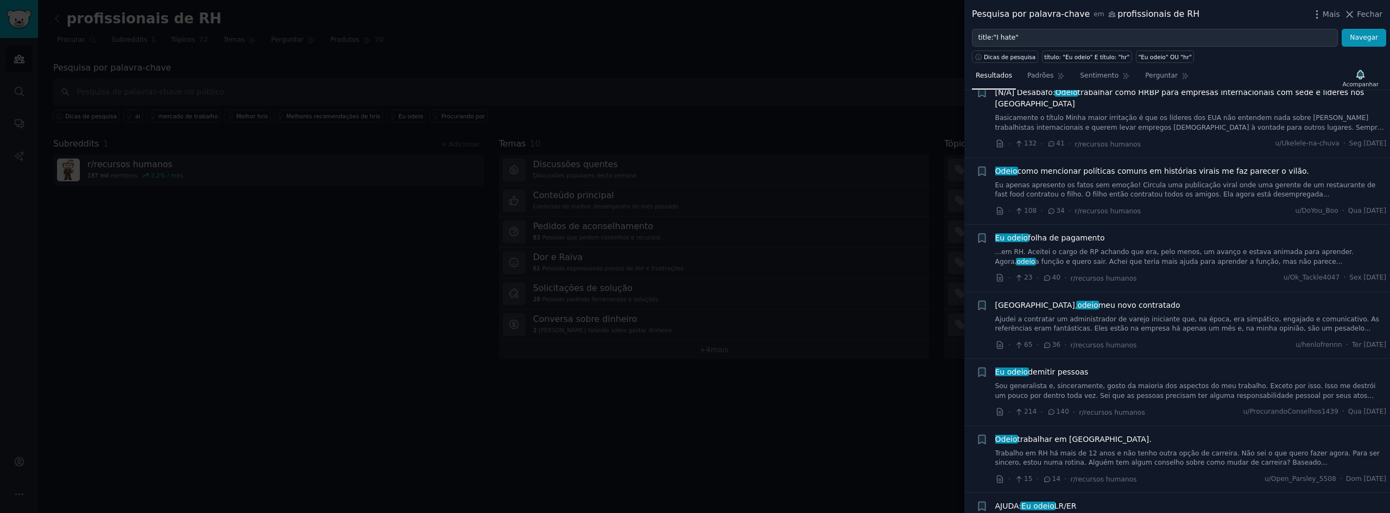
scroll to position [149, 0]
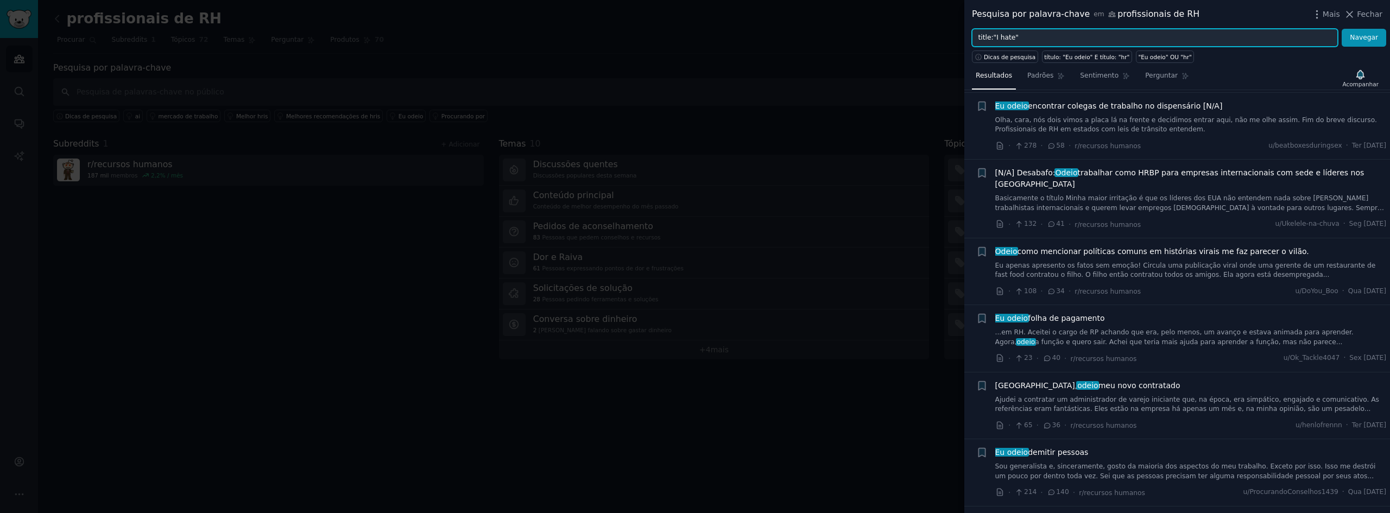
click at [1011, 40] on input "title:"I hate"" at bounding box center [1155, 38] width 366 height 18
paste input "dificuldade em""
type input "title:""dificuldade em""
click at [1364, 41] on font "Navegar" at bounding box center [1364, 38] width 28 height 8
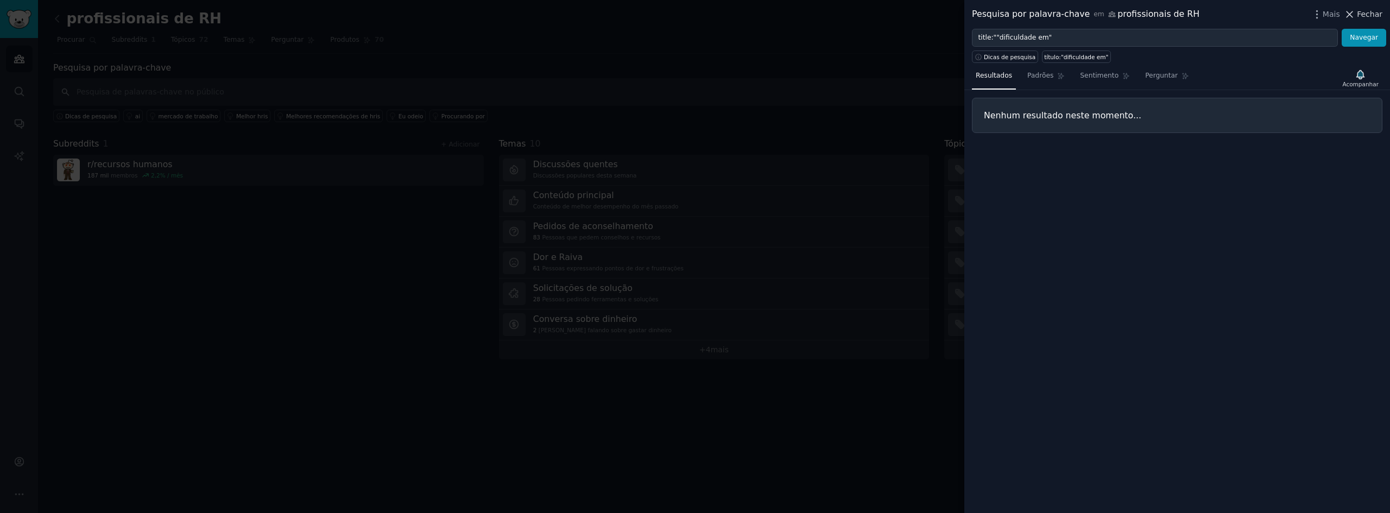
click at [1356, 16] on icon at bounding box center [1349, 14] width 11 height 11
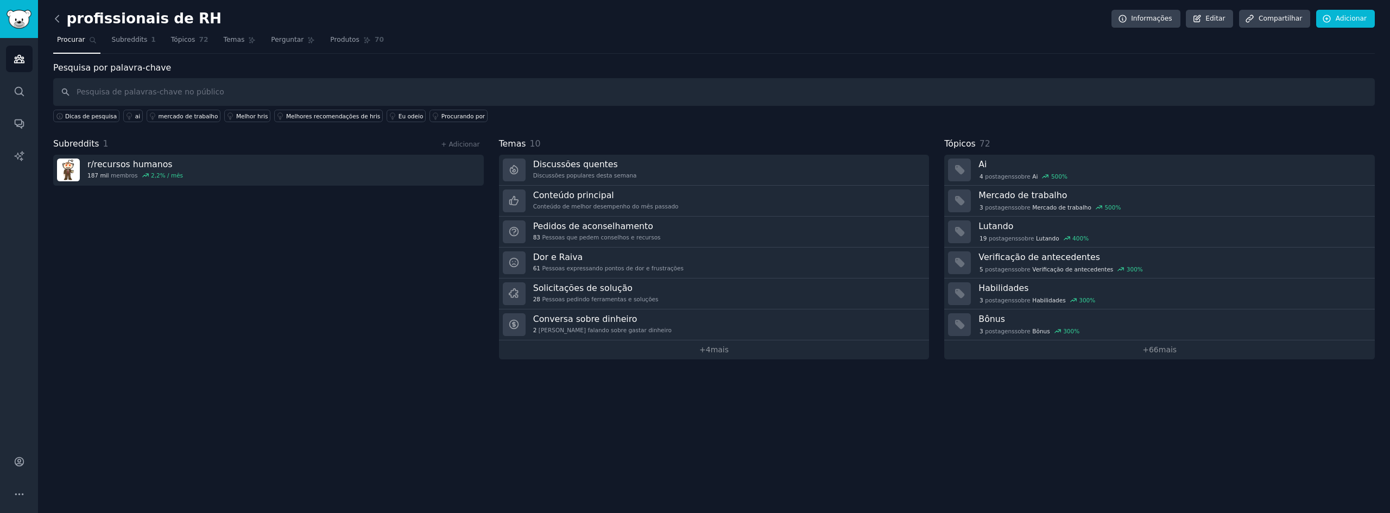
click at [54, 21] on icon at bounding box center [57, 18] width 11 height 11
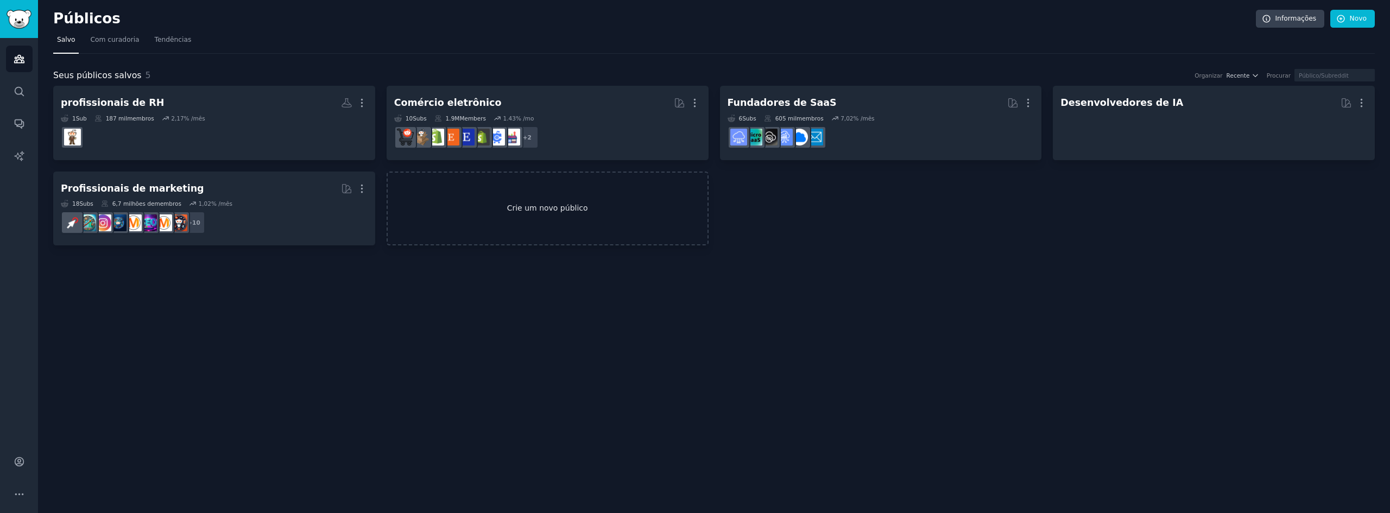
click at [533, 224] on link "Crie um novo público" at bounding box center [548, 209] width 322 height 74
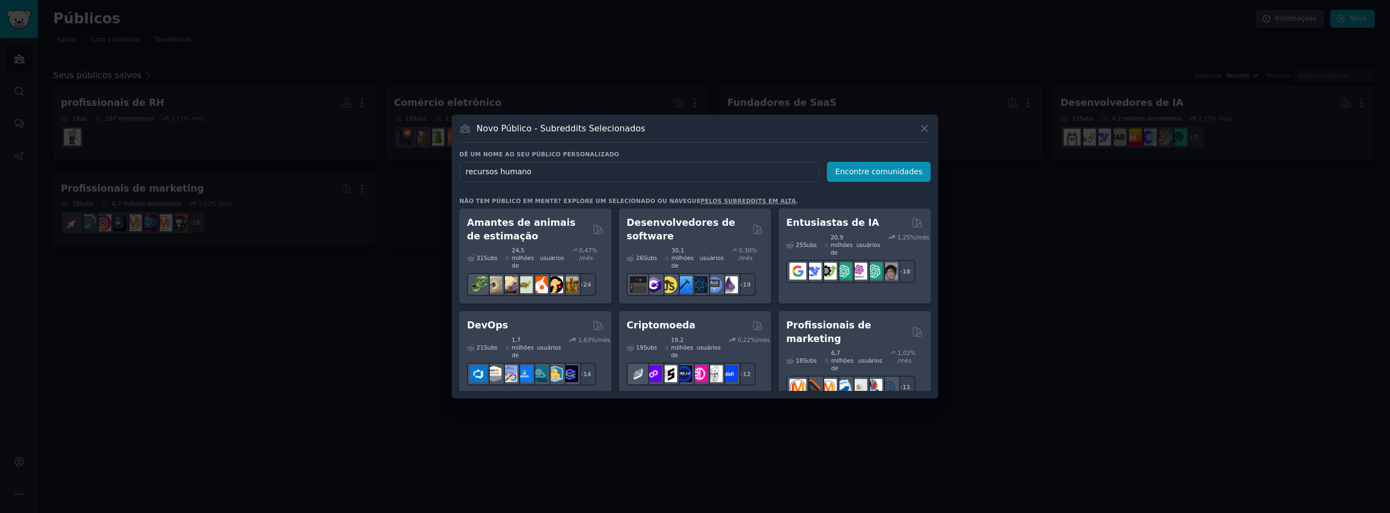
type input "recursos humanos"
click button "Encontre comunidades" at bounding box center [879, 172] width 104 height 20
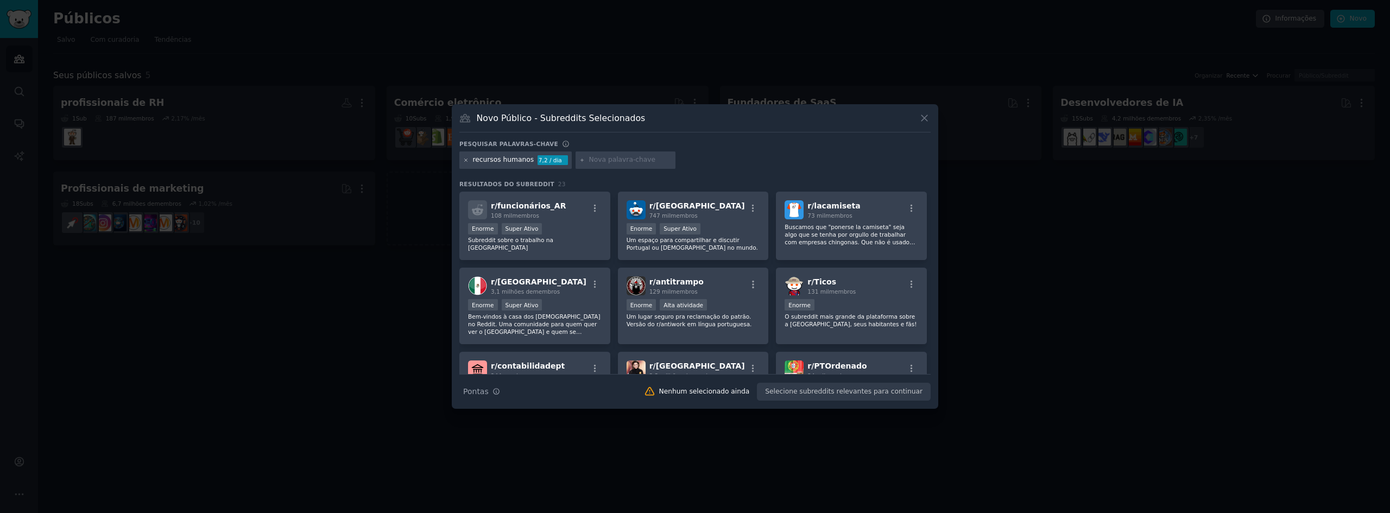
click at [465, 159] on icon at bounding box center [466, 160] width 3 height 3
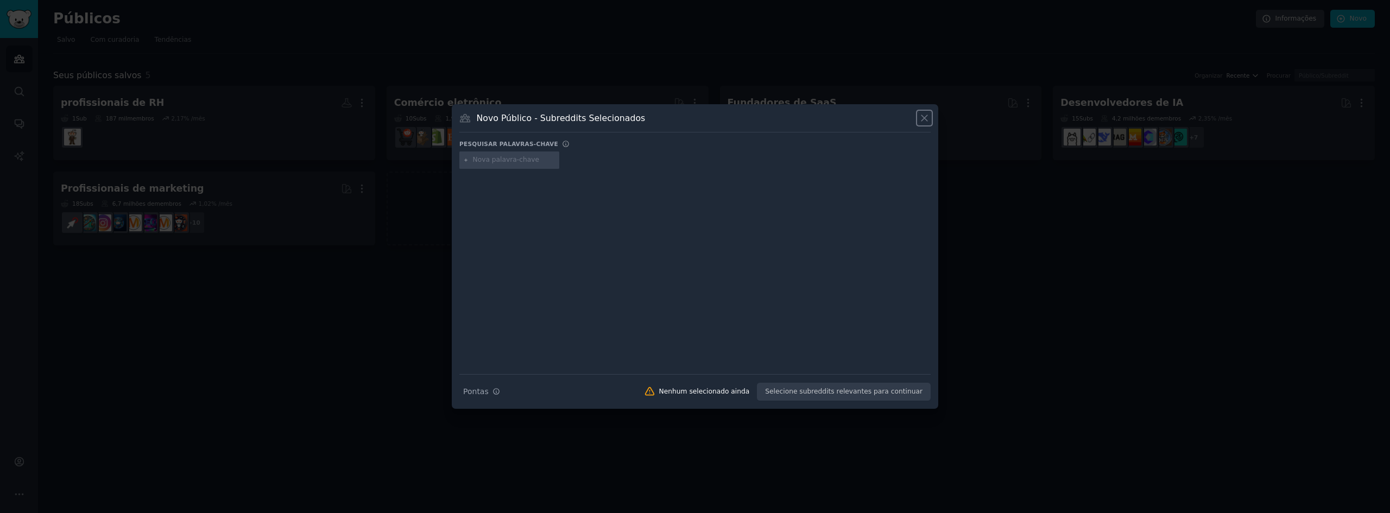
click at [928, 118] on icon at bounding box center [924, 117] width 11 height 11
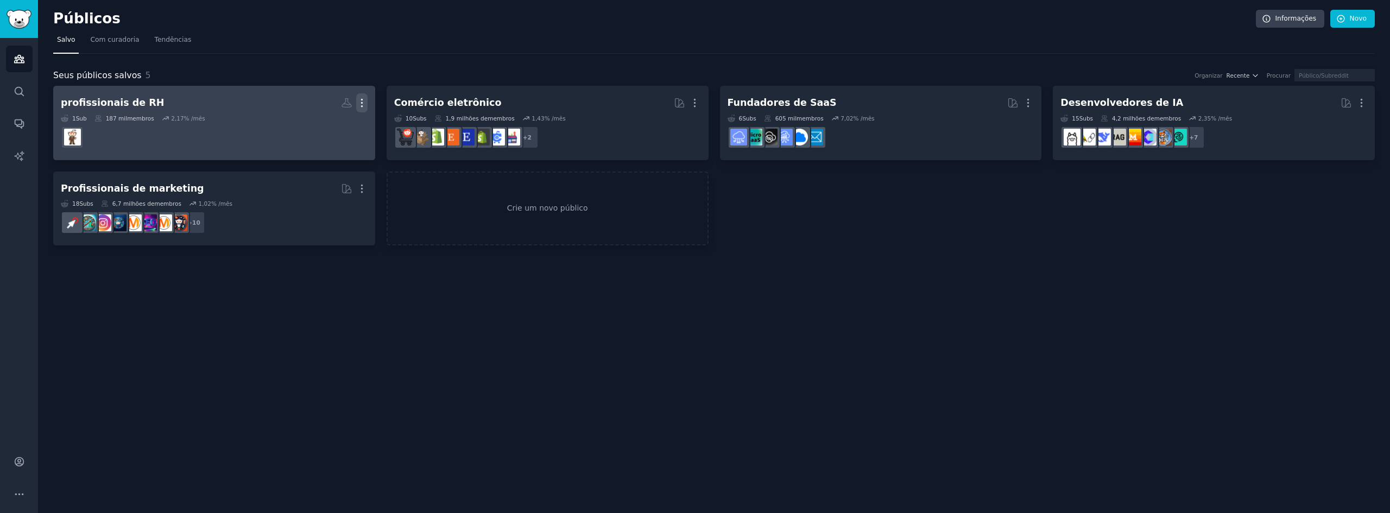
click at [360, 100] on icon "button" at bounding box center [361, 102] width 11 height 11
click at [342, 129] on p "Delete" at bounding box center [332, 125] width 25 height 11
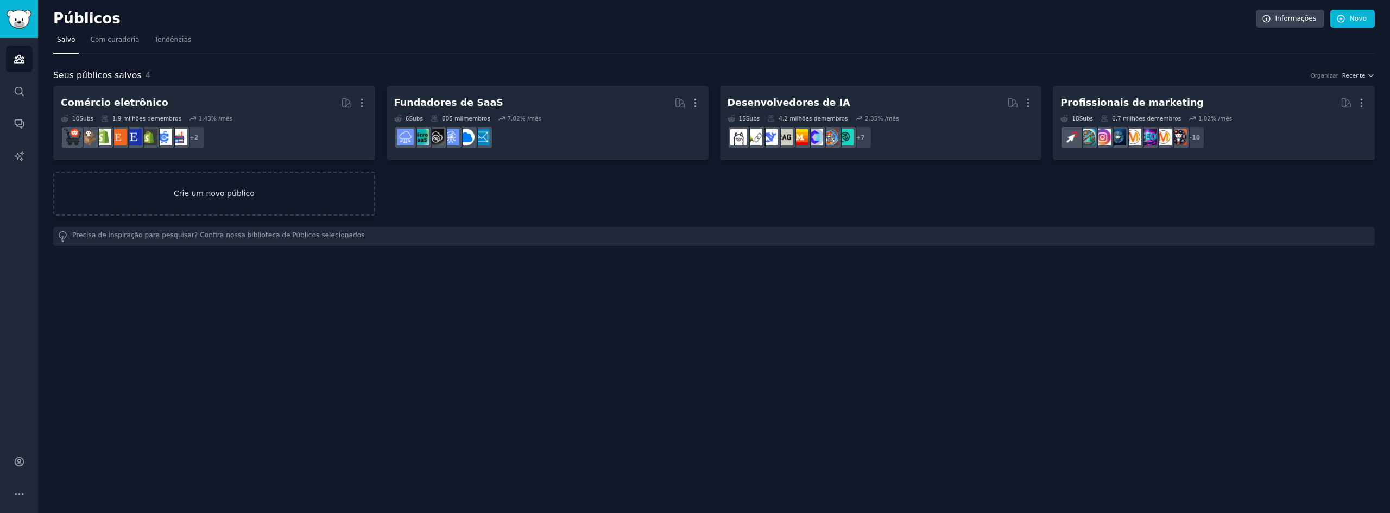
click at [191, 207] on link "Crie um novo público" at bounding box center [214, 194] width 322 height 44
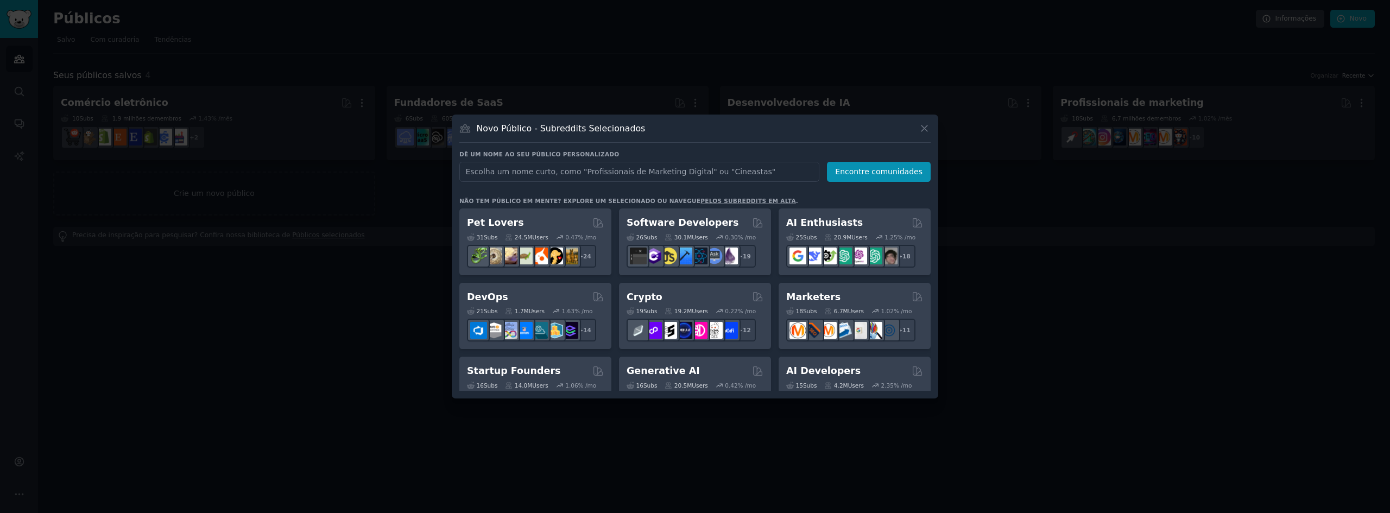
click at [670, 175] on input "text" at bounding box center [639, 172] width 360 height 20
type input "human resources"
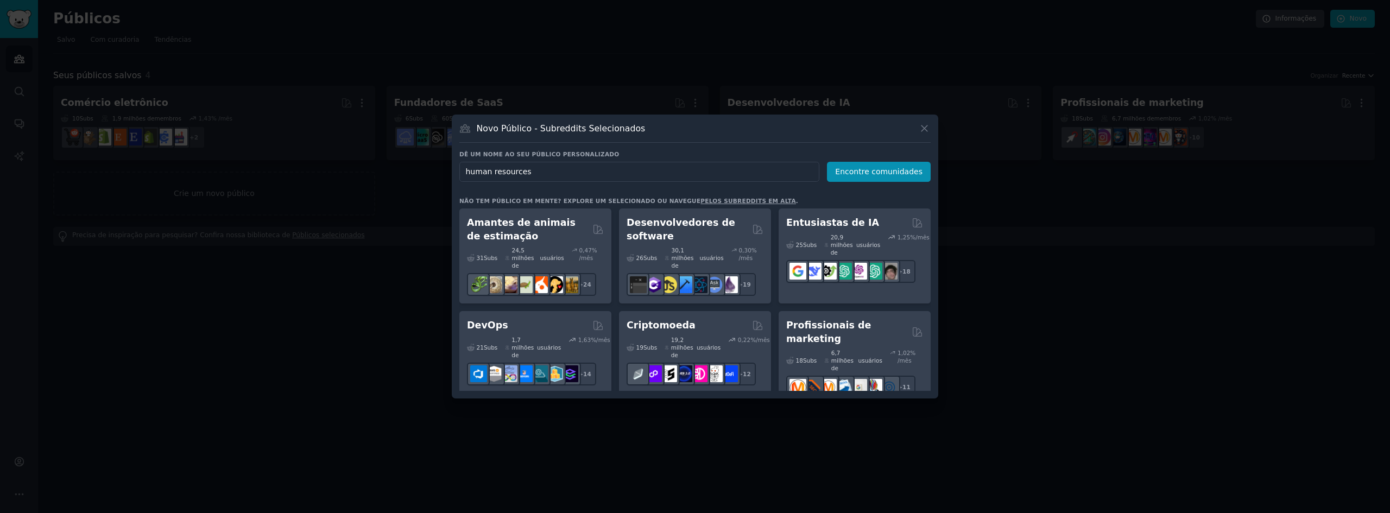
click button "Encontre comunidades" at bounding box center [879, 172] width 104 height 20
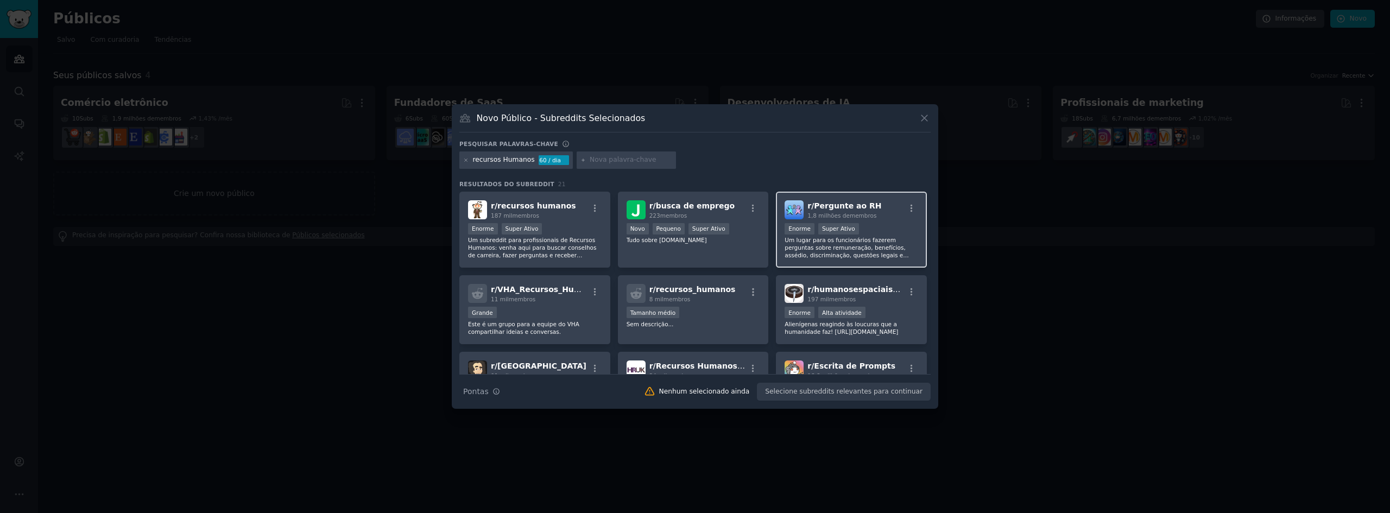
click at [868, 223] on div "Mais de 1.000.000 de membros Enorme Super Ativo" at bounding box center [852, 230] width 134 height 14
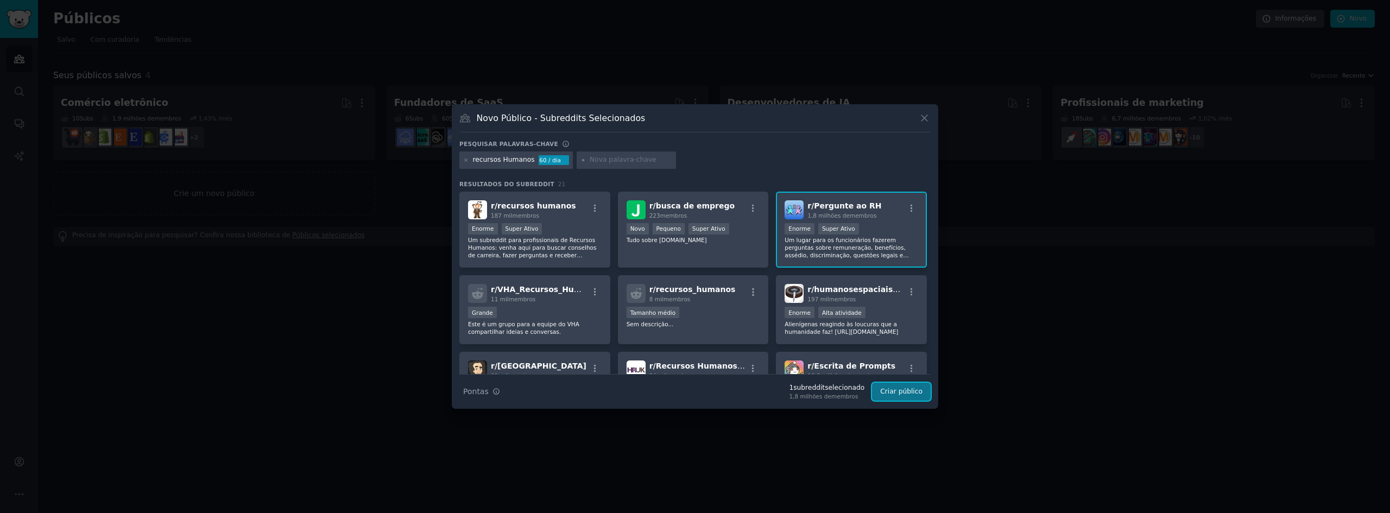
click at [907, 388] on font "Criar público" at bounding box center [901, 392] width 42 height 8
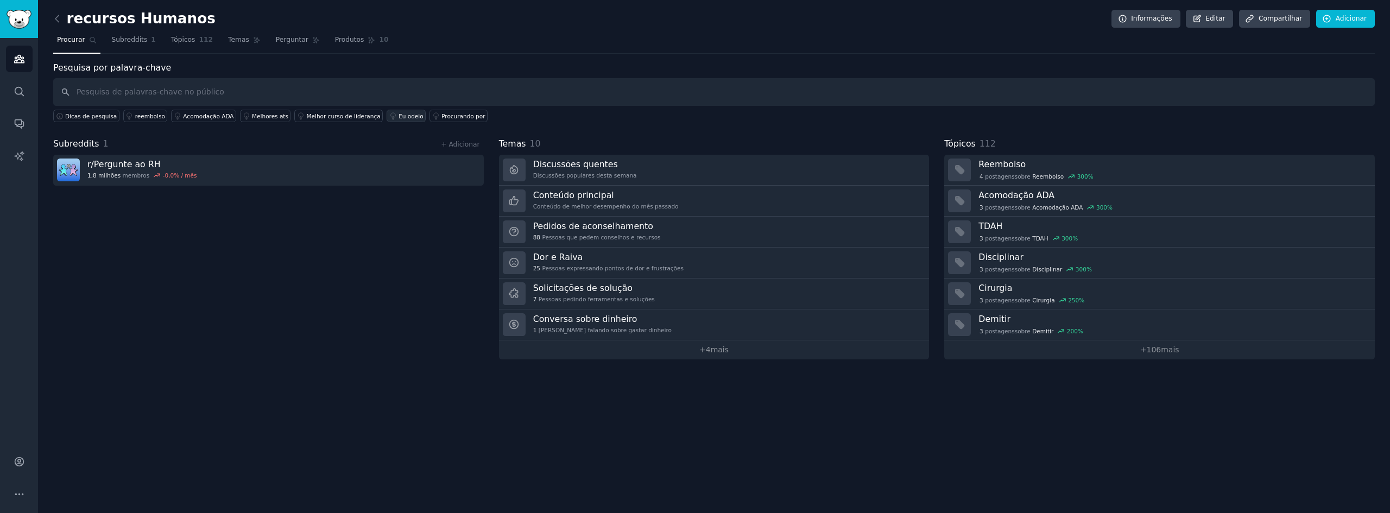
click at [389, 117] on icon at bounding box center [393, 116] width 8 height 8
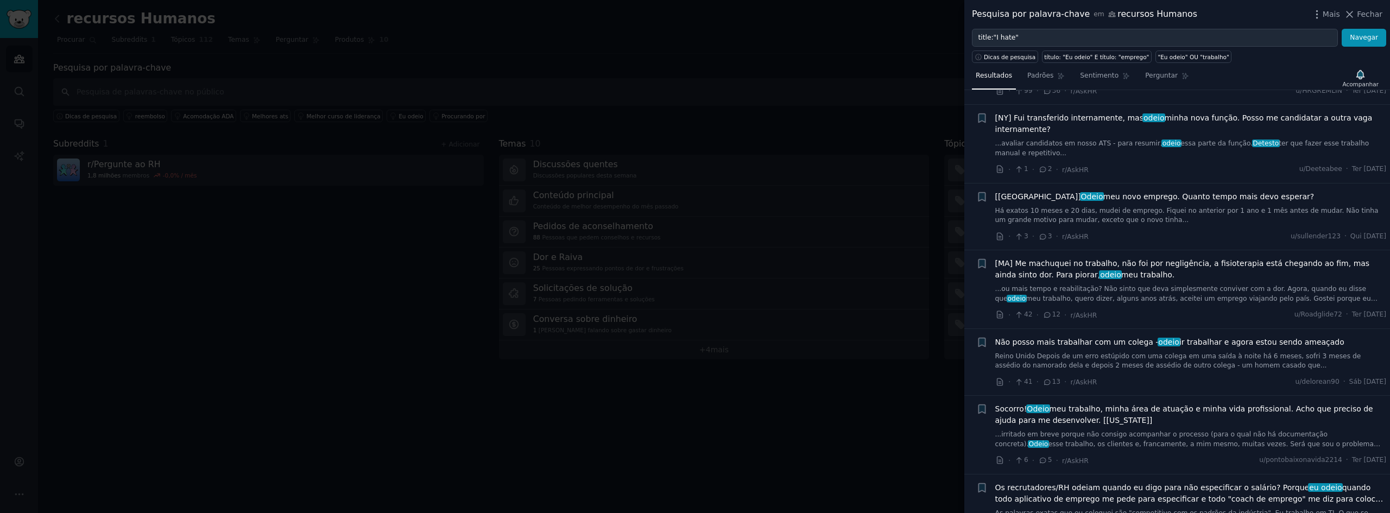
scroll to position [400, 0]
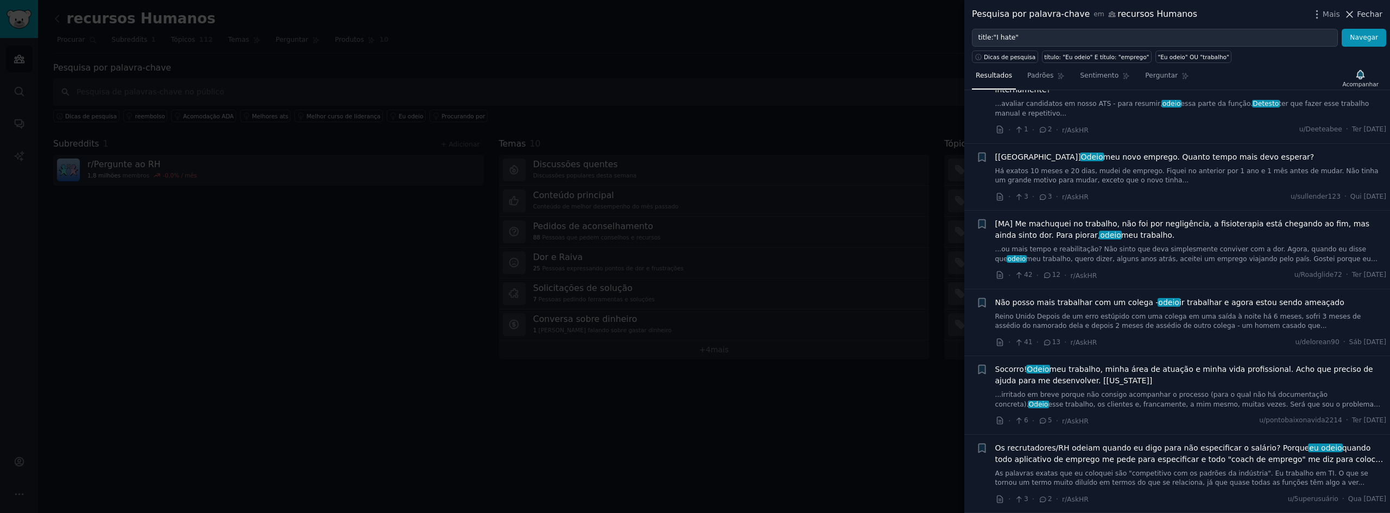
click at [1369, 12] on font "Fechar" at bounding box center [1370, 14] width 26 height 9
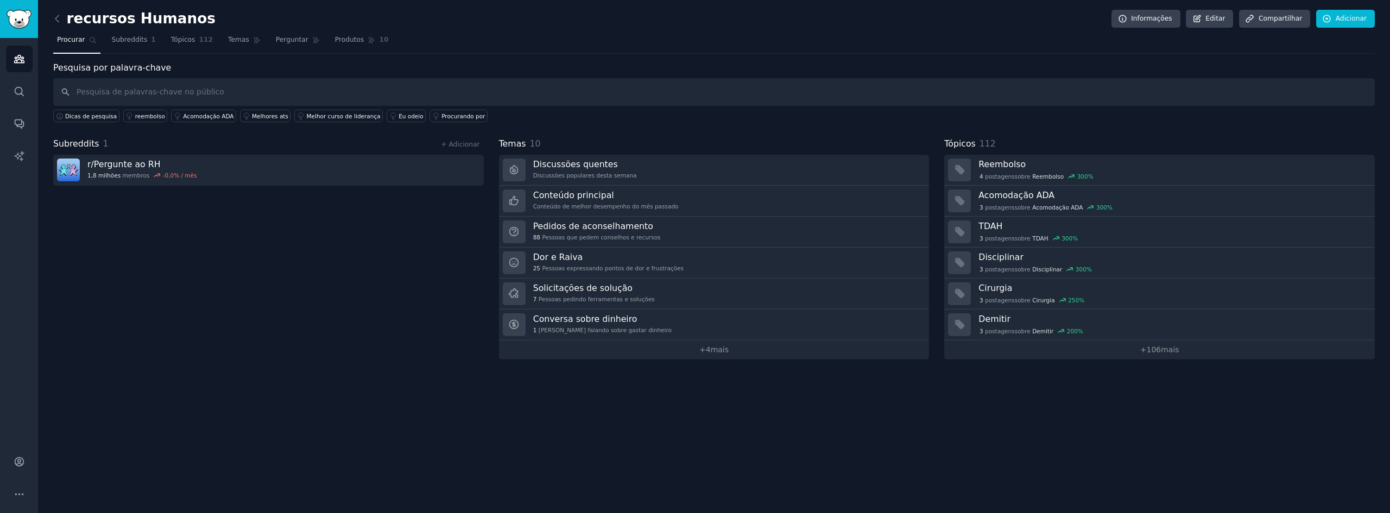
click at [64, 17] on link at bounding box center [60, 18] width 14 height 17
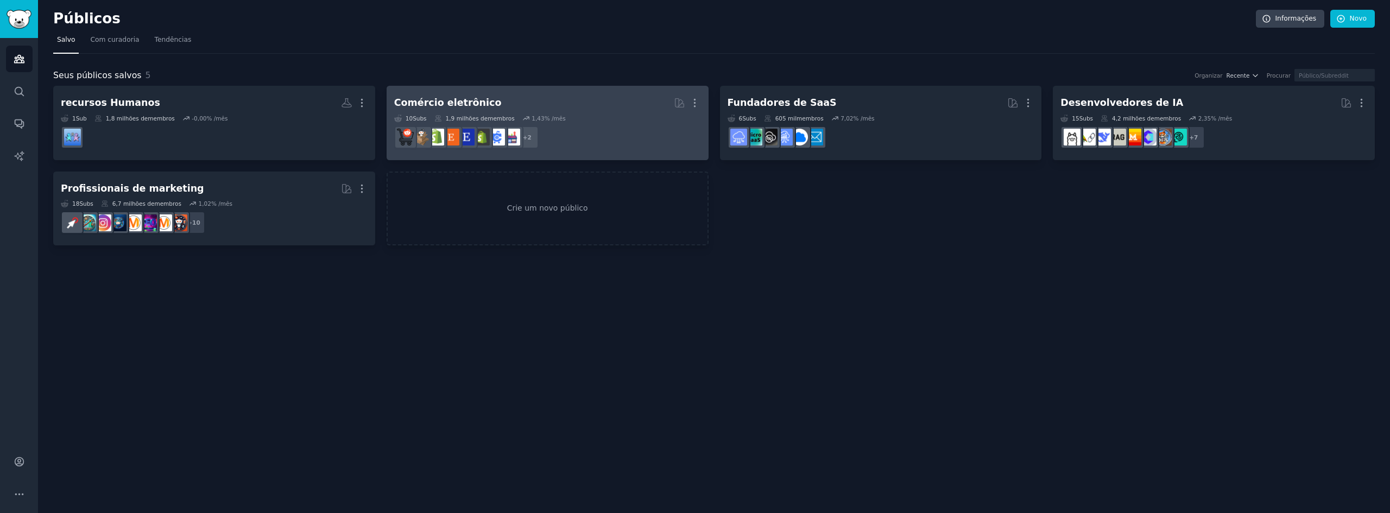
click at [438, 112] on div "Comércio eletrônico Mais 10 Subs ​ 1,9 milhões de membros 1,43 % /mês r/Etsy + 2" at bounding box center [547, 122] width 307 height 59
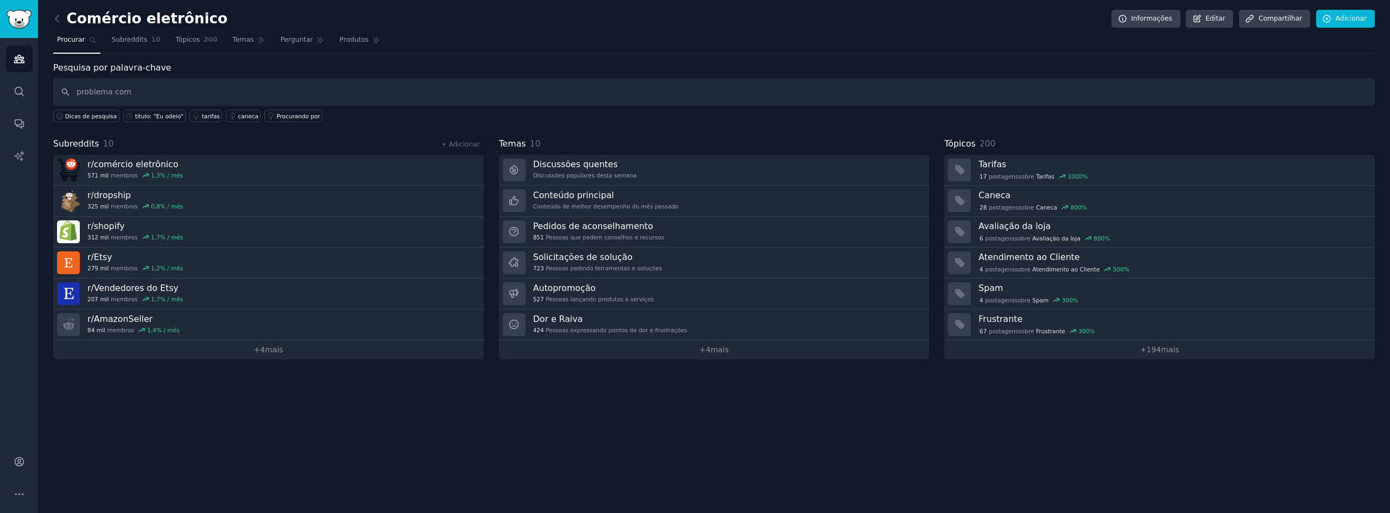
type input "problema com"
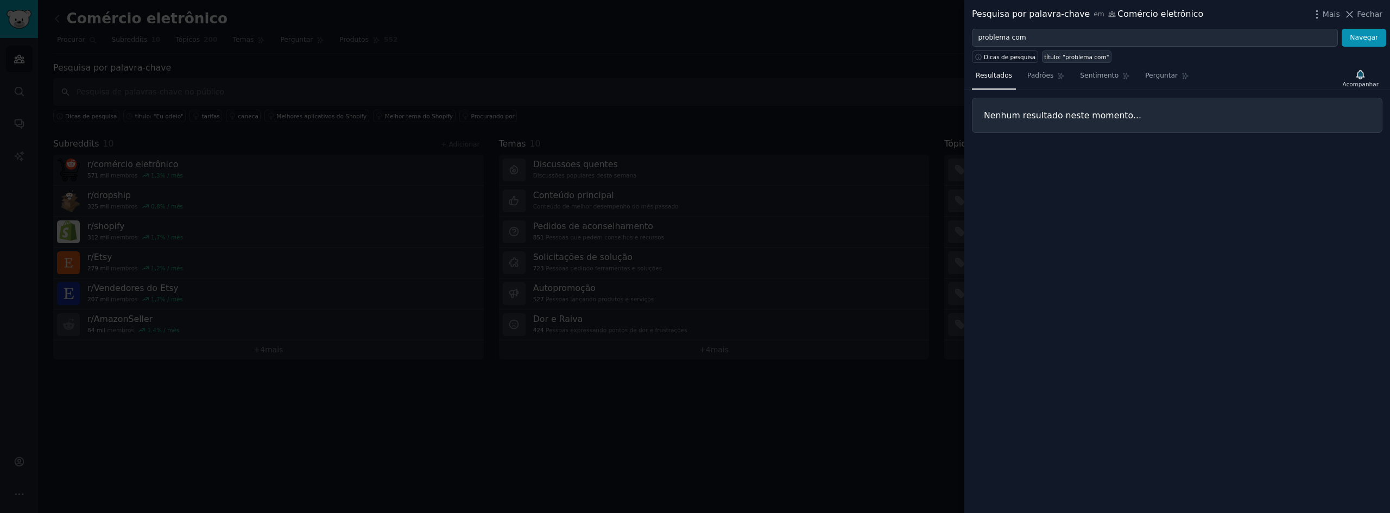
click at [1055, 58] on font "título: "problema com"" at bounding box center [1076, 57] width 65 height 7
type input "title:"problema com""
click at [1356, 15] on icon at bounding box center [1349, 14] width 11 height 11
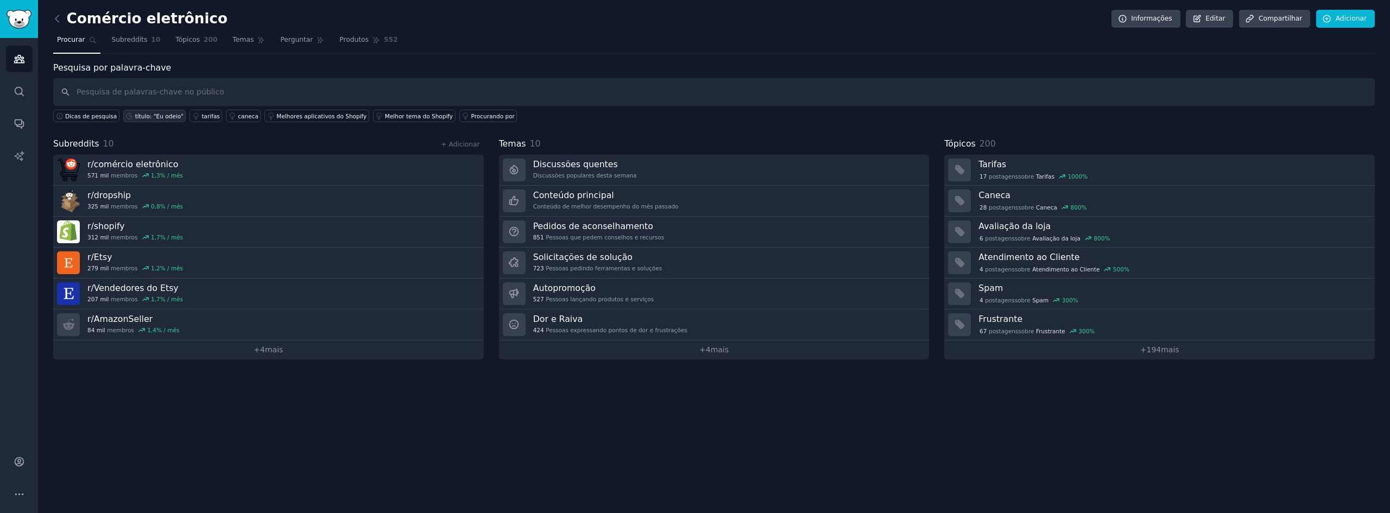
click at [135, 113] on font "título: "Eu odeio"" at bounding box center [159, 116] width 48 height 7
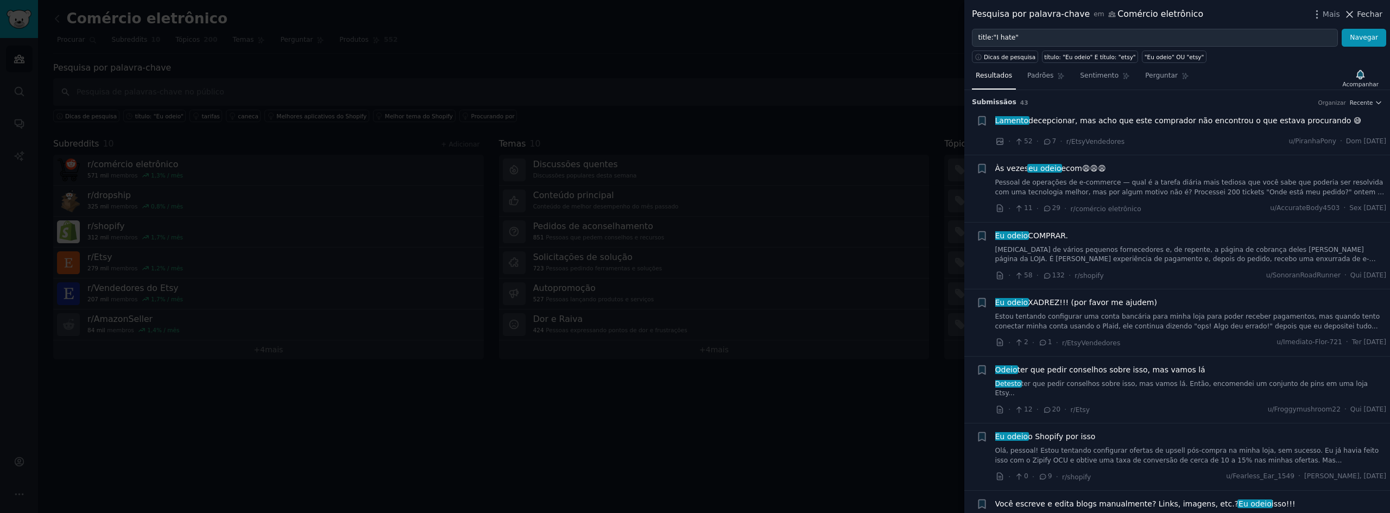
click at [1356, 16] on icon at bounding box center [1349, 14] width 11 height 11
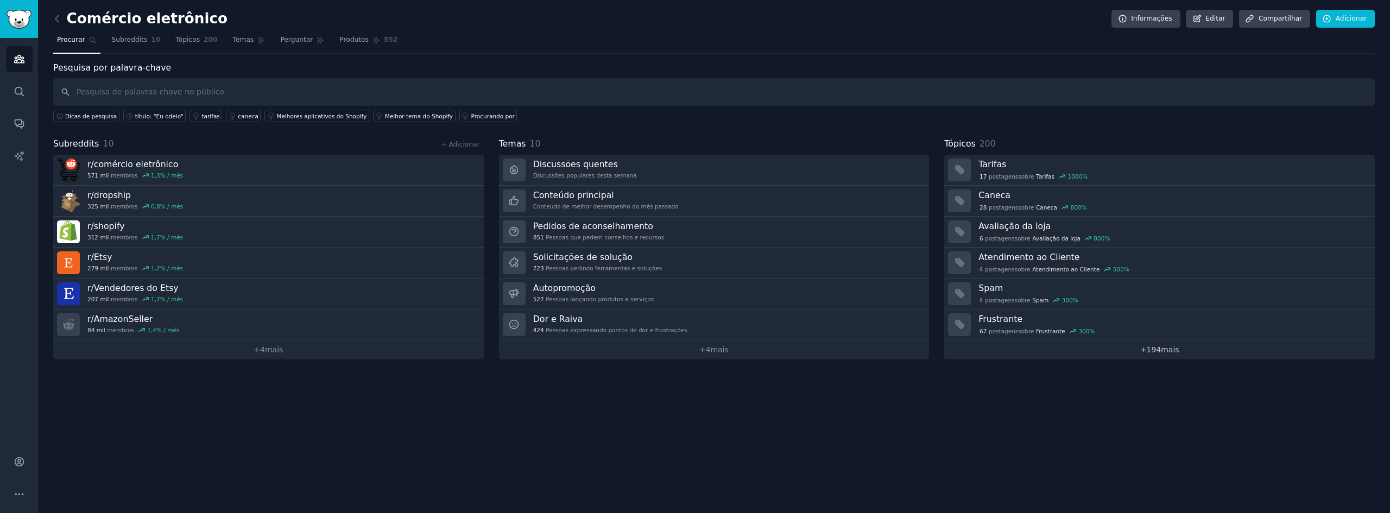
click at [1198, 348] on link "+ 194 mais" at bounding box center [1159, 350] width 431 height 19
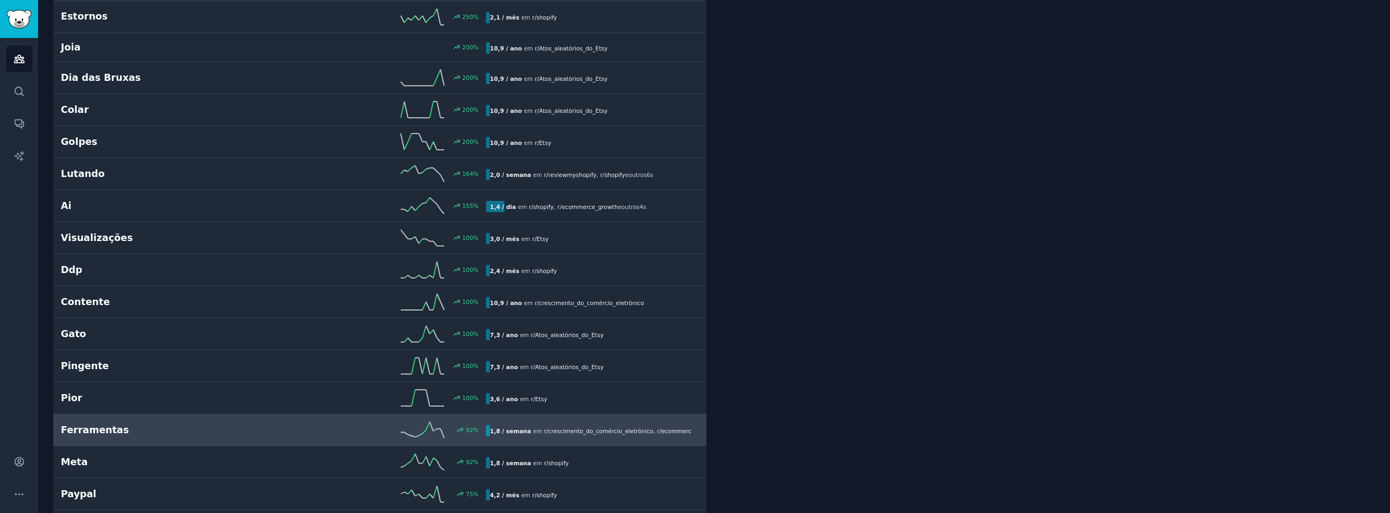
scroll to position [380, 0]
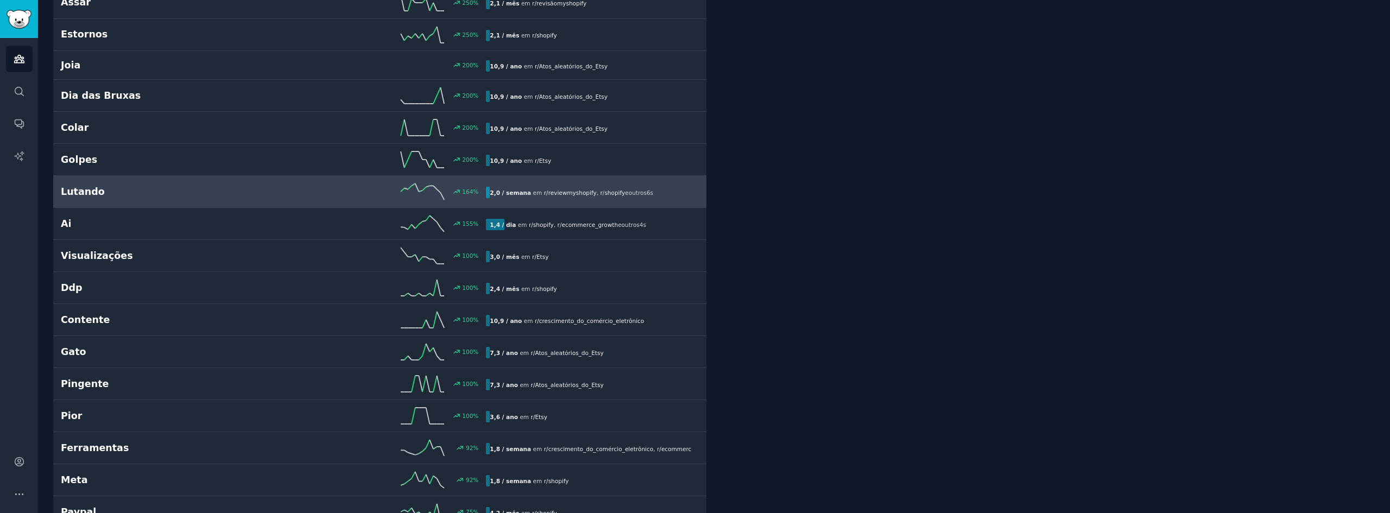
click at [275, 186] on div "164 %" at bounding box center [380, 192] width 213 height 16
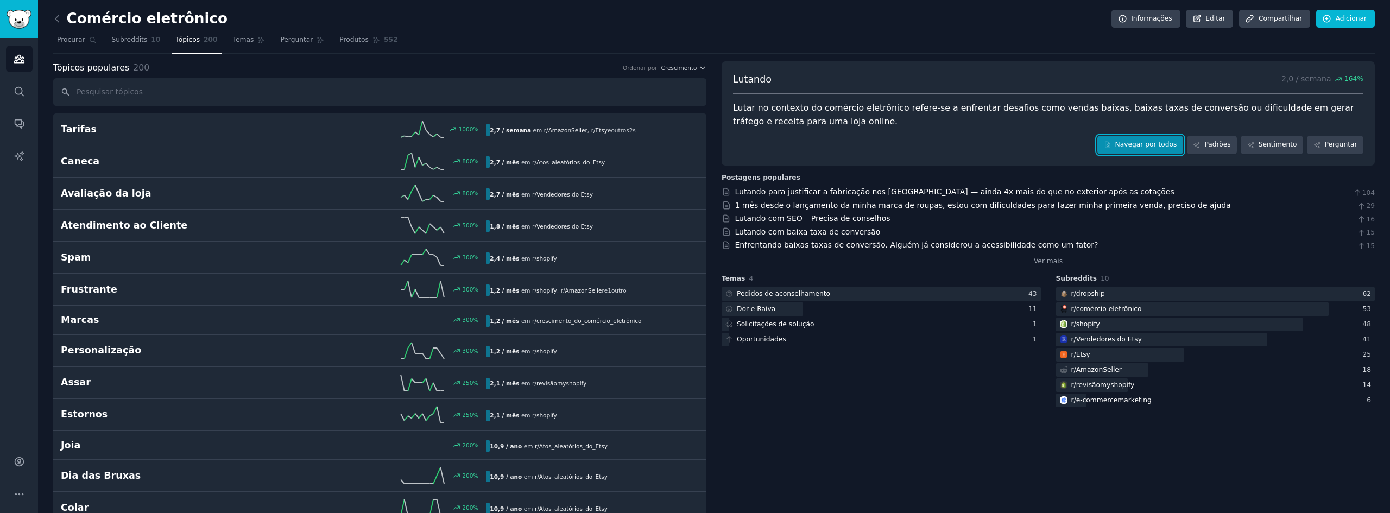
click at [1124, 148] on link "Navegar por todos" at bounding box center [1141, 145] width 86 height 18
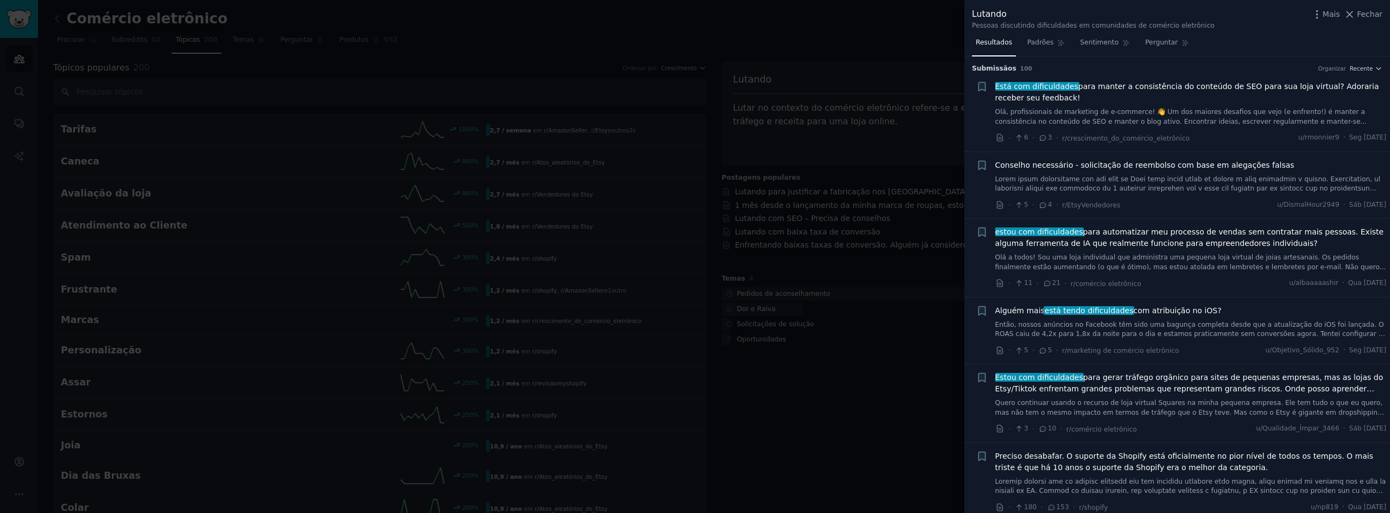
click at [1206, 117] on font "Olá, profissionais de marketing de e-commerce! 👋 Um dos maiores desafios que ve…" at bounding box center [1182, 116] width 372 height 17
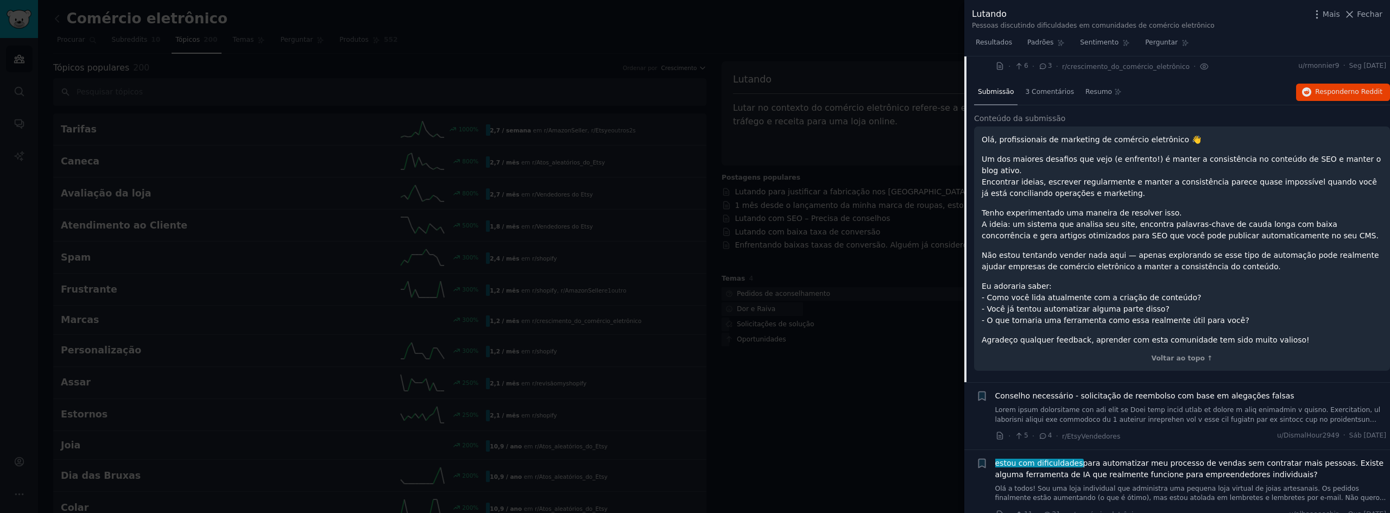
scroll to position [17, 0]
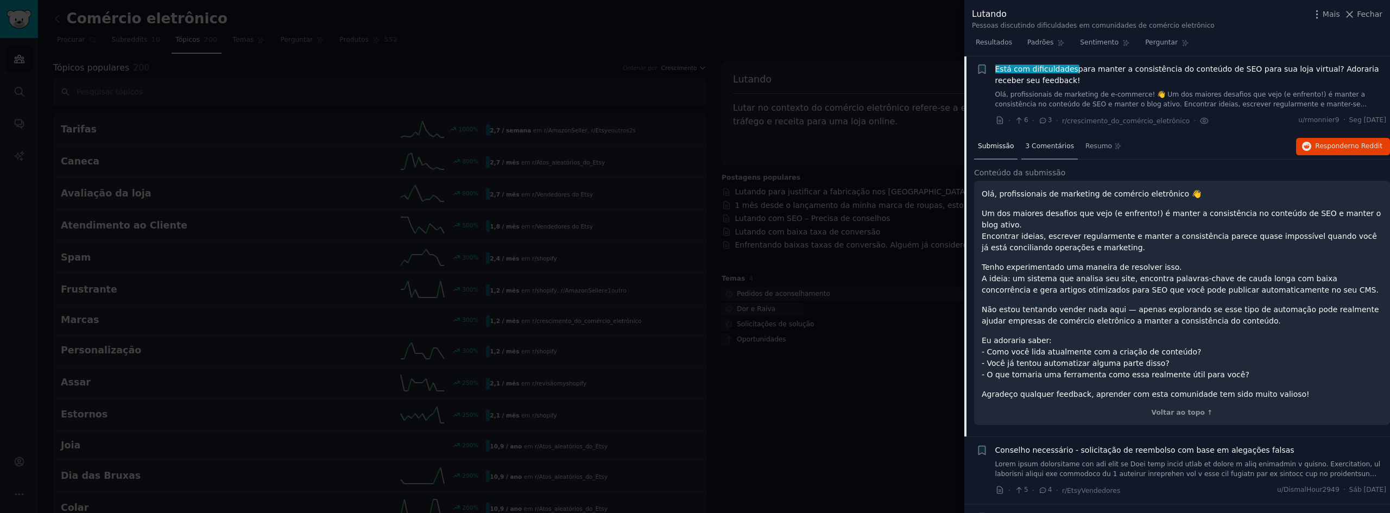
click at [1039, 151] on div "3 Comentários" at bounding box center [1050, 147] width 56 height 26
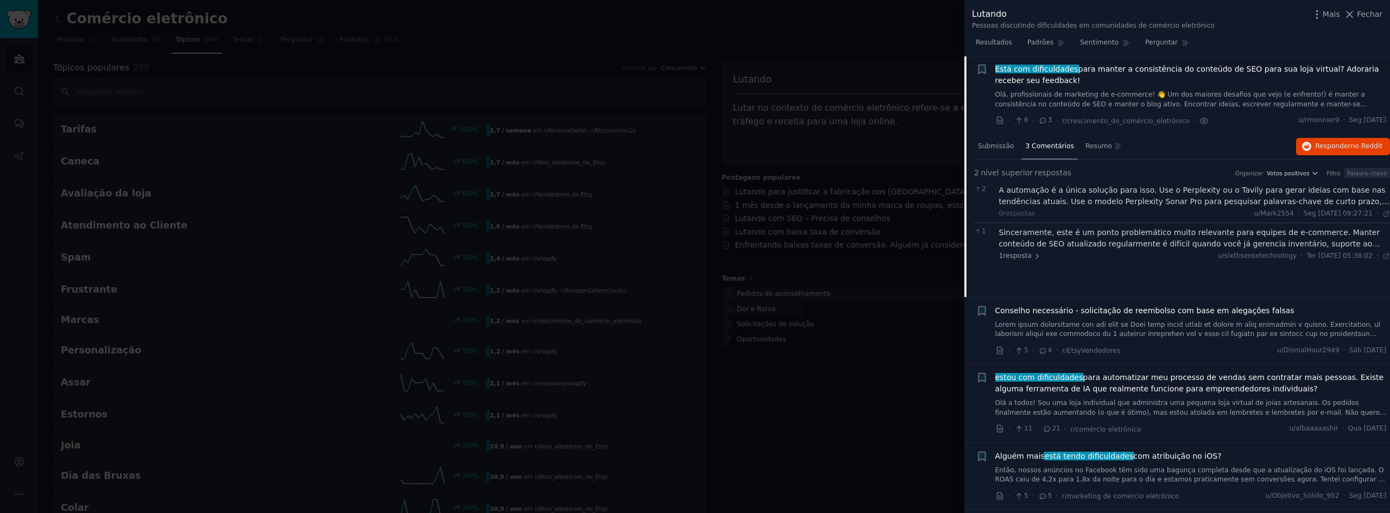
click at [1128, 199] on font "A automação é a única solução para isso. Use o Perplexity ou o Tavily para gera…" at bounding box center [1194, 219] width 390 height 66
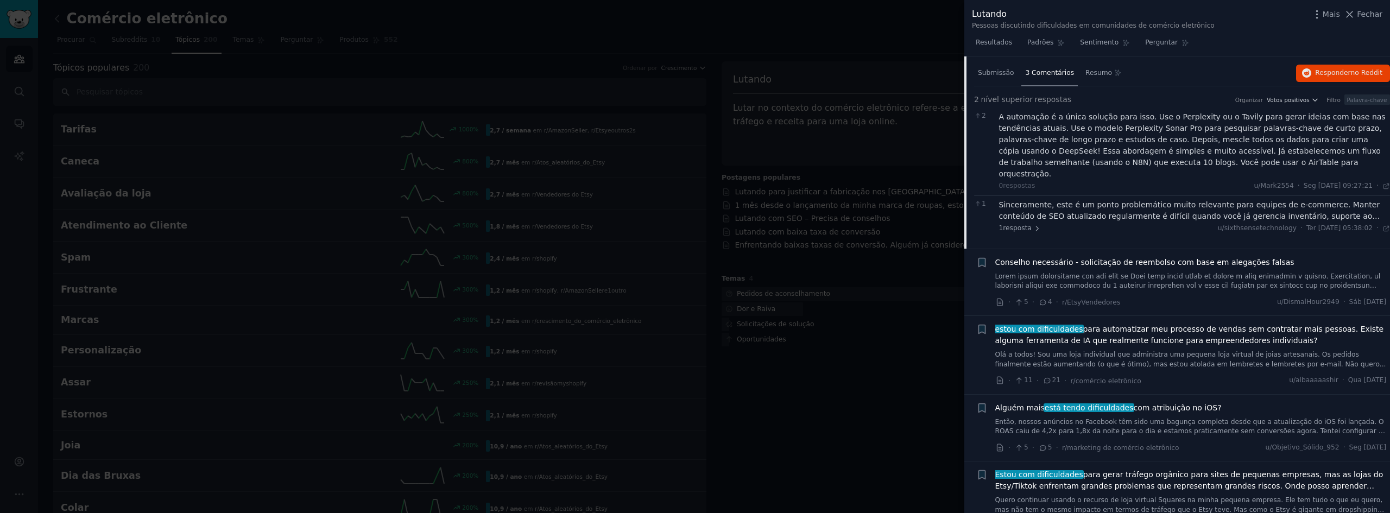
scroll to position [109, 0]
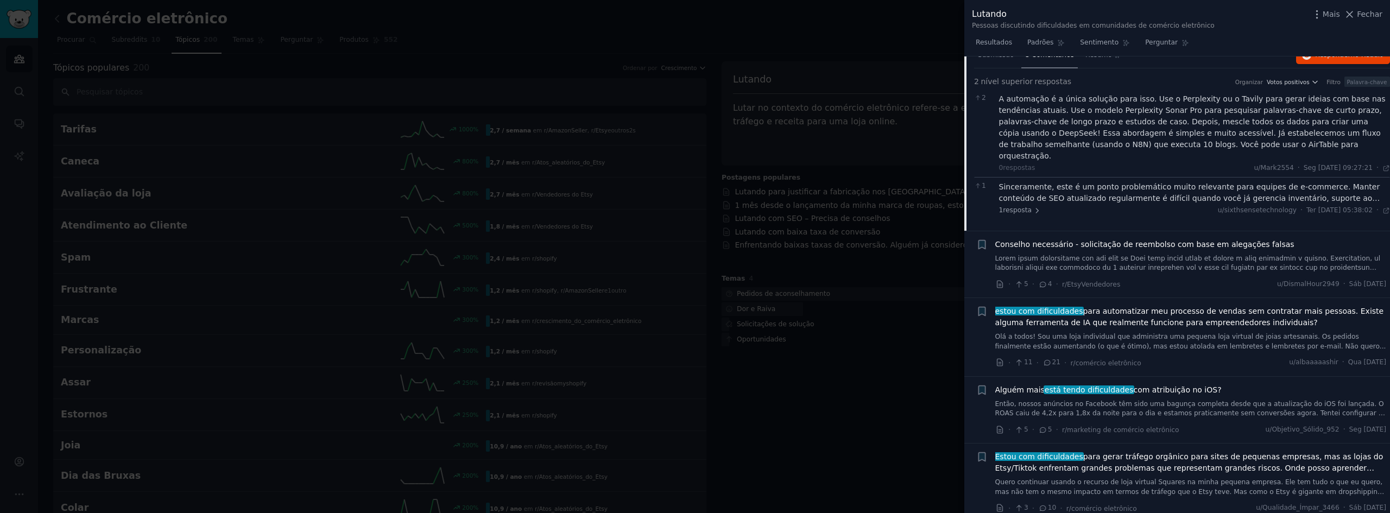
click at [1133, 306] on span "estou com dificuldades para automatizar meu processo de vendas sem contratar ma…" at bounding box center [1192, 317] width 392 height 23
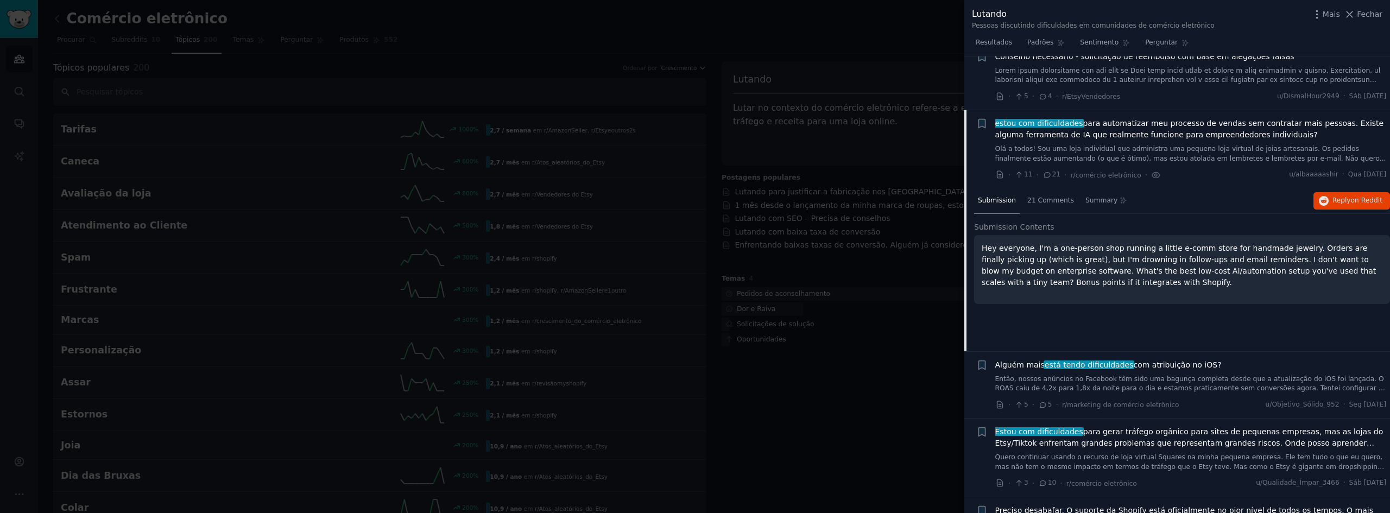
scroll to position [163, 0]
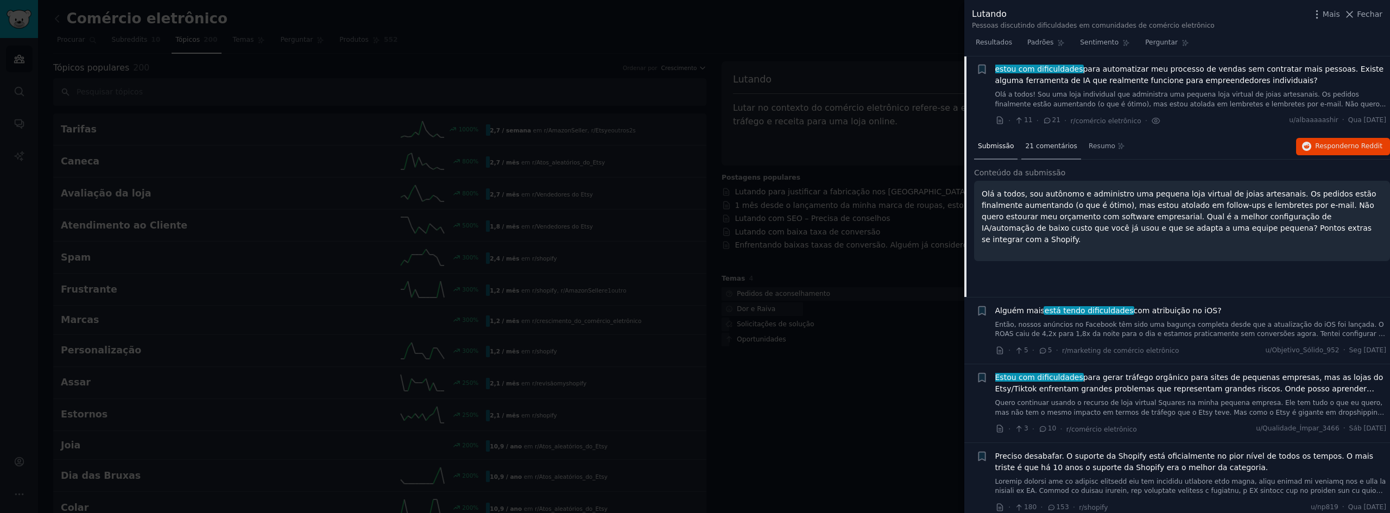
click at [1045, 155] on div "21 comentários" at bounding box center [1052, 147] width 60 height 26
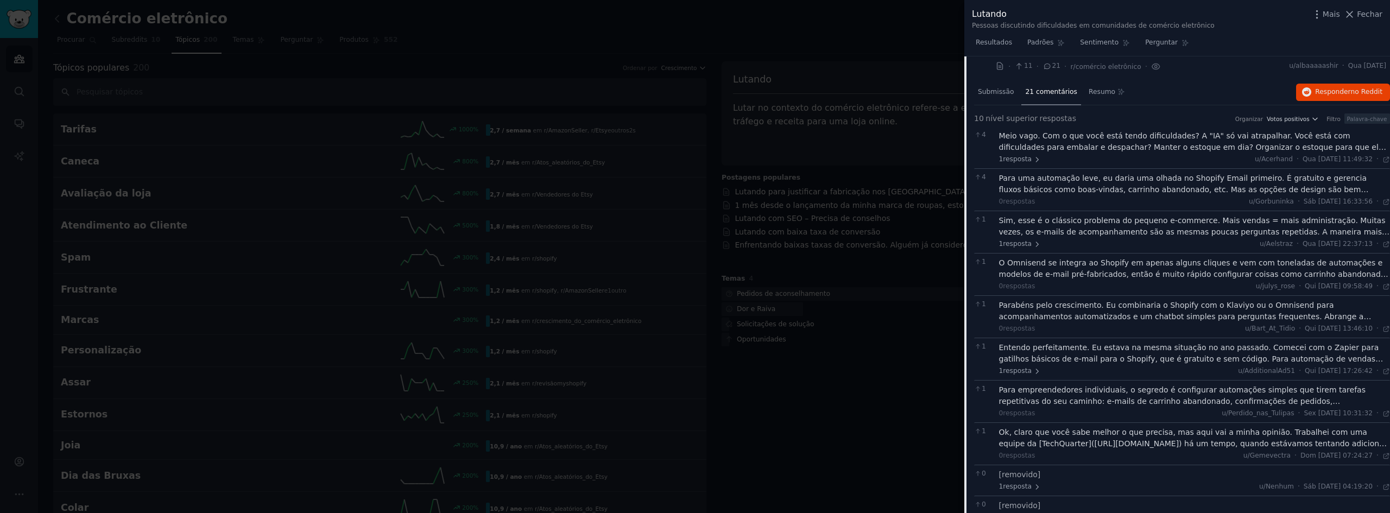
scroll to position [272, 0]
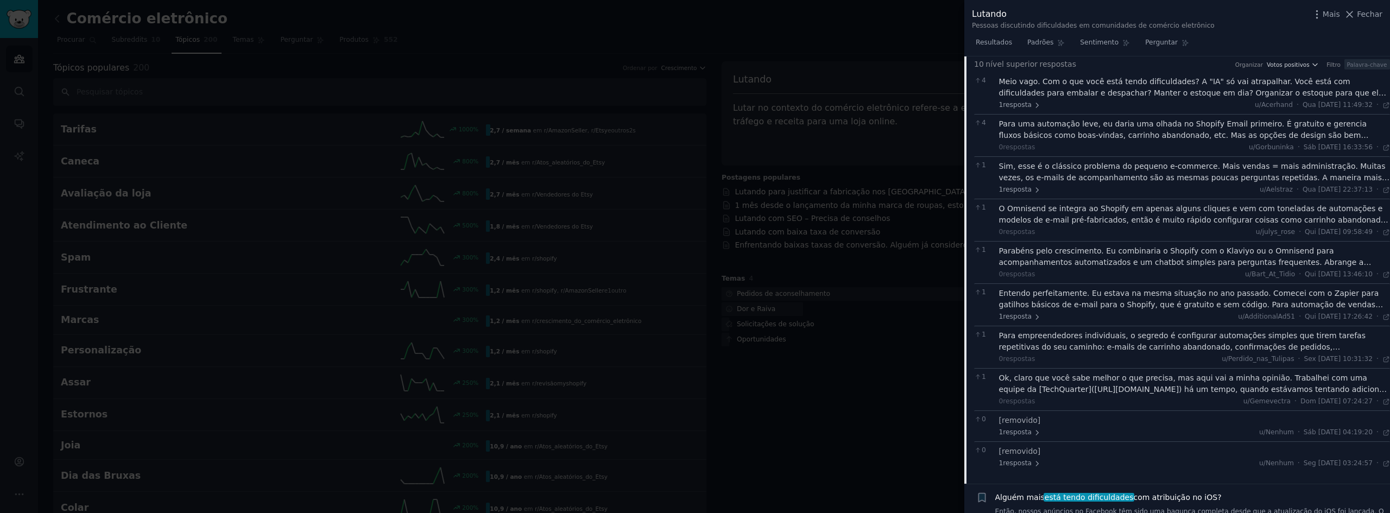
click at [1048, 340] on font "Para empreendedores individuais, o segredo é configurar automações simples que …" at bounding box center [1193, 369] width 389 height 77
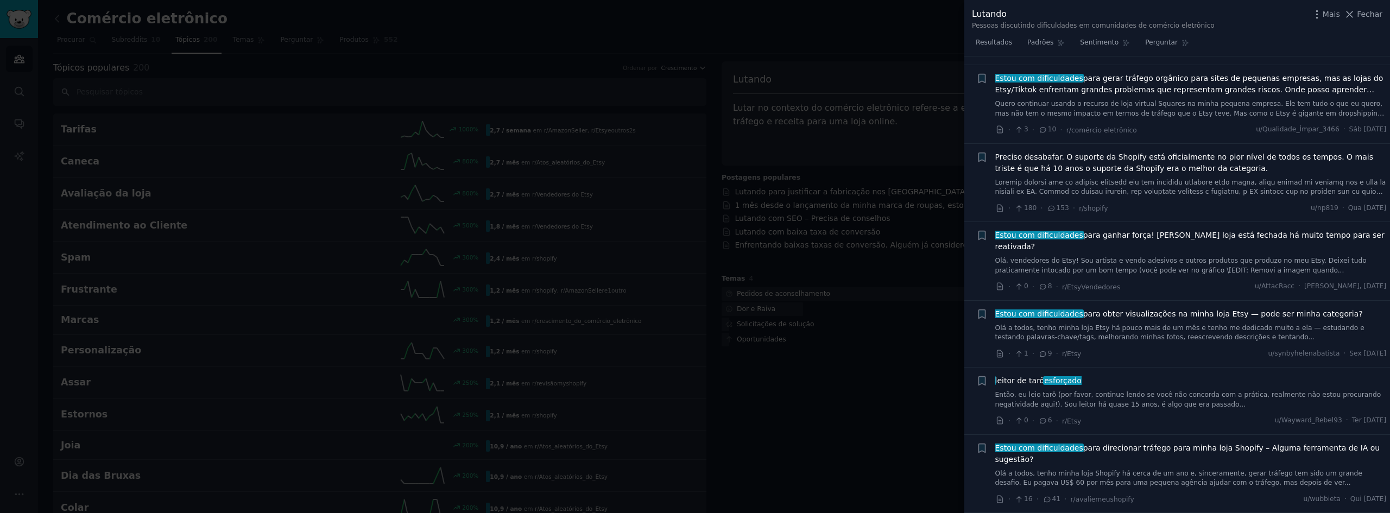
scroll to position [923, 0]
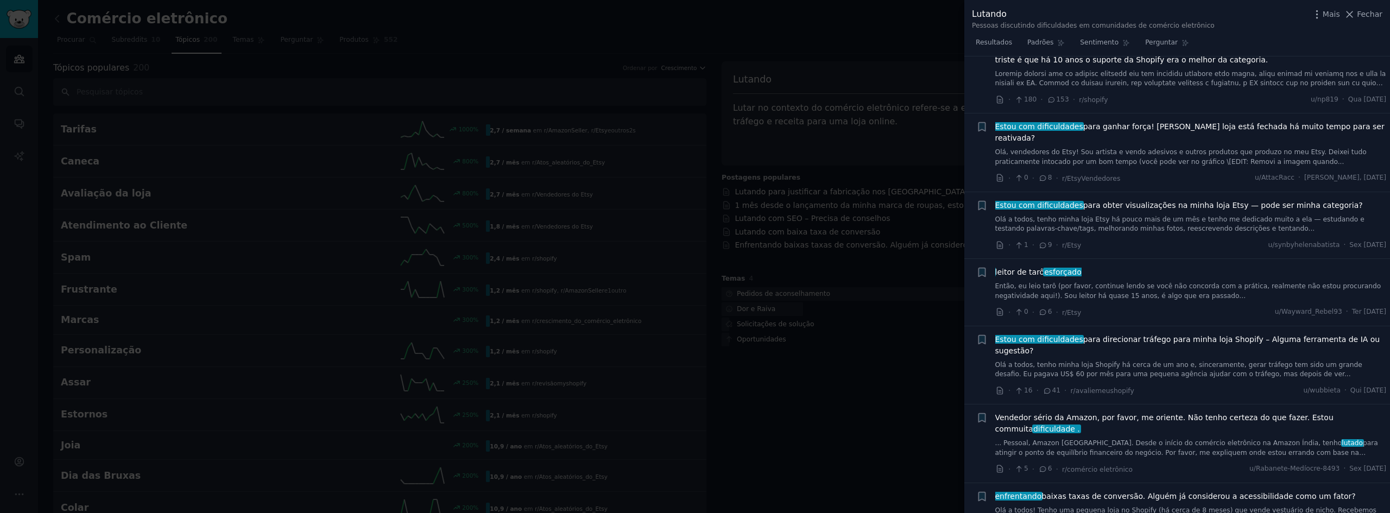
click at [1133, 361] on font "Olá a todos, tenho minha loja Shopify há cerca de um ano e, sinceramente, gerar…" at bounding box center [1179, 369] width 367 height 17
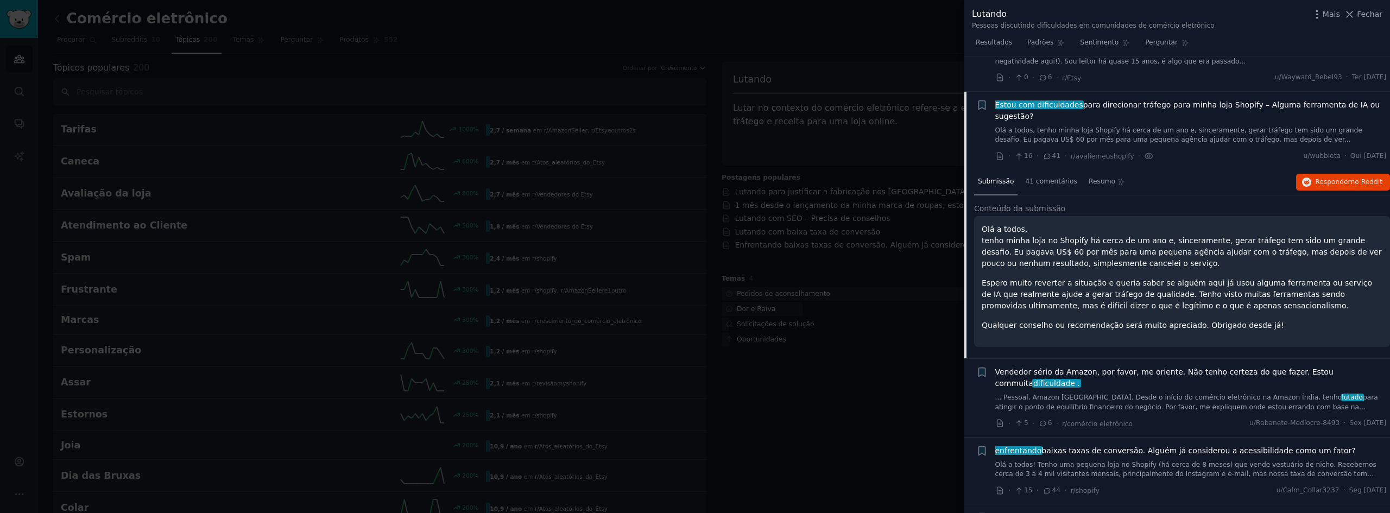
scroll to position [666, 0]
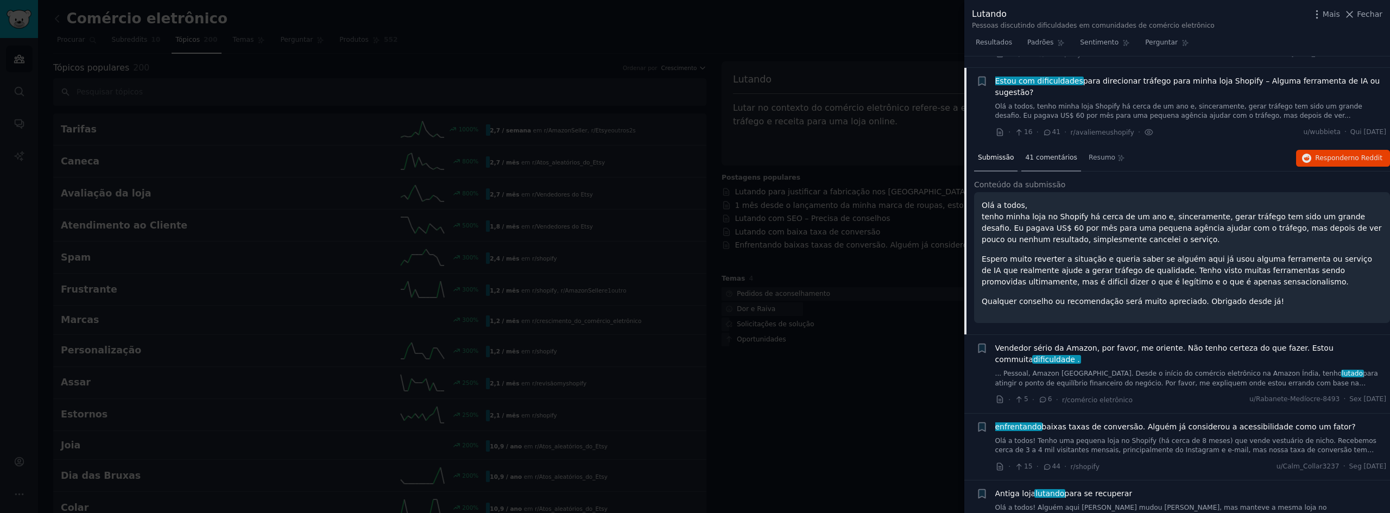
click at [1034, 154] on font "41 comentários" at bounding box center [1051, 158] width 52 height 8
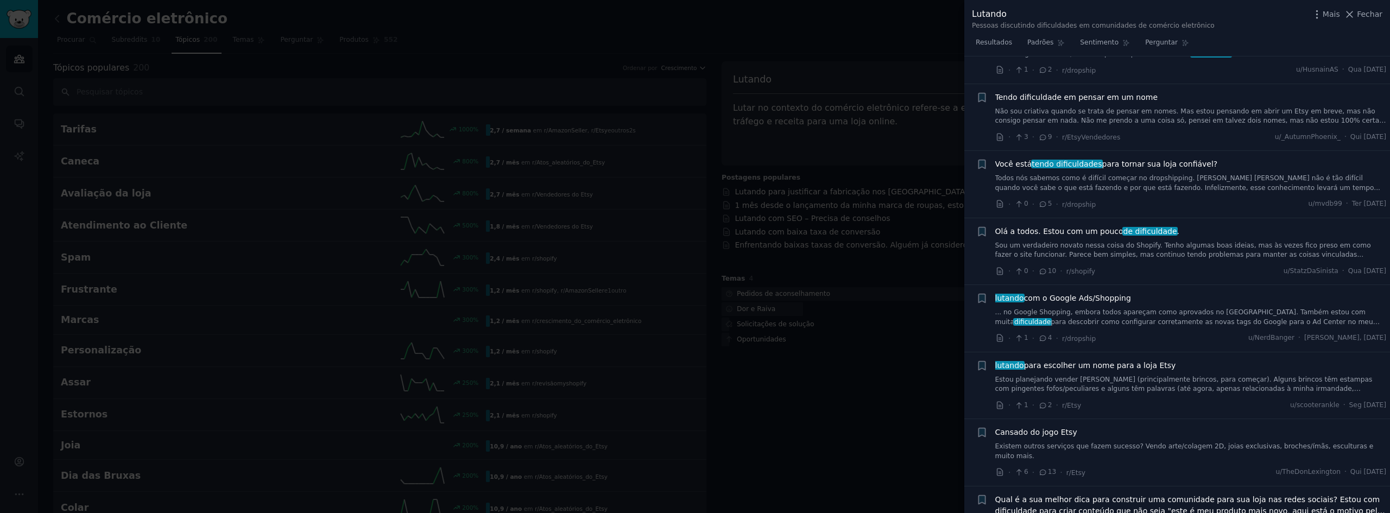
scroll to position [6695, 0]
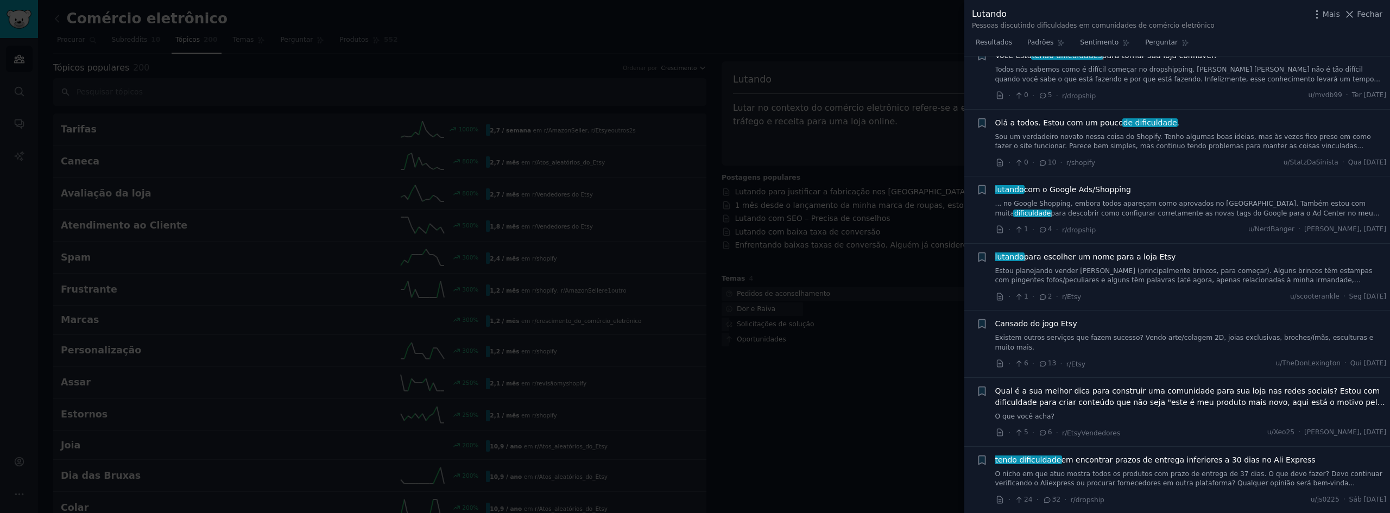
click at [1124, 386] on span "Qual é a sua melhor dica para construir uma comunidade para sua loja nas redes …" at bounding box center [1192, 397] width 392 height 23
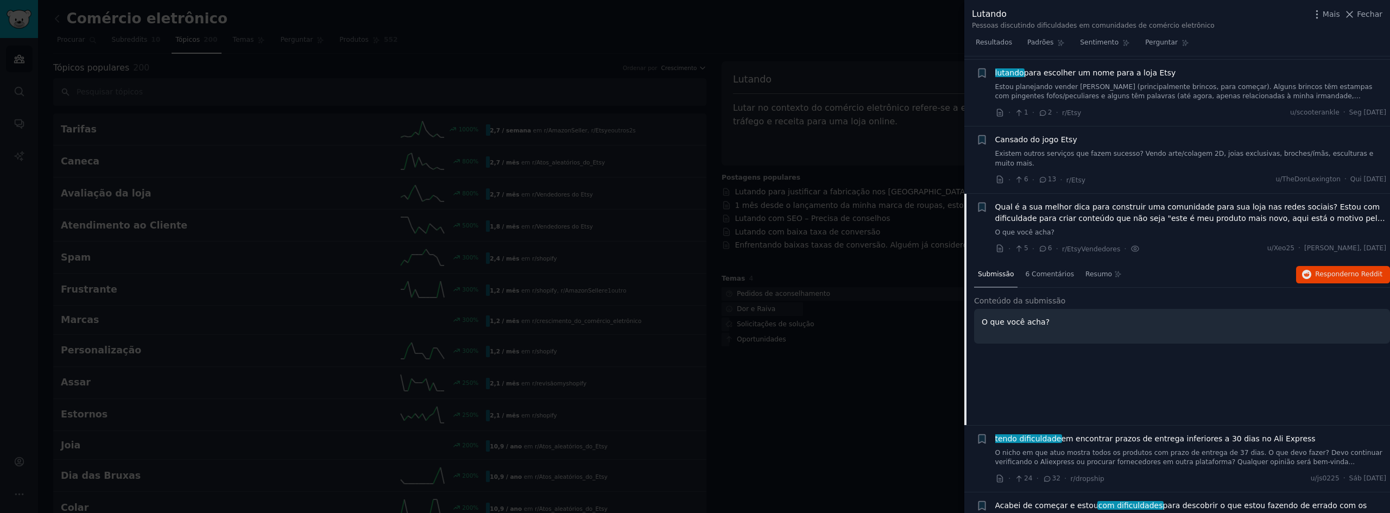
scroll to position [6195, 0]
click at [1037, 268] on font "6 Comentários" at bounding box center [1049, 272] width 49 height 8
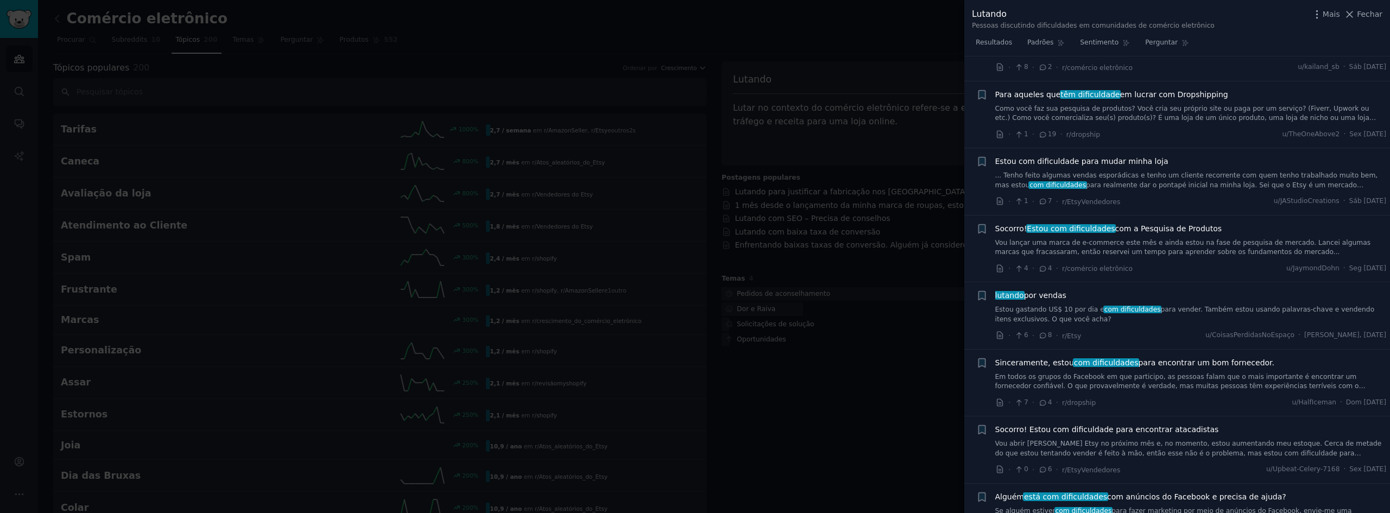
scroll to position [5290, 0]
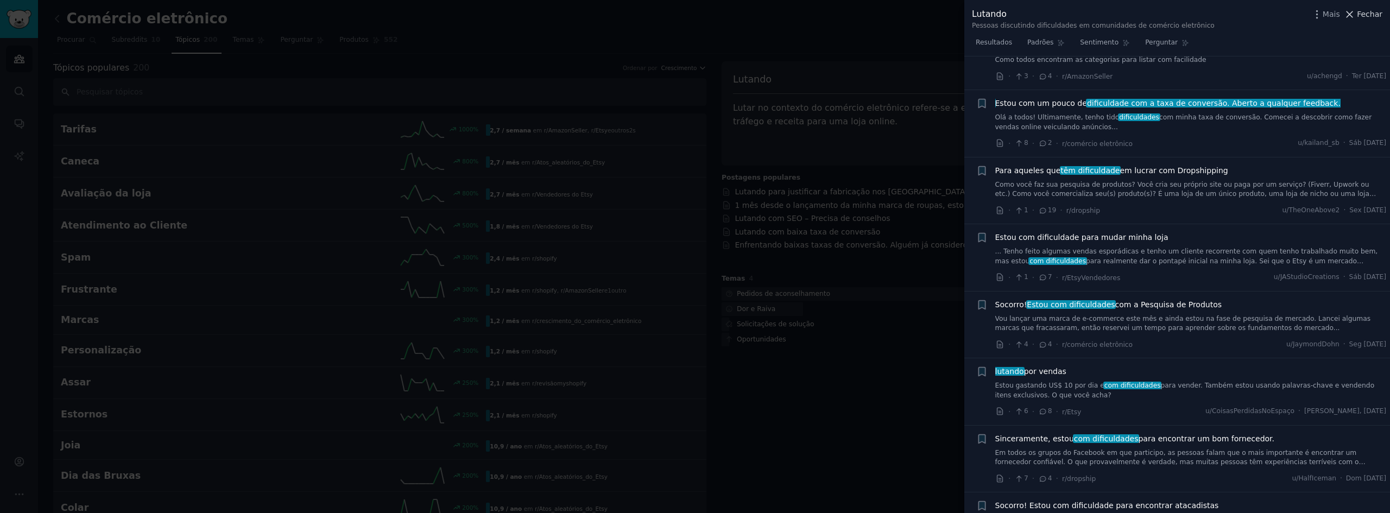
click at [1356, 19] on icon at bounding box center [1349, 14] width 11 height 11
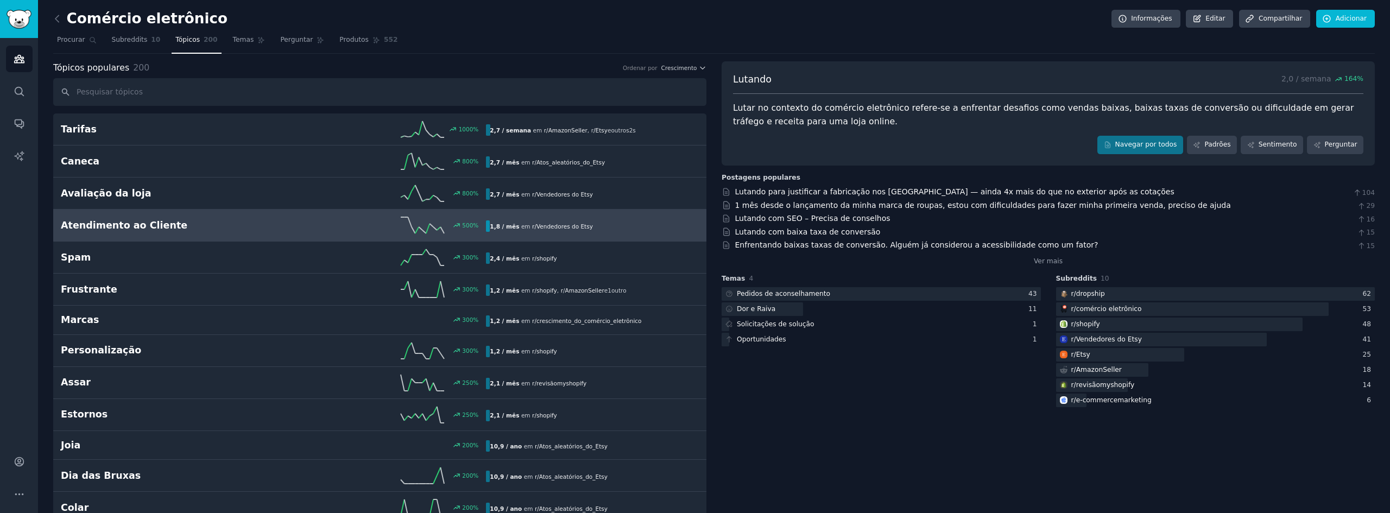
click at [222, 224] on h2 "Atendimento ao Cliente" at bounding box center [167, 226] width 213 height 14
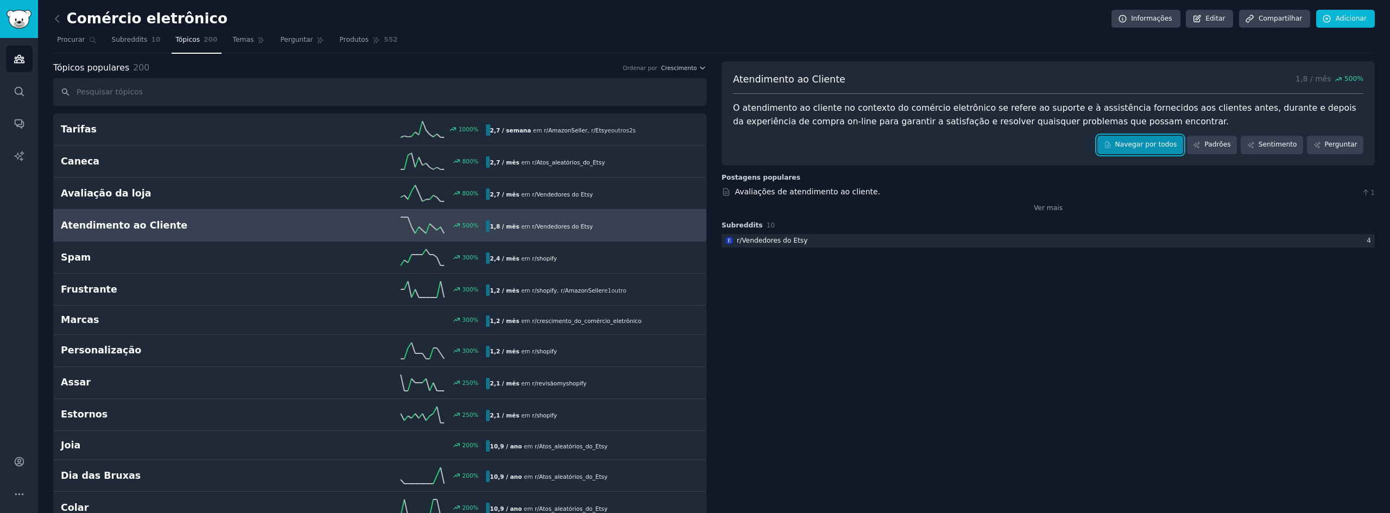
click at [1148, 140] on link "Navegar por todos" at bounding box center [1141, 145] width 86 height 18
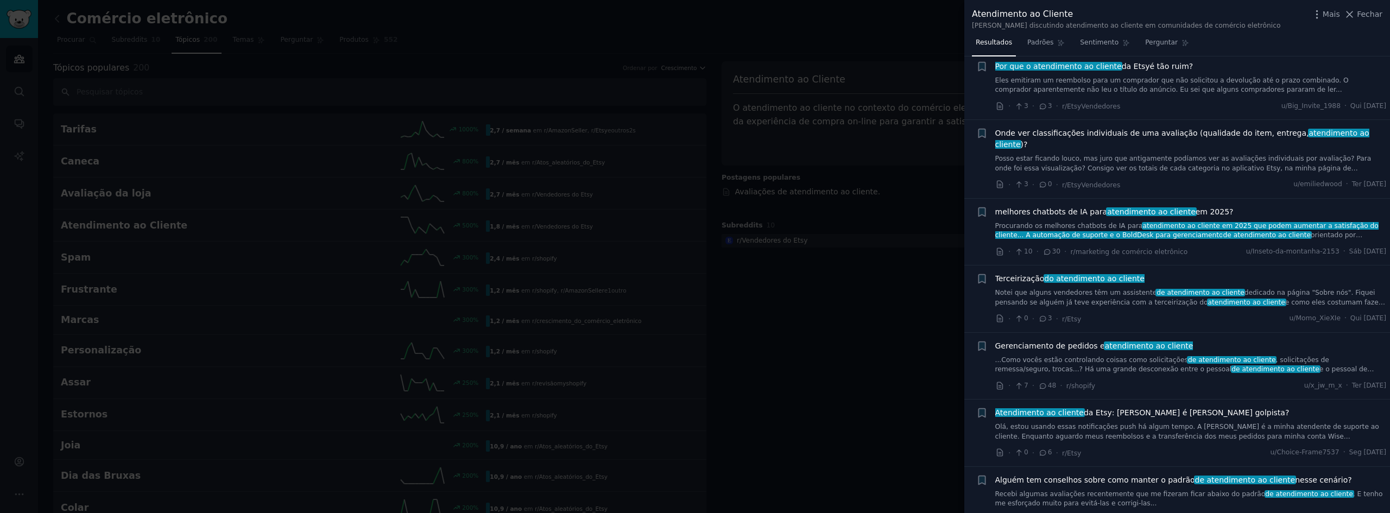
scroll to position [1195, 0]
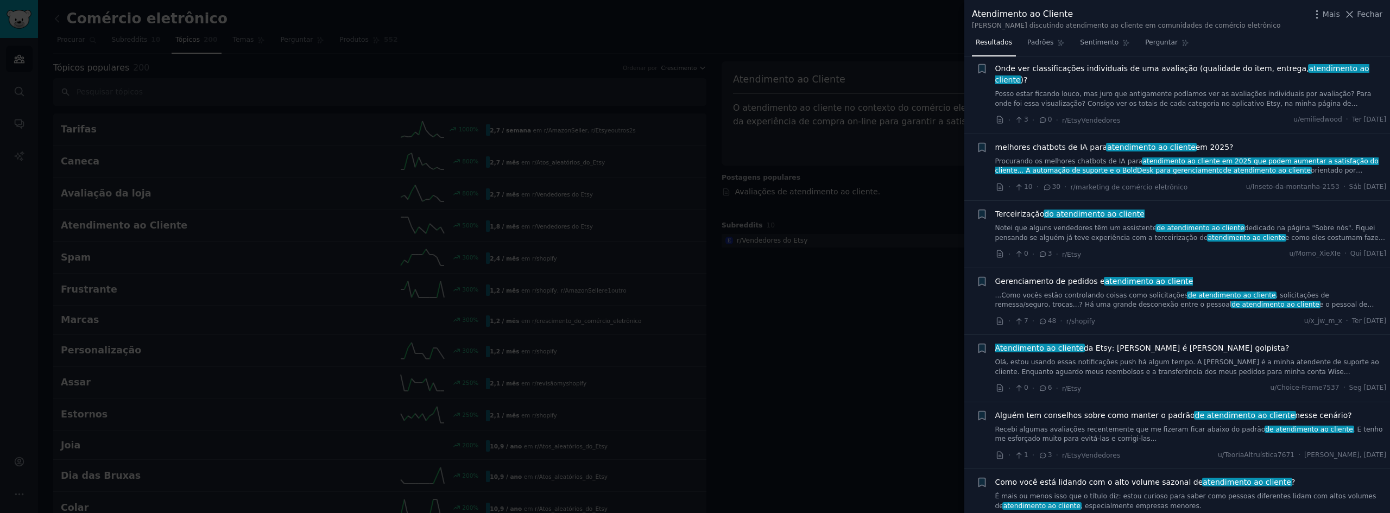
click at [1083, 292] on font "...Como vocês estão controlando coisas como solicitações" at bounding box center [1092, 296] width 193 height 8
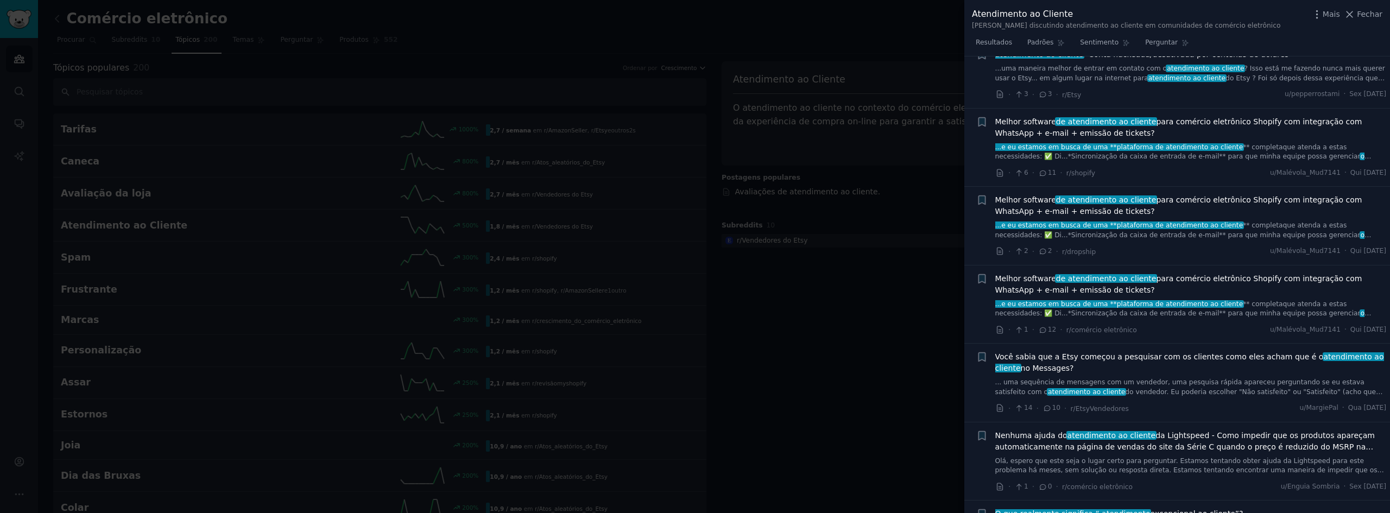
scroll to position [2176, 0]
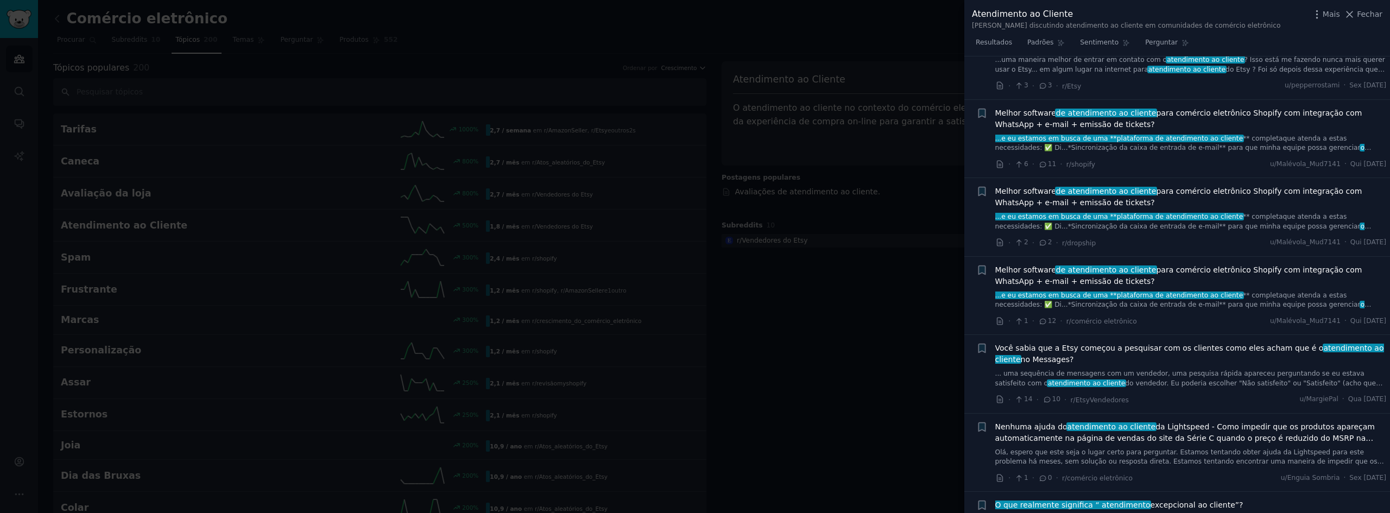
click at [1137, 292] on font "...e eu estamos em busca de uma **plataforma de atendimento ao cliente" at bounding box center [1120, 296] width 248 height 8
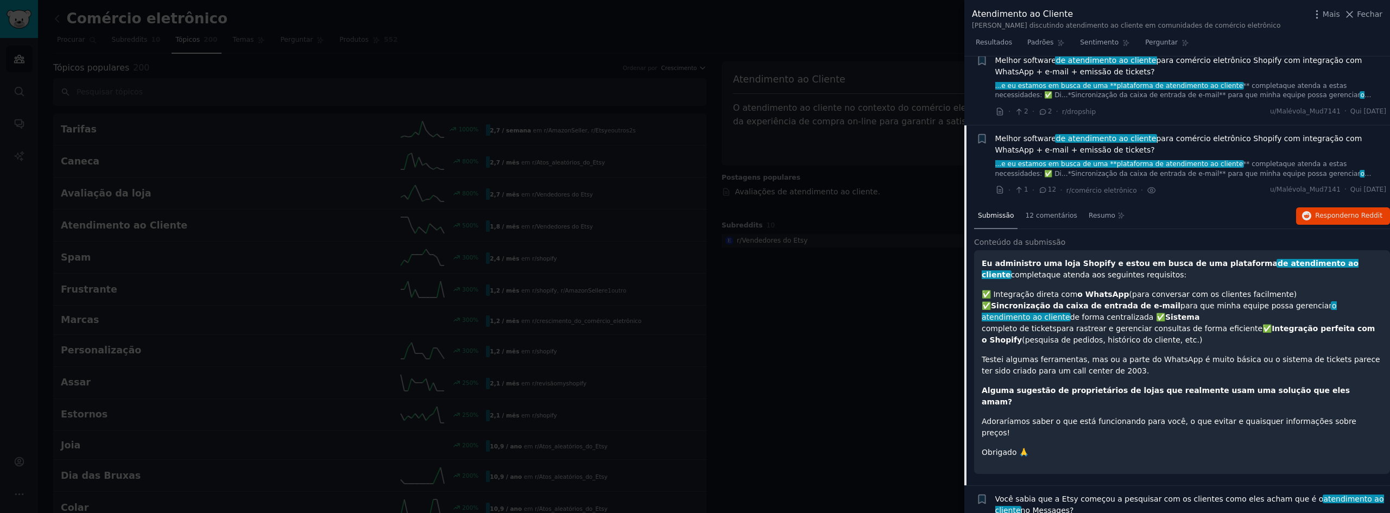
scroll to position [1854, 0]
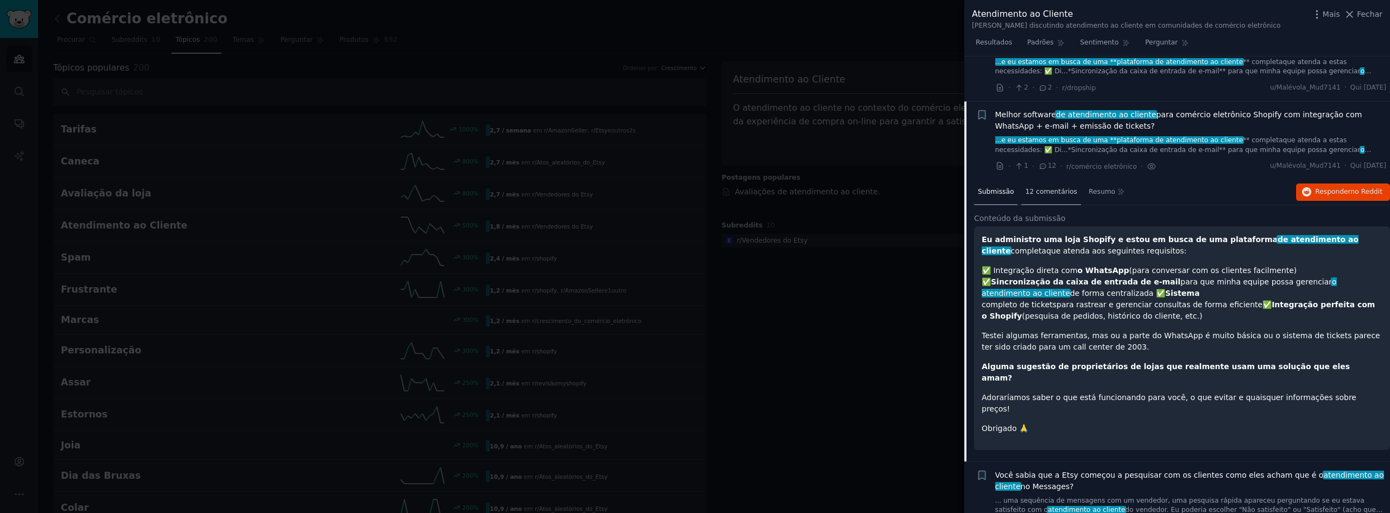
click at [1037, 180] on div "12 comentários" at bounding box center [1052, 193] width 60 height 26
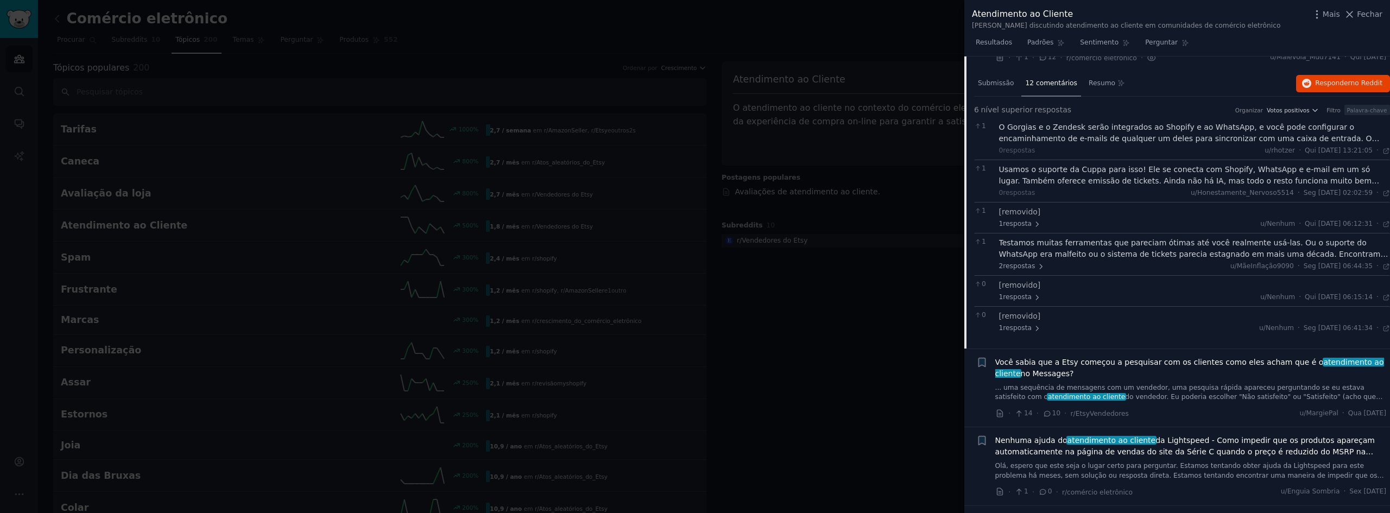
scroll to position [1691, 0]
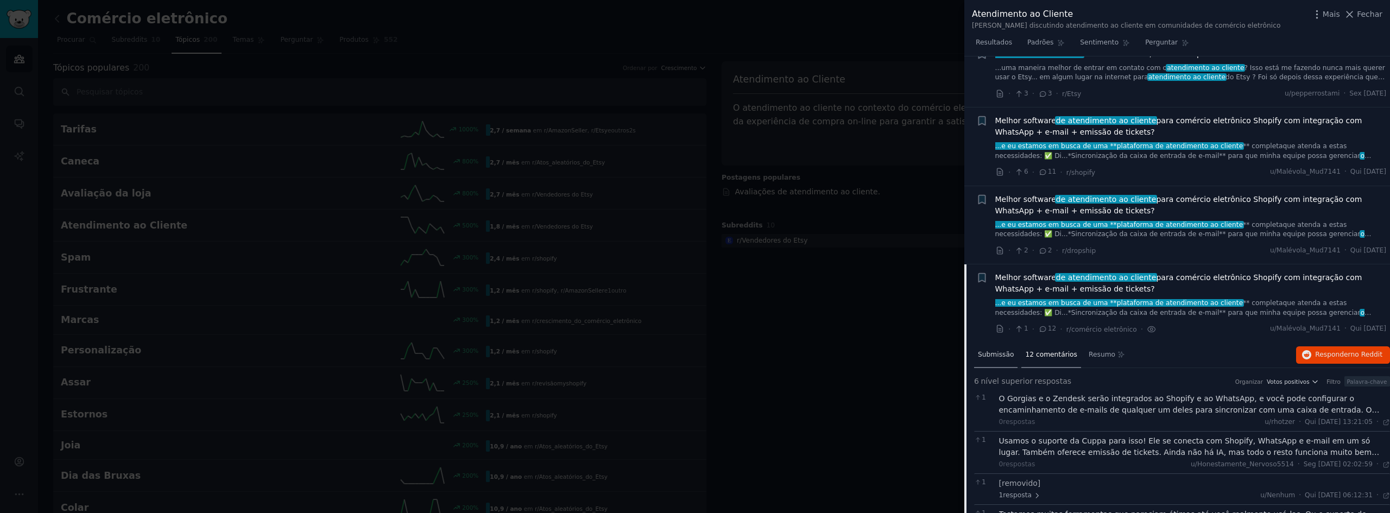
click at [998, 351] on font "Submissão" at bounding box center [996, 355] width 36 height 8
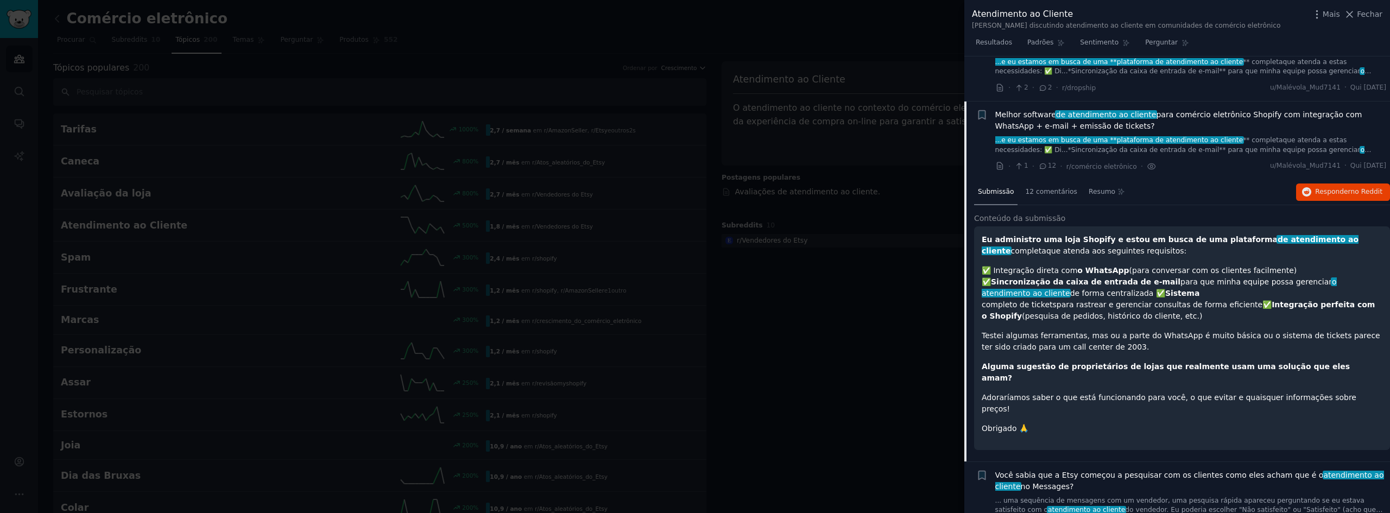
scroll to position [1799, 0]
